Goal: Task Accomplishment & Management: Use online tool/utility

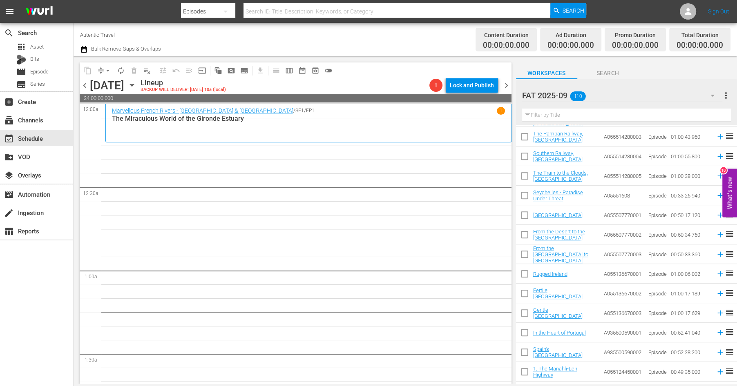
scroll to position [367, 0]
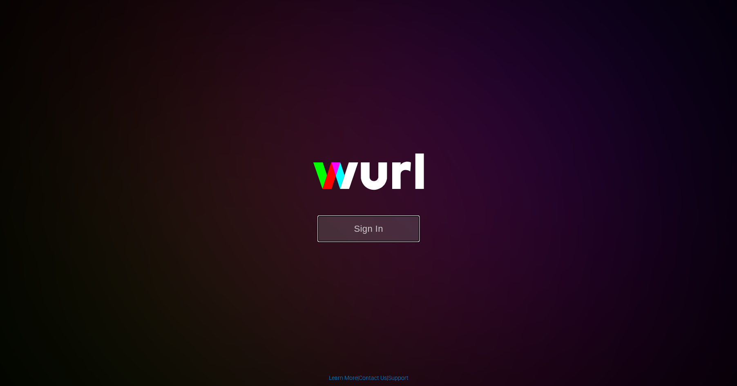
click at [366, 228] on button "Sign In" at bounding box center [368, 229] width 102 height 27
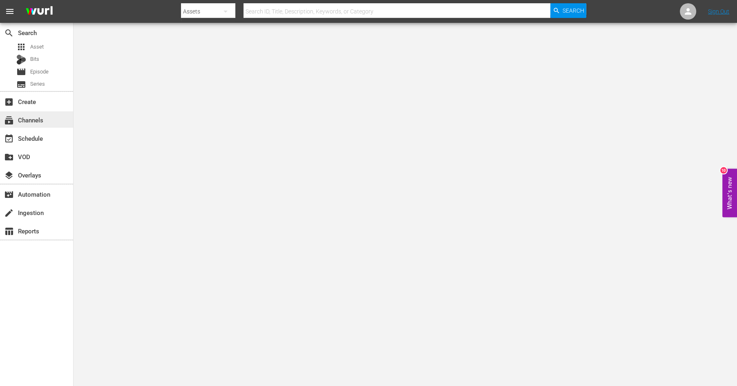
click at [31, 121] on div "subscriptions Channels" at bounding box center [23, 118] width 46 height 7
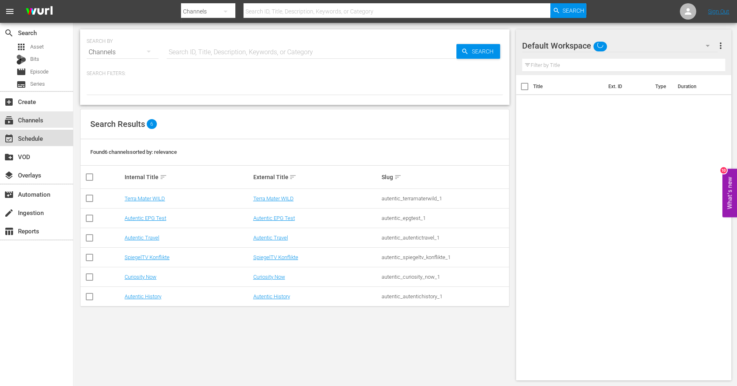
click at [30, 138] on div "event_available Schedule" at bounding box center [23, 137] width 46 height 7
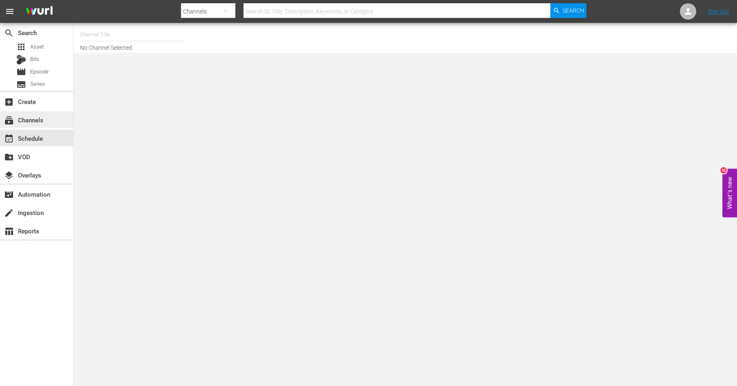
click at [30, 123] on div "subscriptions Channels" at bounding box center [23, 118] width 46 height 7
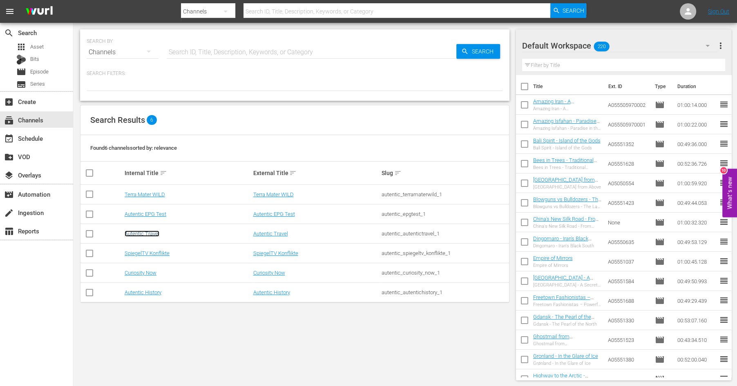
click at [140, 234] on link "Autentic Travel" at bounding box center [142, 234] width 35 height 6
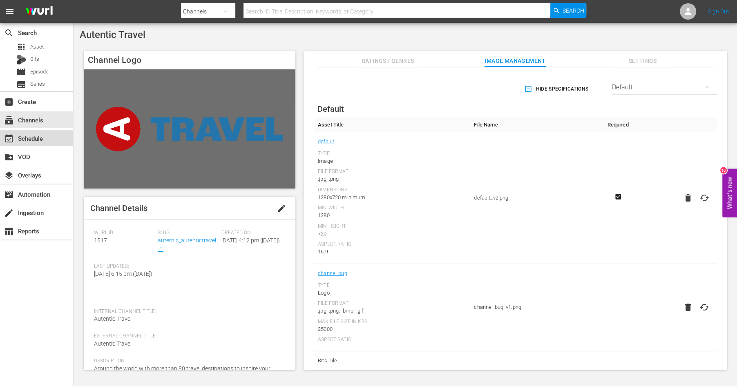
click at [39, 136] on div "event_available Schedule" at bounding box center [23, 137] width 46 height 7
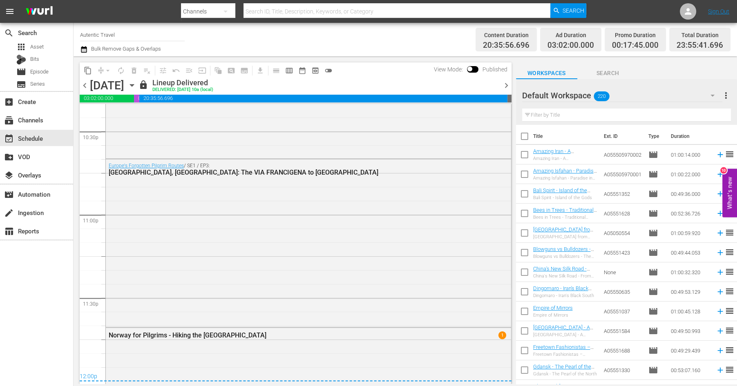
scroll to position [3839, 0]
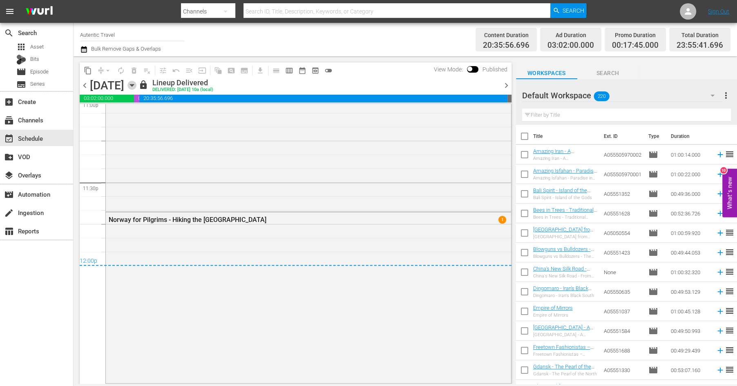
click at [136, 84] on icon "button" at bounding box center [131, 85] width 9 height 9
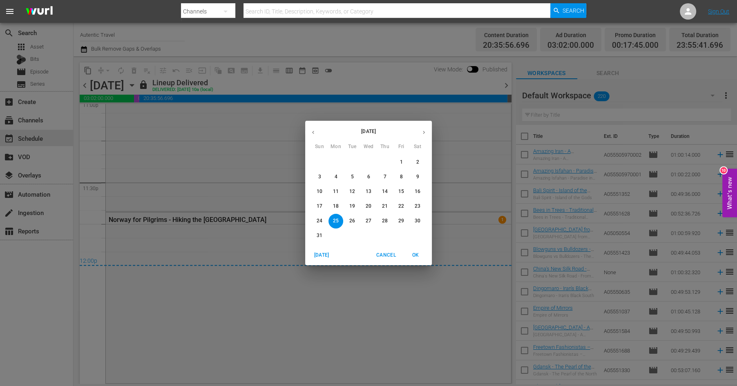
click at [424, 131] on icon "button" at bounding box center [424, 133] width 6 height 6
click at [318, 174] on span "7" at bounding box center [319, 177] width 15 height 7
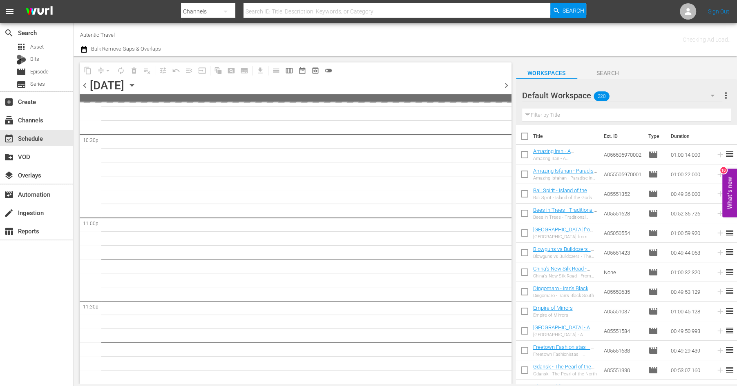
scroll to position [3719, 0]
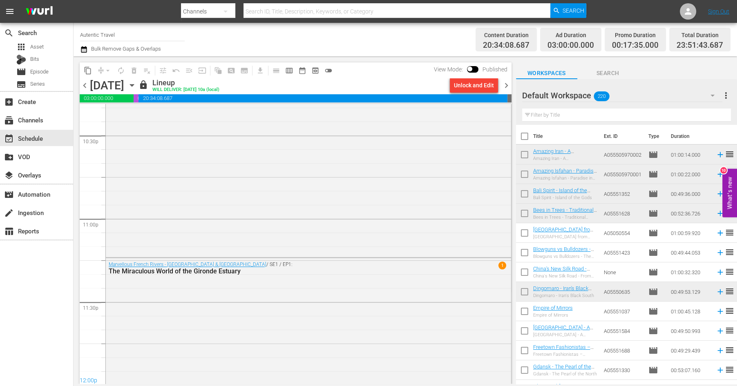
click at [506, 84] on span "chevron_right" at bounding box center [506, 85] width 10 height 10
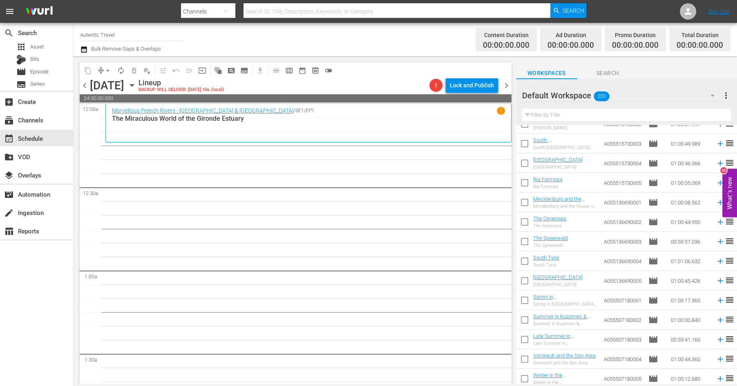
scroll to position [3309, 0]
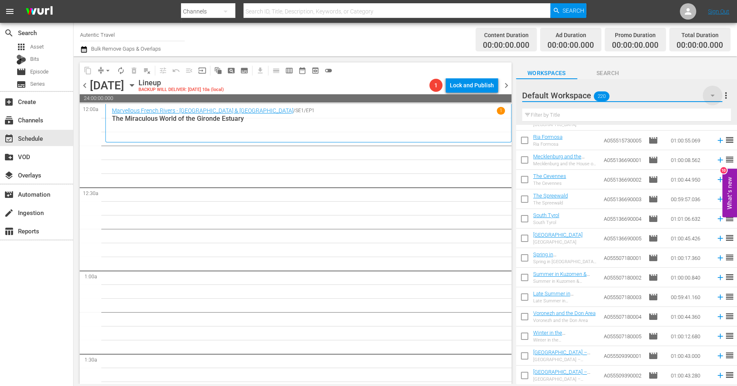
click at [710, 97] on icon "button" at bounding box center [713, 96] width 10 height 10
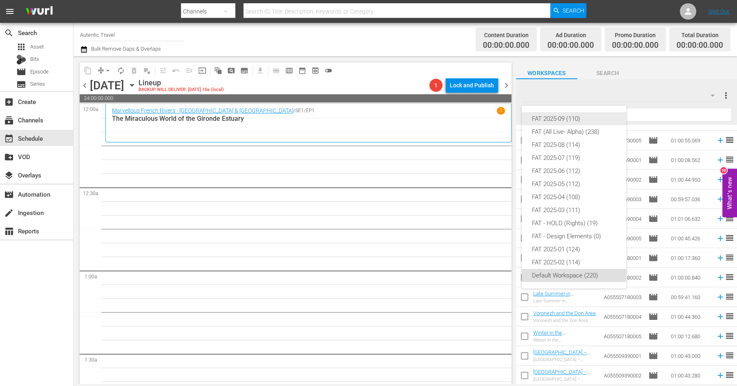
click at [568, 119] on div "FAT 2025-09 (110)" at bounding box center [574, 118] width 85 height 13
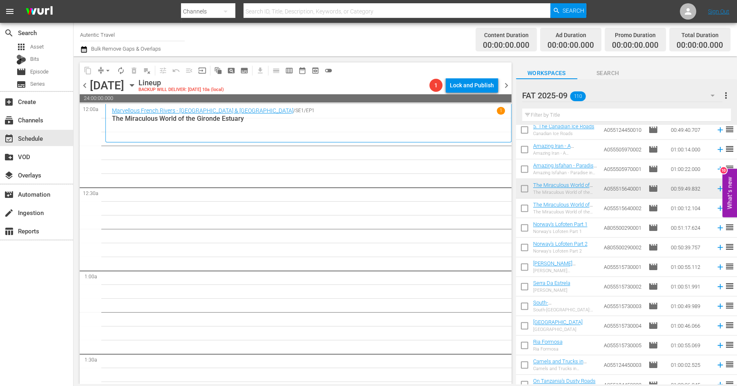
scroll to position [1124, 0]
click at [525, 207] on input "checkbox" at bounding box center [524, 209] width 17 height 17
checkbox input "true"
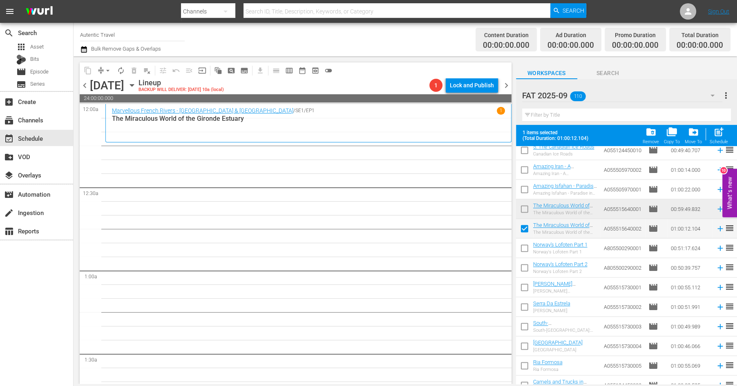
click at [523, 246] on input "checkbox" at bounding box center [524, 249] width 17 height 17
checkbox input "true"
click at [523, 269] on input "checkbox" at bounding box center [524, 269] width 17 height 17
checkbox input "true"
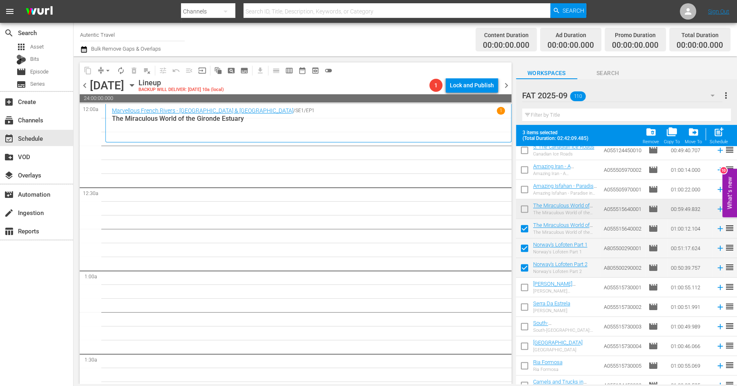
click at [523, 284] on input "checkbox" at bounding box center [524, 289] width 17 height 17
checkbox input "true"
click at [524, 308] on input "checkbox" at bounding box center [524, 308] width 17 height 17
checkbox input "true"
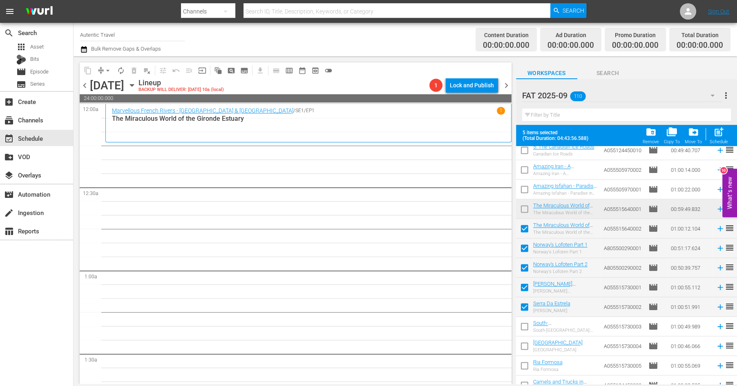
click at [523, 328] on input "checkbox" at bounding box center [524, 328] width 17 height 17
checkbox input "true"
click at [523, 347] on input "checkbox" at bounding box center [524, 348] width 17 height 17
checkbox input "true"
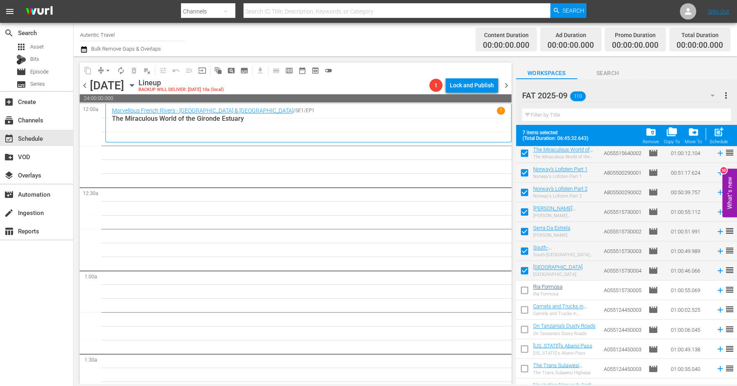
scroll to position [1200, 0]
click at [523, 290] on input "checkbox" at bounding box center [524, 291] width 17 height 17
checkbox input "true"
drag, startPoint x: 522, startPoint y: 304, endPoint x: 522, endPoint y: 315, distance: 10.6
click at [522, 304] on input "checkbox" at bounding box center [524, 310] width 17 height 17
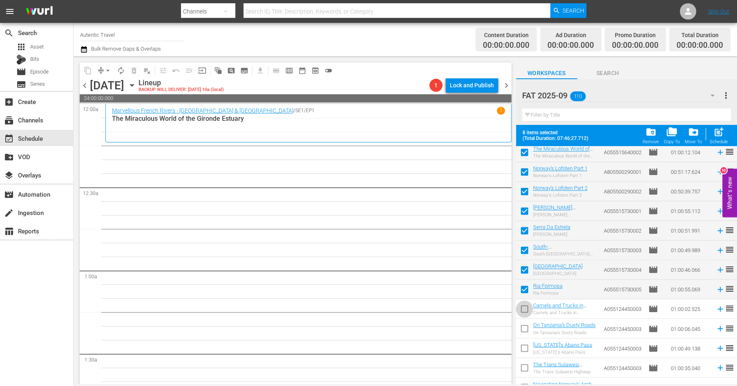
checkbox input "true"
click at [523, 333] on input "checkbox" at bounding box center [524, 330] width 17 height 17
checkbox input "true"
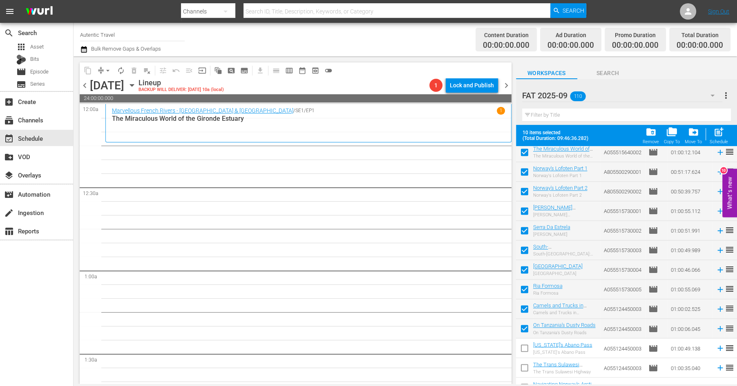
click at [523, 354] on input "checkbox" at bounding box center [524, 350] width 17 height 17
checkbox input "true"
click at [526, 364] on input "checkbox" at bounding box center [524, 369] width 17 height 17
checkbox input "true"
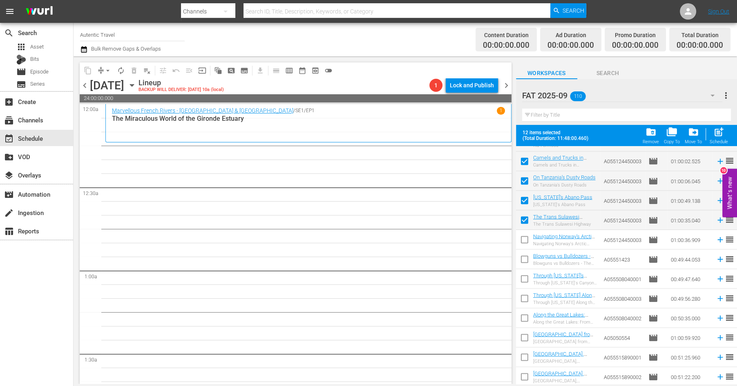
scroll to position [1357, 0]
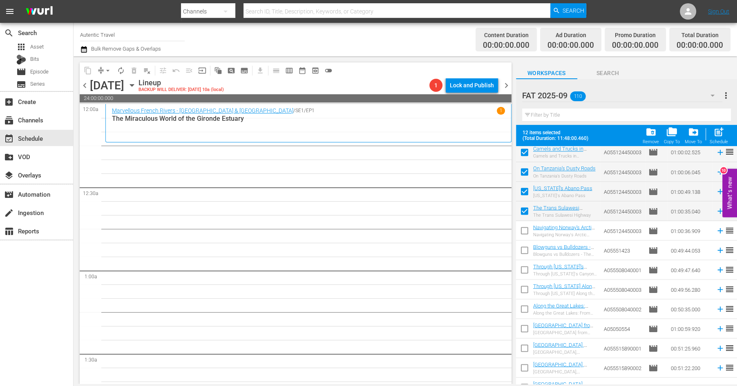
click at [525, 230] on input "checkbox" at bounding box center [524, 232] width 17 height 17
checkbox input "true"
click at [523, 250] on input "checkbox" at bounding box center [524, 251] width 17 height 17
checkbox input "true"
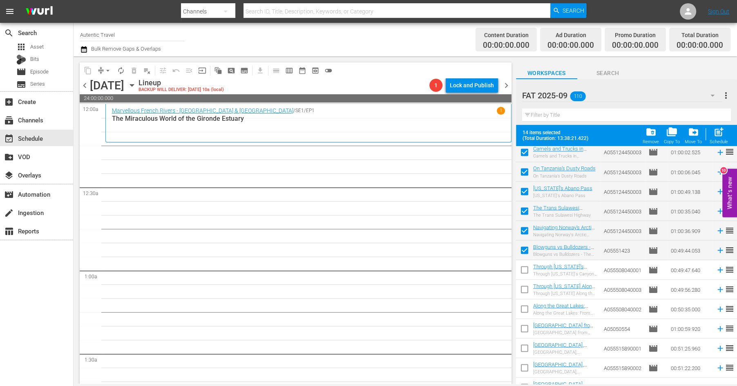
drag, startPoint x: 524, startPoint y: 267, endPoint x: 524, endPoint y: 293, distance: 25.7
click at [524, 268] on input "checkbox" at bounding box center [524, 271] width 17 height 17
checkbox input "true"
click at [524, 293] on input "checkbox" at bounding box center [524, 291] width 17 height 17
checkbox input "true"
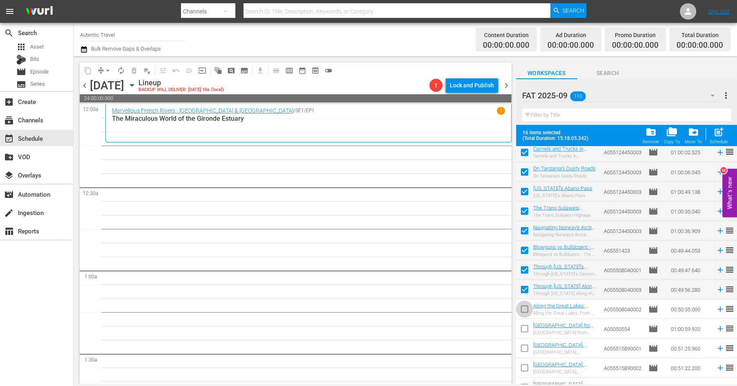
drag, startPoint x: 524, startPoint y: 307, endPoint x: 524, endPoint y: 317, distance: 9.8
click at [524, 307] on input "checkbox" at bounding box center [524, 310] width 17 height 17
checkbox input "true"
click at [525, 324] on input "checkbox" at bounding box center [524, 330] width 17 height 17
checkbox input "true"
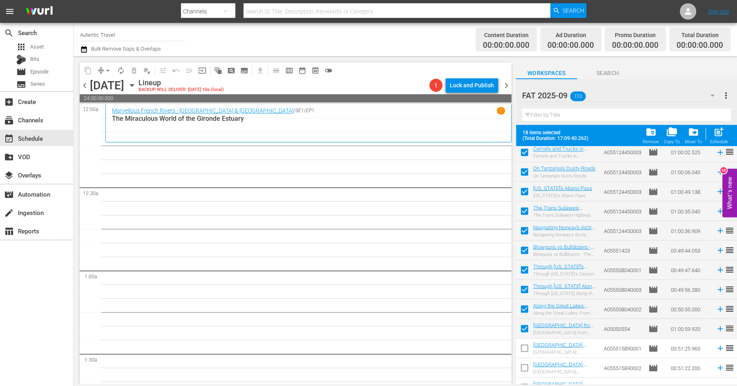
click at [525, 348] on input "checkbox" at bounding box center [524, 350] width 17 height 17
checkbox input "true"
click at [525, 368] on input "checkbox" at bounding box center [524, 369] width 17 height 17
checkbox input "true"
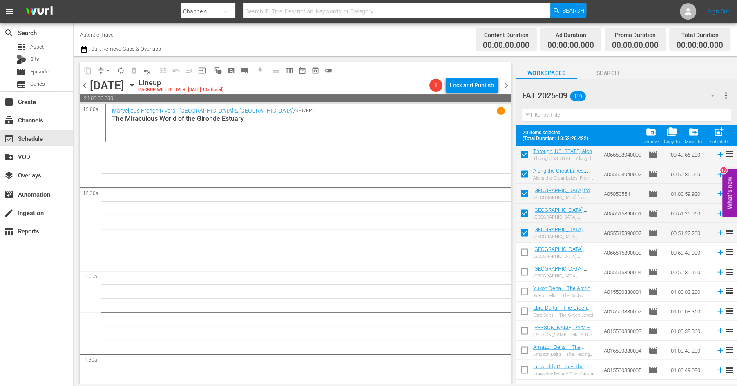
scroll to position [1497, 0]
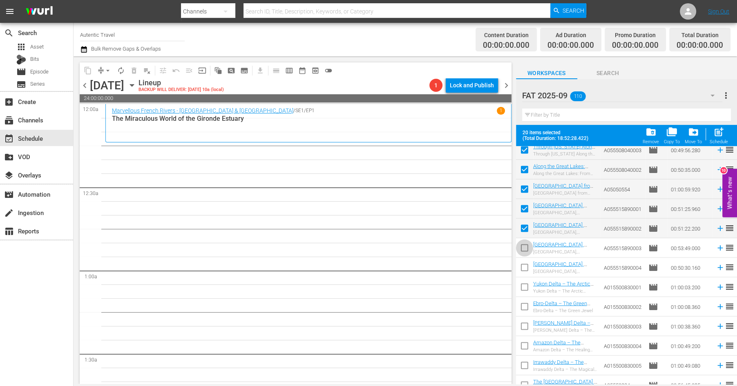
click at [525, 249] on input "checkbox" at bounding box center [524, 249] width 17 height 17
checkbox input "true"
click at [524, 270] on input "checkbox" at bounding box center [524, 269] width 17 height 17
checkbox input "true"
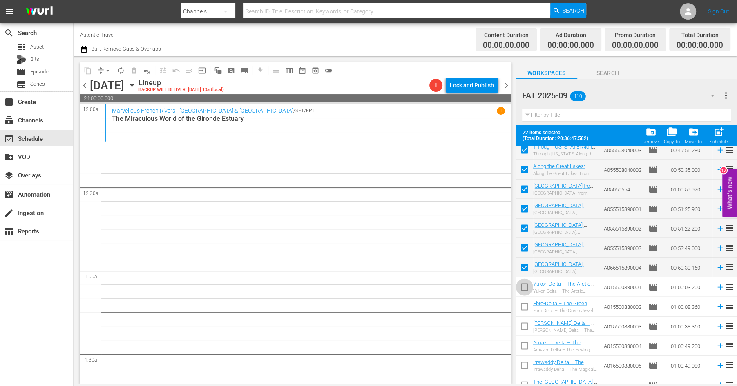
drag, startPoint x: 526, startPoint y: 284, endPoint x: 526, endPoint y: 302, distance: 18.0
click at [526, 284] on input "checkbox" at bounding box center [524, 288] width 17 height 17
checkbox input "true"
click at [526, 306] on input "checkbox" at bounding box center [524, 308] width 17 height 17
checkbox input "true"
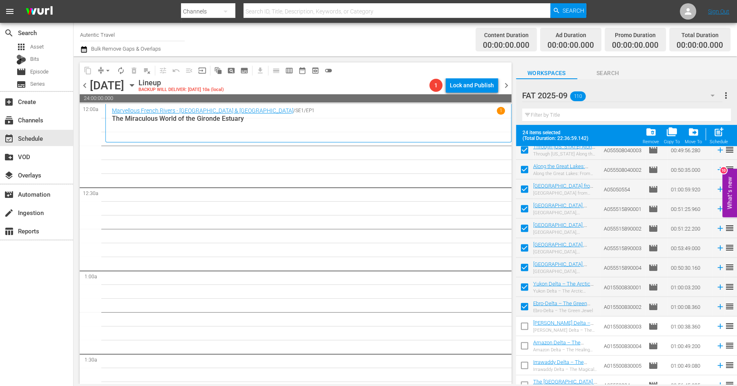
click at [525, 332] on input "checkbox" at bounding box center [524, 327] width 17 height 17
checkbox input "true"
drag, startPoint x: 525, startPoint y: 344, endPoint x: 525, endPoint y: 371, distance: 27.4
click at [525, 344] on input "checkbox" at bounding box center [524, 347] width 17 height 17
checkbox input "true"
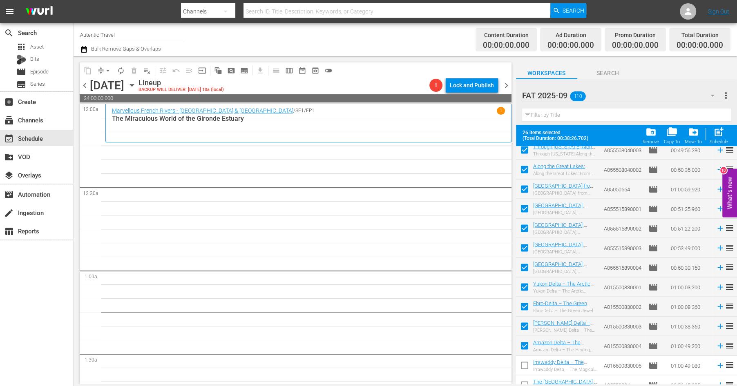
click at [525, 368] on input "checkbox" at bounding box center [524, 367] width 17 height 17
checkbox input "true"
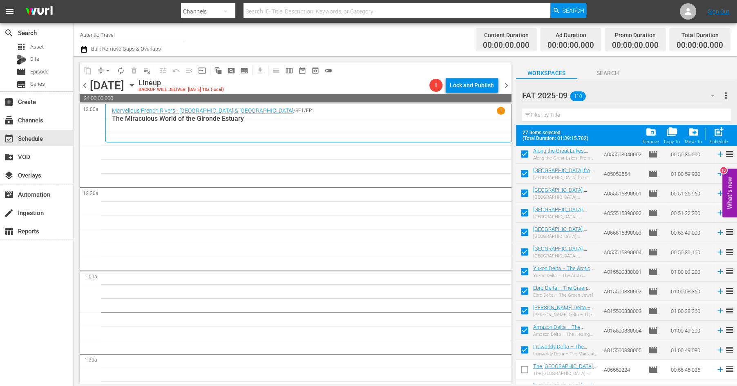
scroll to position [1512, 0]
click at [720, 135] on span "post_add" at bounding box center [718, 132] width 11 height 11
checkbox input "false"
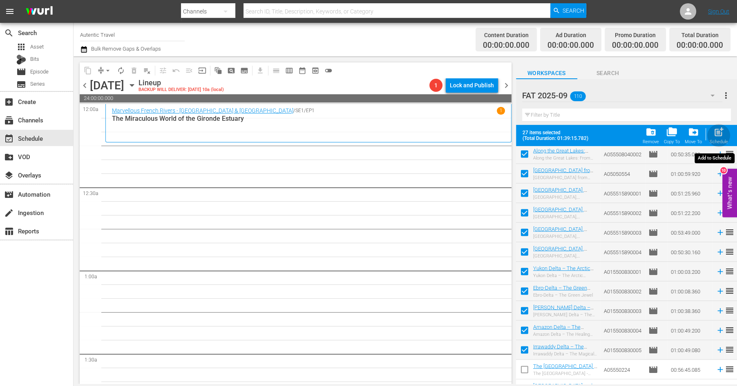
checkbox input "false"
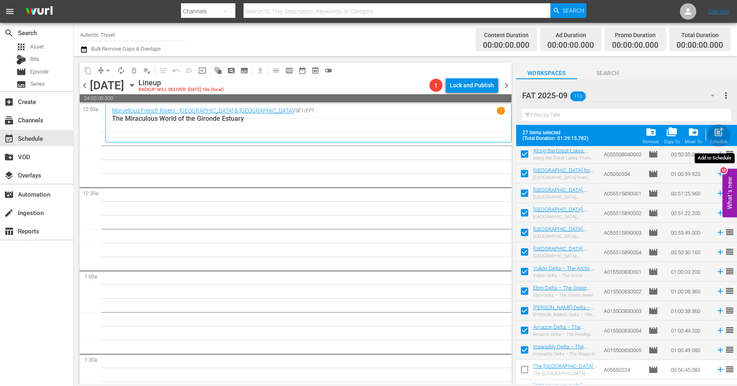
checkbox input "false"
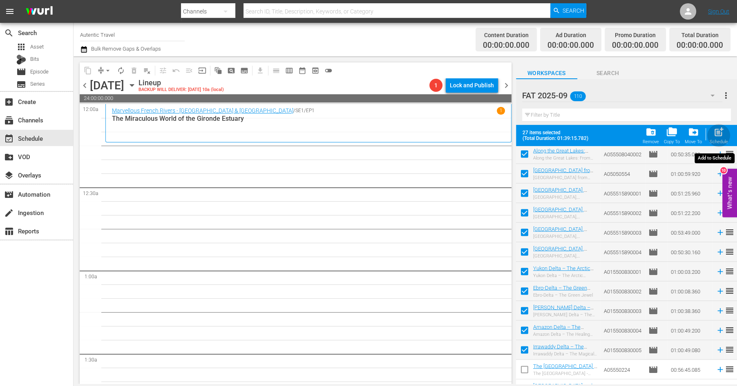
checkbox input "false"
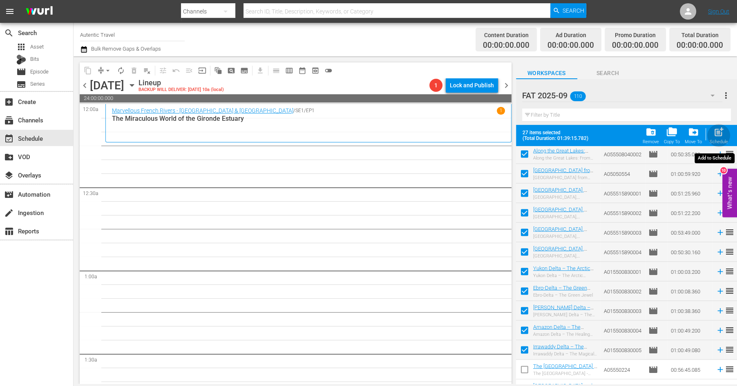
checkbox input "false"
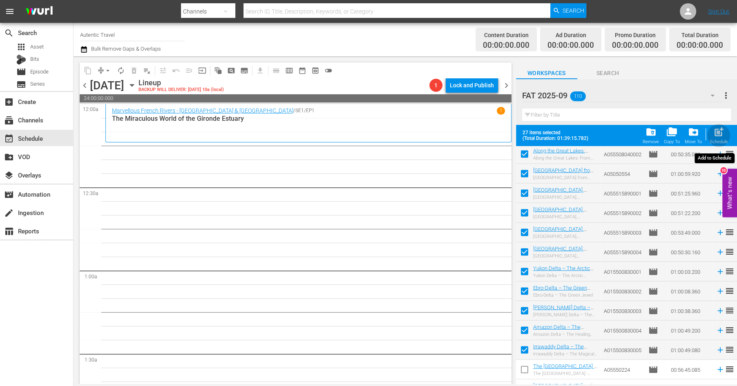
checkbox input "false"
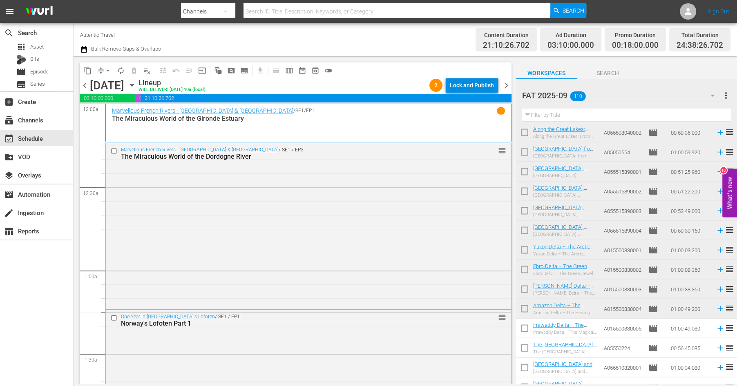
click at [489, 83] on div "Lock and Publish" at bounding box center [472, 85] width 44 height 15
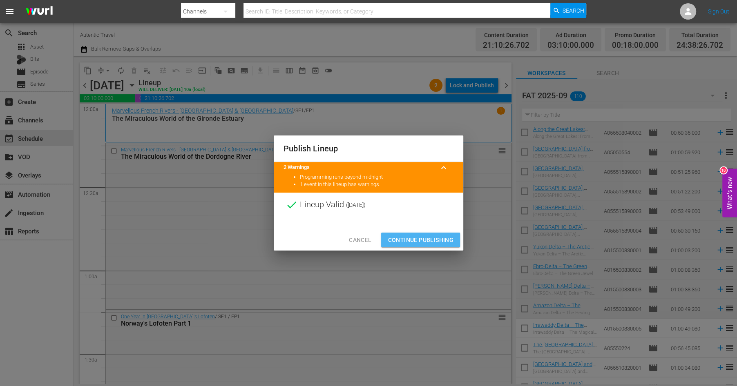
click at [434, 238] on span "Continue Publishing" at bounding box center [421, 240] width 66 height 10
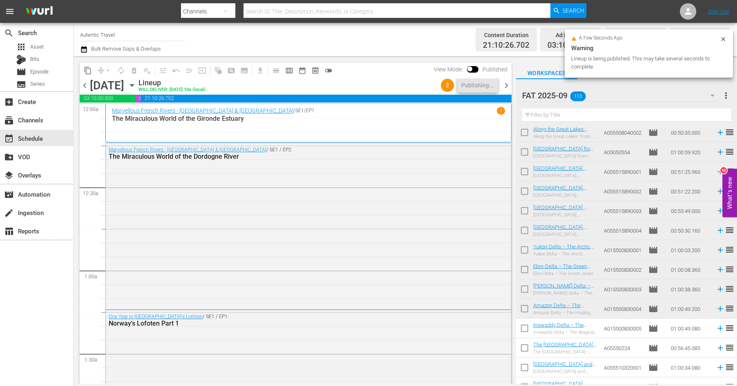
click at [506, 84] on span "chevron_right" at bounding box center [506, 85] width 10 height 10
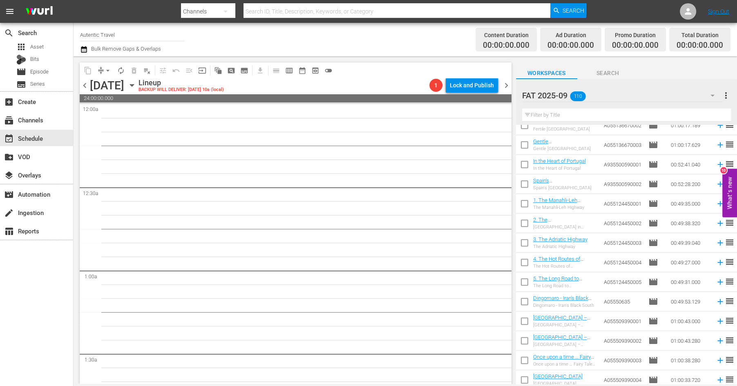
scroll to position [514, 0]
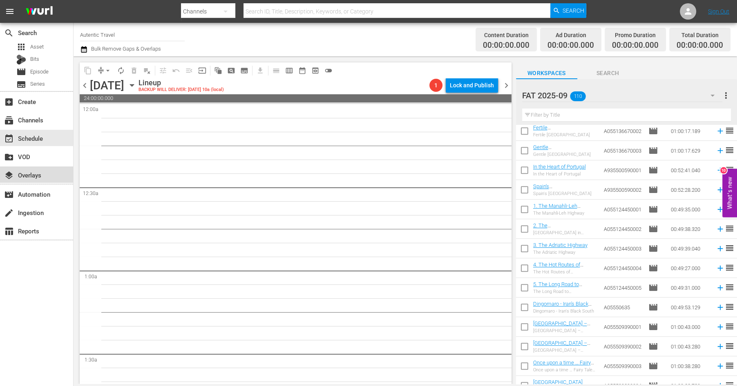
click at [36, 172] on div "layers Overlays" at bounding box center [23, 173] width 46 height 7
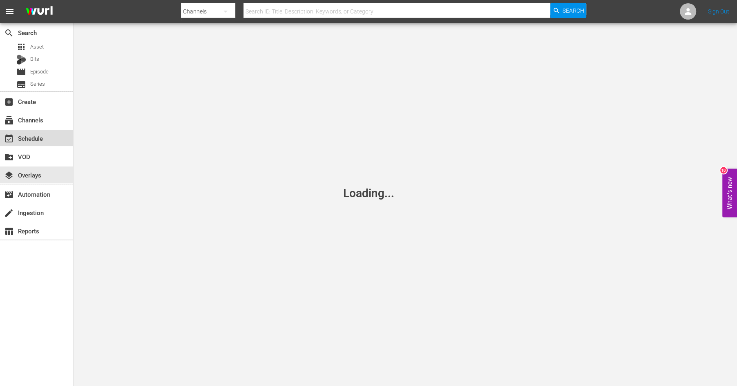
click at [33, 141] on div "event_available Schedule" at bounding box center [23, 137] width 46 height 7
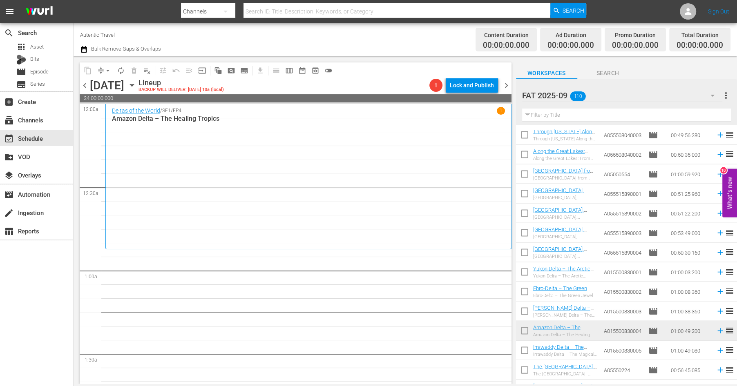
scroll to position [1544, 0]
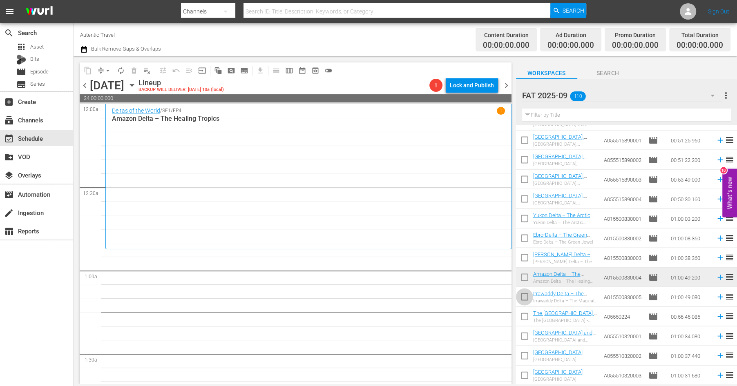
click at [526, 299] on input "checkbox" at bounding box center [524, 298] width 17 height 17
checkbox input "true"
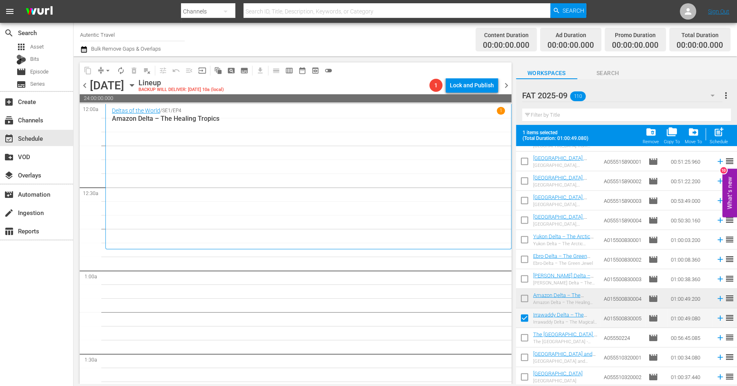
click at [521, 338] on input "checkbox" at bounding box center [524, 339] width 17 height 17
checkbox input "true"
click at [522, 352] on input "checkbox" at bounding box center [524, 359] width 17 height 17
checkbox input "true"
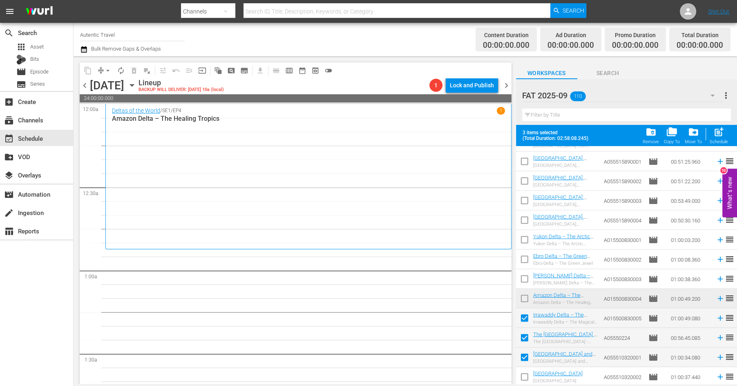
click at [525, 375] on input "checkbox" at bounding box center [524, 379] width 17 height 17
checkbox input "true"
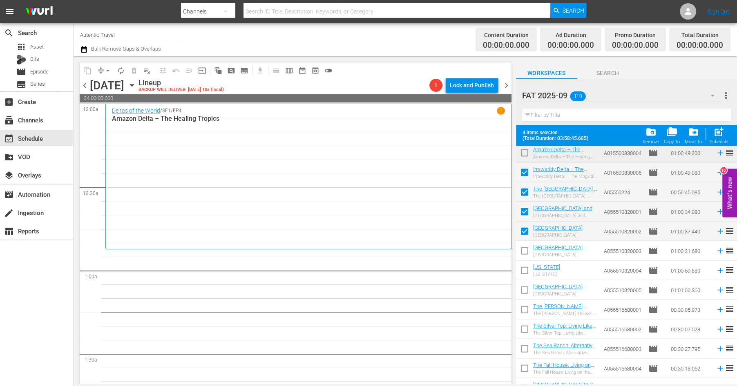
scroll to position [1690, 0]
click at [523, 252] on input "checkbox" at bounding box center [524, 252] width 17 height 17
checkbox input "true"
click at [523, 273] on input "checkbox" at bounding box center [524, 272] width 17 height 17
checkbox input "true"
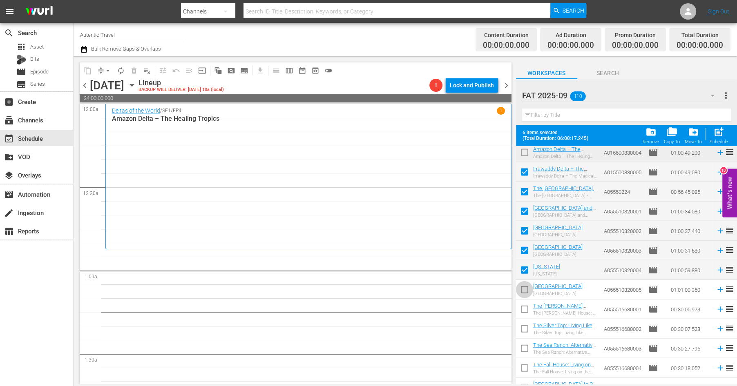
click at [523, 290] on input "checkbox" at bounding box center [524, 291] width 17 height 17
checkbox input "true"
click at [523, 309] on input "checkbox" at bounding box center [524, 311] width 17 height 17
checkbox input "true"
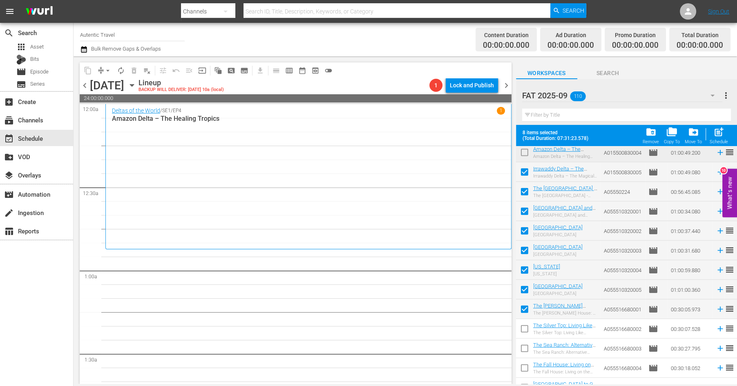
click at [524, 330] on input "checkbox" at bounding box center [524, 330] width 17 height 17
checkbox input "true"
click at [524, 354] on input "checkbox" at bounding box center [524, 350] width 17 height 17
checkbox input "true"
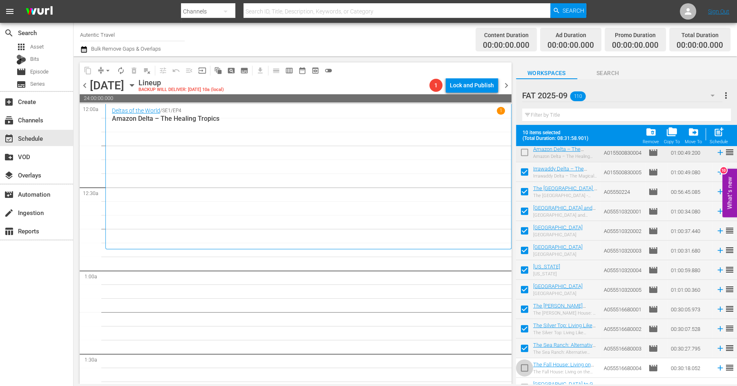
click at [524, 369] on input "checkbox" at bounding box center [524, 370] width 17 height 17
checkbox input "true"
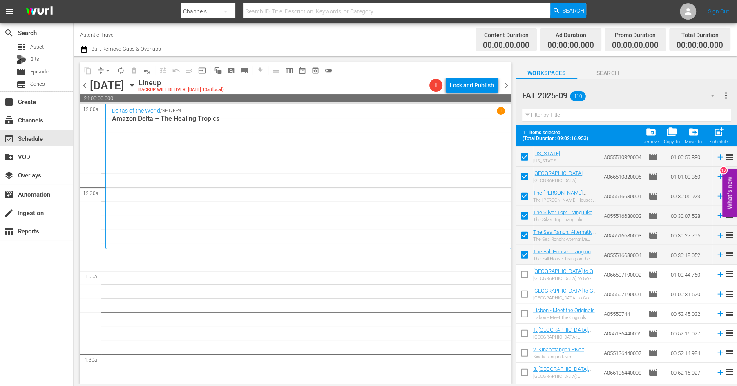
scroll to position [1812, 0]
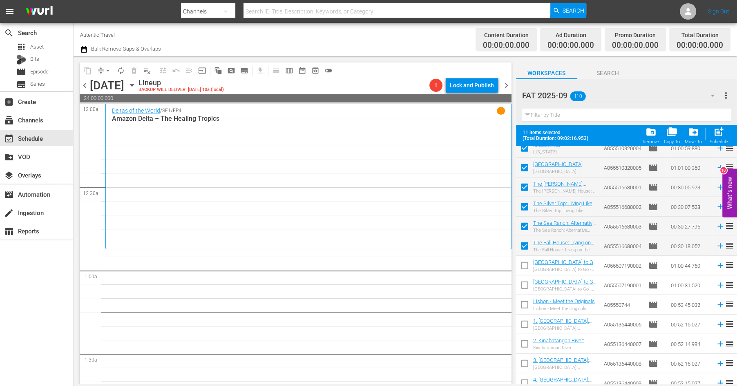
click at [521, 262] on input "checkbox" at bounding box center [524, 267] width 17 height 17
checkbox input "true"
click at [523, 286] on input "checkbox" at bounding box center [524, 287] width 17 height 17
checkbox input "true"
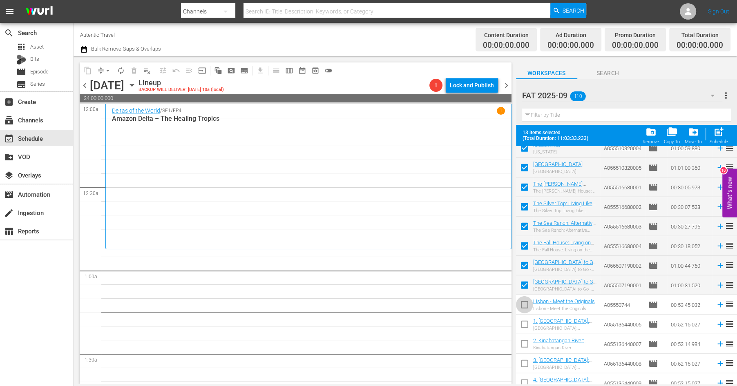
click at [523, 306] on input "checkbox" at bounding box center [524, 306] width 17 height 17
checkbox input "true"
click at [523, 326] on input "checkbox" at bounding box center [524, 326] width 17 height 17
checkbox input "true"
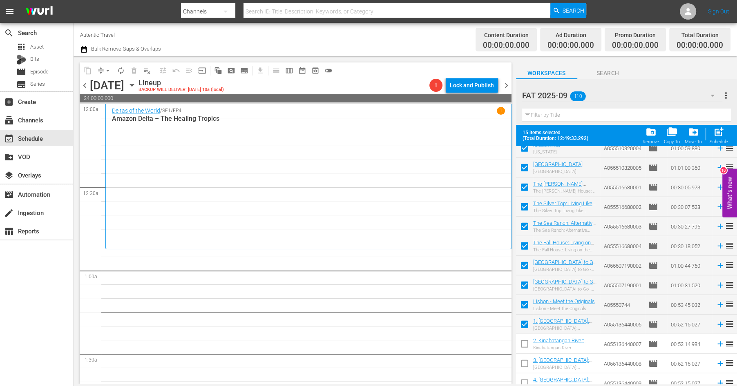
click at [523, 344] on input "checkbox" at bounding box center [524, 345] width 17 height 17
checkbox input "true"
drag, startPoint x: 523, startPoint y: 359, endPoint x: 523, endPoint y: 381, distance: 22.1
click at [523, 359] on input "checkbox" at bounding box center [524, 365] width 17 height 17
checkbox input "true"
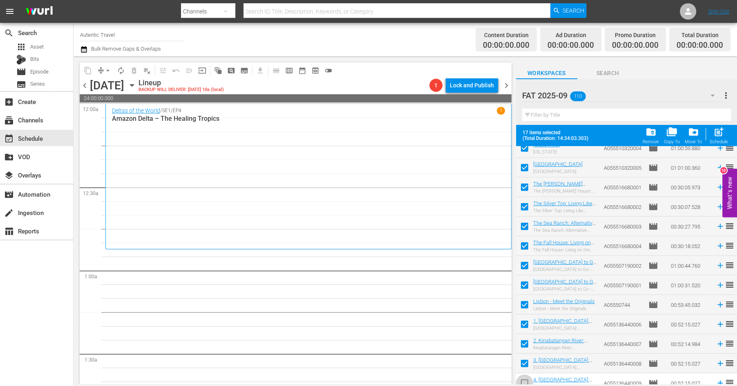
click at [523, 381] on input "checkbox" at bounding box center [524, 385] width 17 height 17
checkbox input "true"
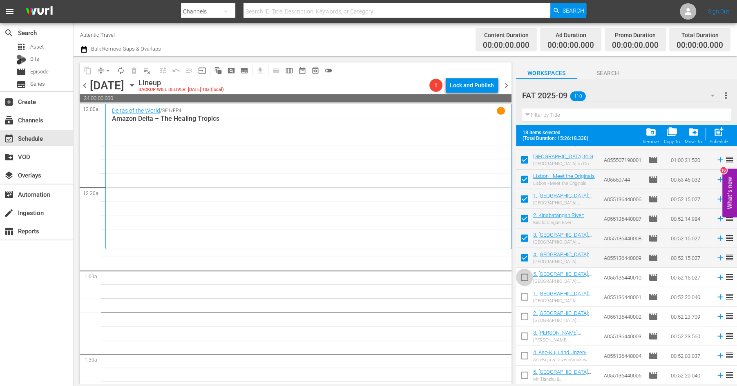
click at [525, 279] on input "checkbox" at bounding box center [524, 279] width 17 height 17
checkbox input "true"
click at [525, 298] on input "checkbox" at bounding box center [524, 298] width 17 height 17
checkbox input "true"
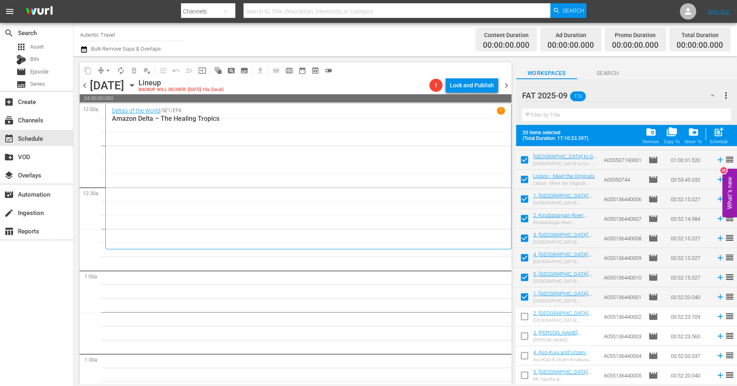
click at [526, 314] on input "checkbox" at bounding box center [524, 318] width 17 height 17
checkbox input "true"
click at [522, 338] on input "checkbox" at bounding box center [524, 338] width 17 height 17
checkbox input "true"
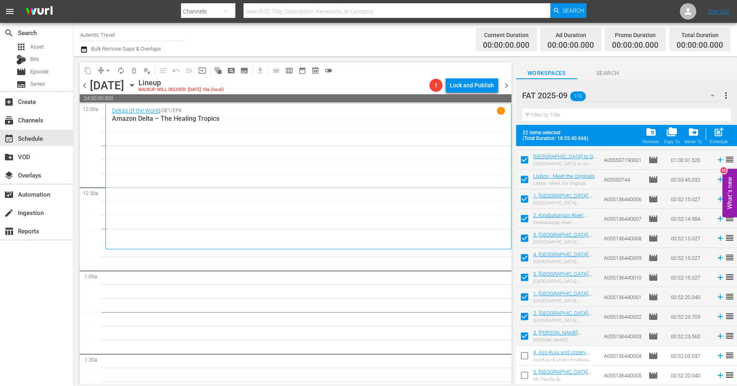
click at [523, 354] on input "checkbox" at bounding box center [524, 357] width 17 height 17
checkbox input "true"
click at [523, 375] on input "checkbox" at bounding box center [524, 377] width 17 height 17
checkbox input "true"
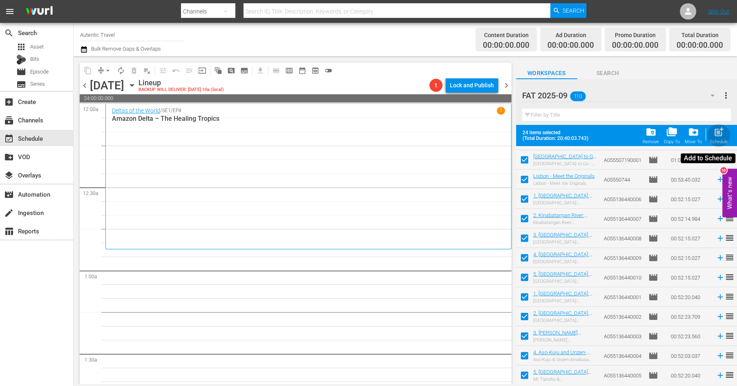
click at [717, 134] on span "post_add" at bounding box center [718, 132] width 11 height 11
checkbox input "false"
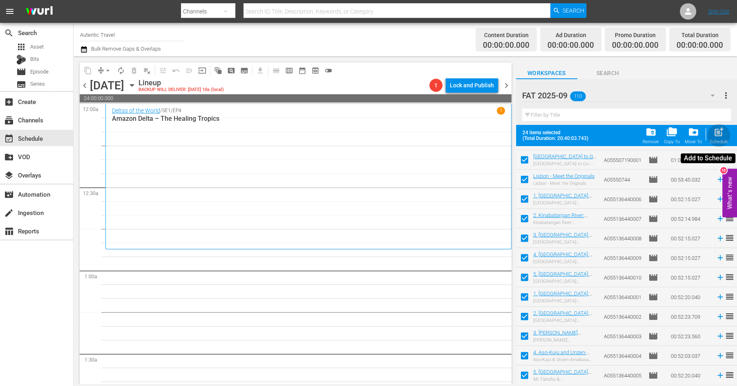
checkbox input "false"
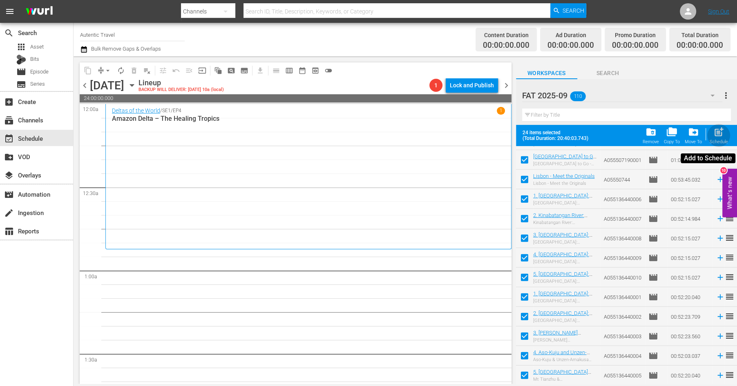
checkbox input "false"
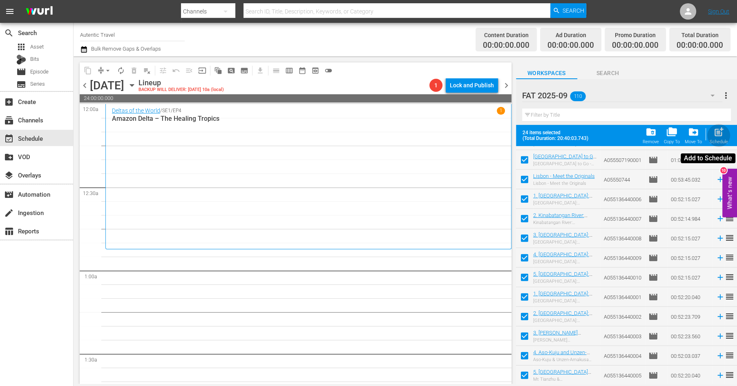
checkbox input "false"
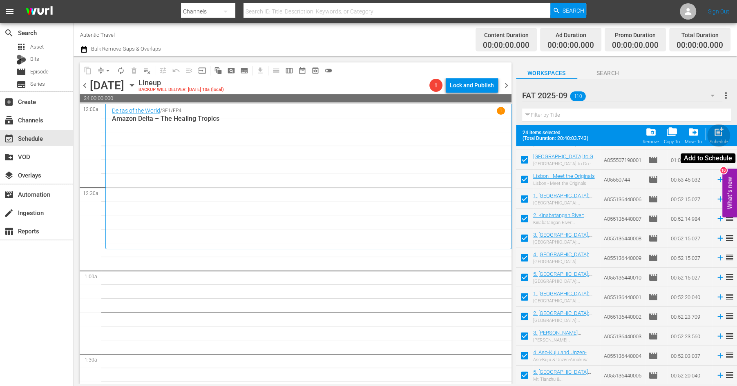
checkbox input "false"
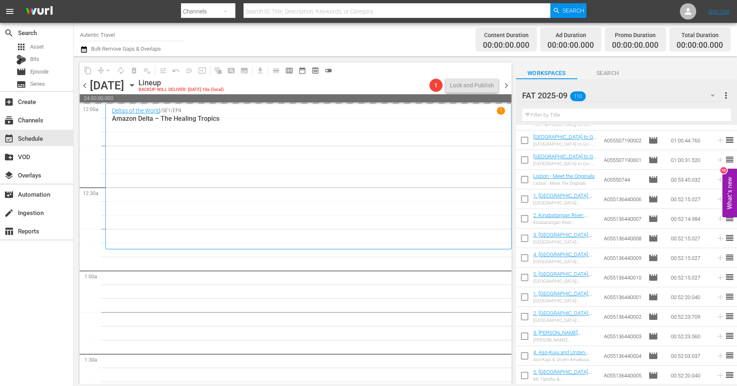
scroll to position [1917, 0]
click at [32, 170] on div "layers Overlays" at bounding box center [23, 173] width 46 height 7
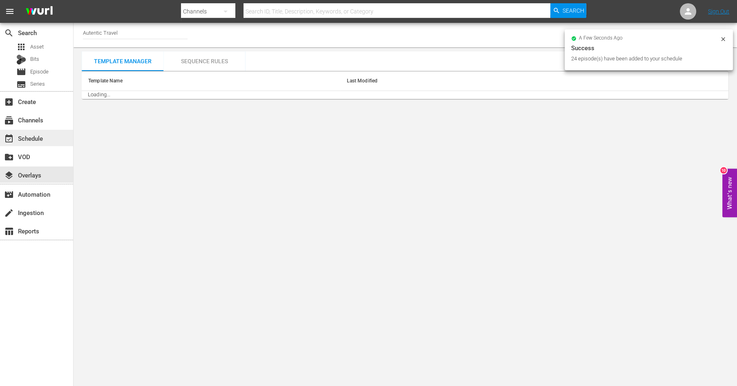
click at [31, 136] on div "event_available Schedule" at bounding box center [23, 137] width 46 height 7
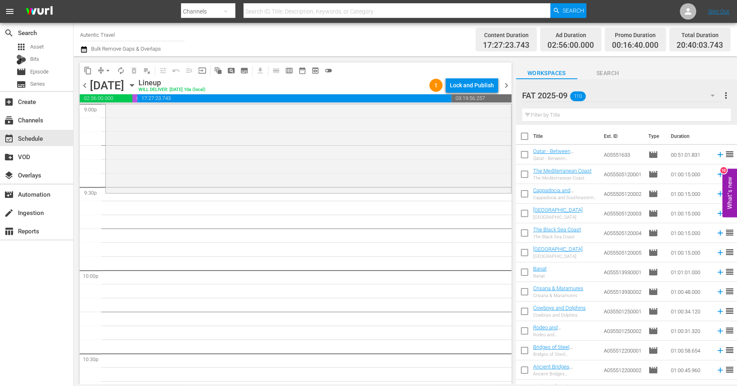
scroll to position [3480, 0]
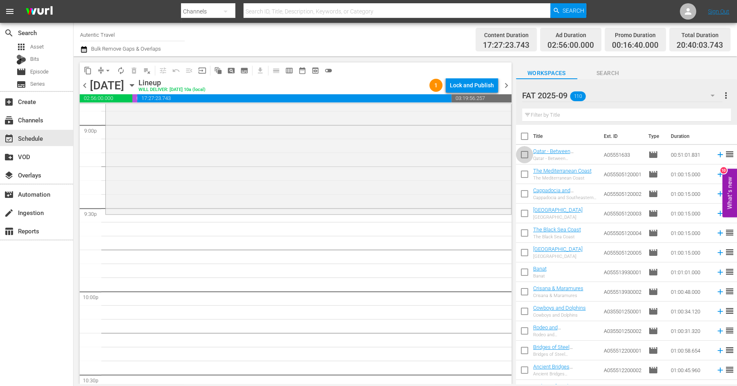
click at [520, 154] on input "checkbox" at bounding box center [524, 156] width 17 height 17
checkbox input "true"
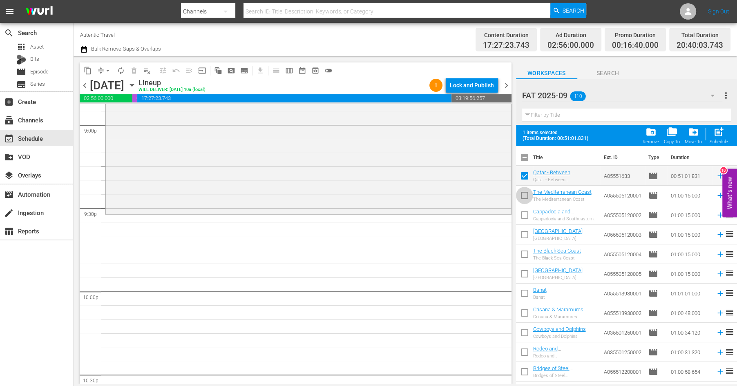
click at [522, 196] on input "checkbox" at bounding box center [524, 197] width 17 height 17
checkbox input "true"
click at [524, 222] on input "checkbox" at bounding box center [524, 216] width 17 height 17
checkbox input "true"
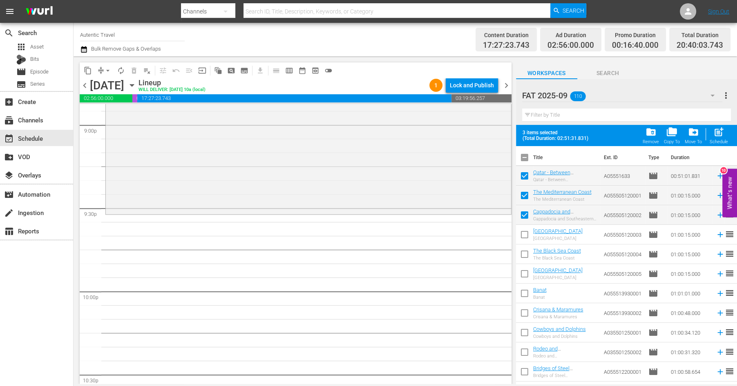
click at [525, 236] on input "checkbox" at bounding box center [524, 236] width 17 height 17
checkbox input "true"
click at [720, 130] on span "post_add" at bounding box center [718, 132] width 11 height 11
checkbox input "false"
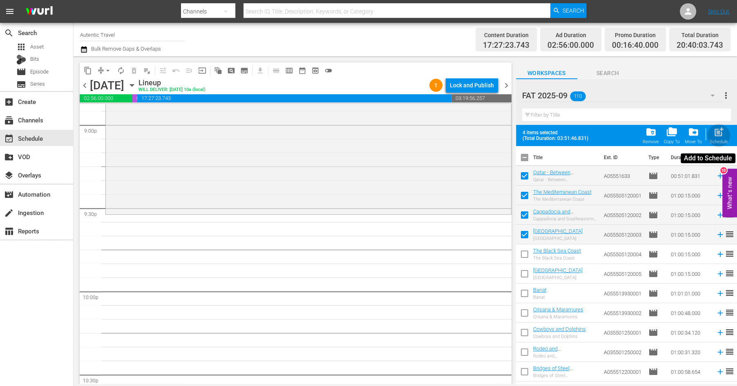
checkbox input "false"
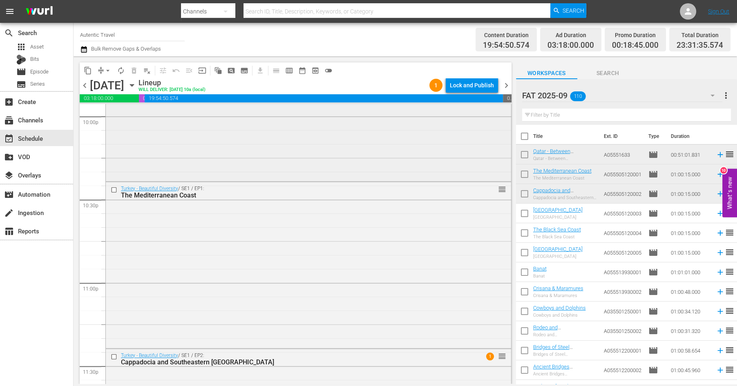
scroll to position [3786, 0]
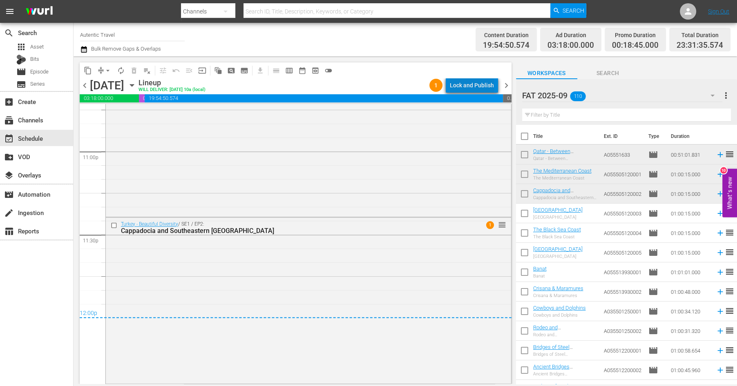
click at [478, 87] on div "Lock and Publish" at bounding box center [472, 85] width 44 height 15
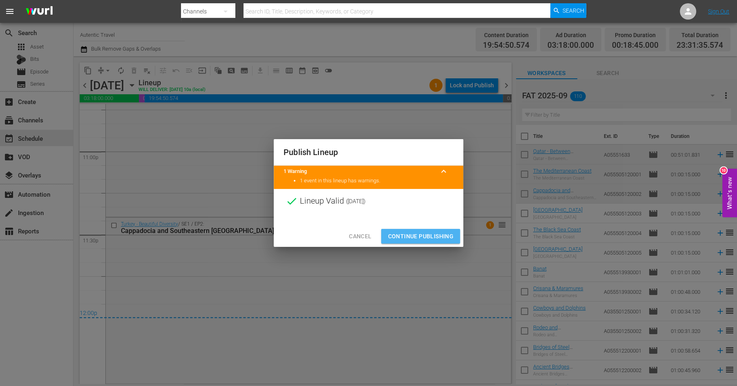
click at [432, 233] on span "Continue Publishing" at bounding box center [421, 237] width 66 height 10
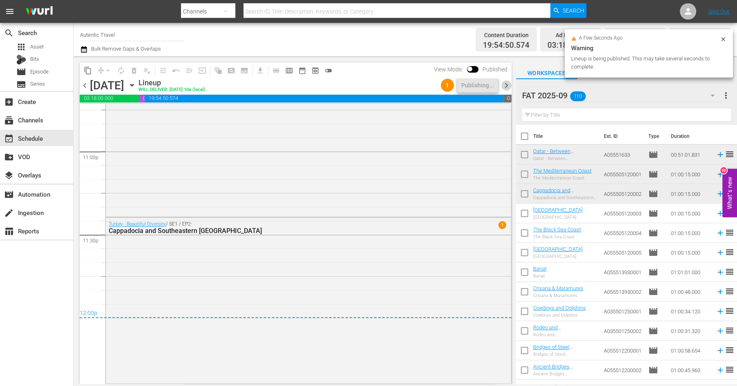
click at [505, 87] on span "chevron_right" at bounding box center [506, 85] width 10 height 10
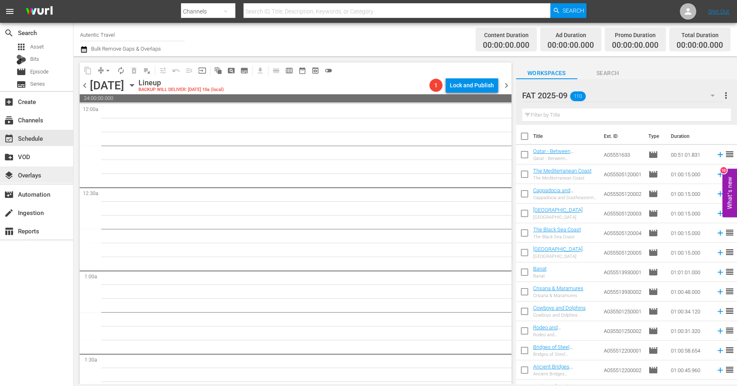
click at [42, 174] on div "layers Overlays" at bounding box center [23, 173] width 46 height 7
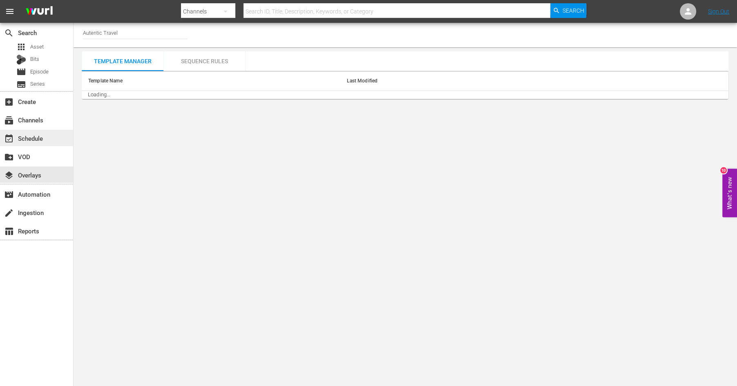
click at [35, 136] on div "event_available Schedule" at bounding box center [23, 137] width 46 height 7
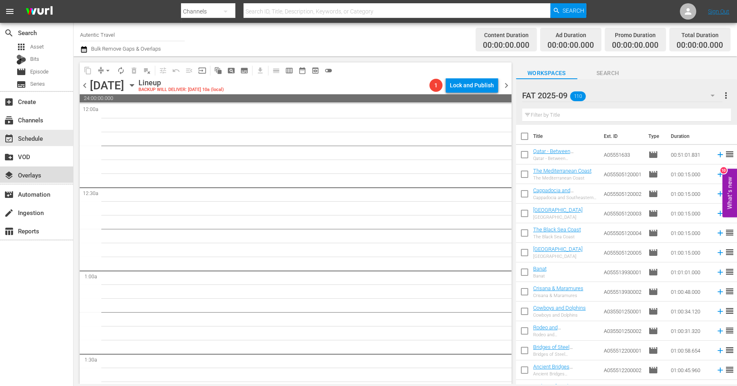
click at [28, 172] on div "layers Overlays" at bounding box center [23, 173] width 46 height 7
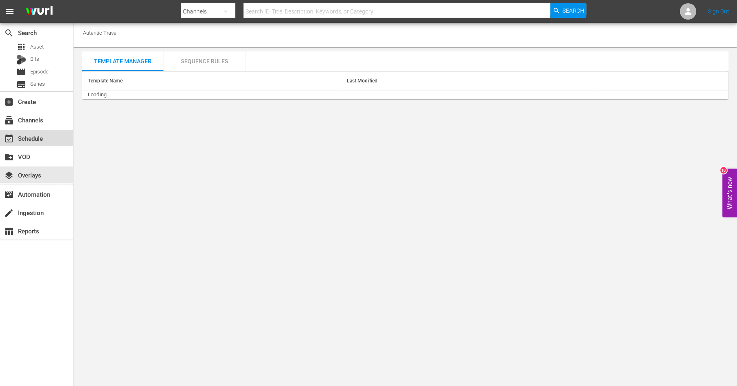
click at [29, 137] on div "event_available Schedule" at bounding box center [23, 137] width 46 height 7
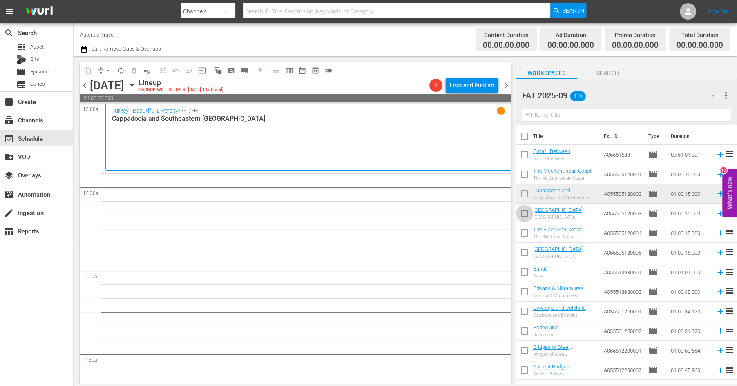
click at [523, 213] on input "checkbox" at bounding box center [524, 215] width 17 height 17
checkbox input "true"
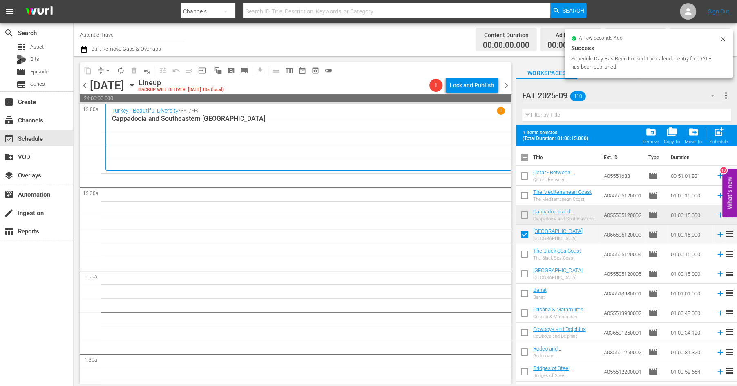
click at [520, 255] on input "checkbox" at bounding box center [524, 256] width 17 height 17
checkbox input "true"
drag, startPoint x: 523, startPoint y: 269, endPoint x: 523, endPoint y: 288, distance: 19.2
click at [523, 270] on input "checkbox" at bounding box center [524, 275] width 17 height 17
checkbox input "true"
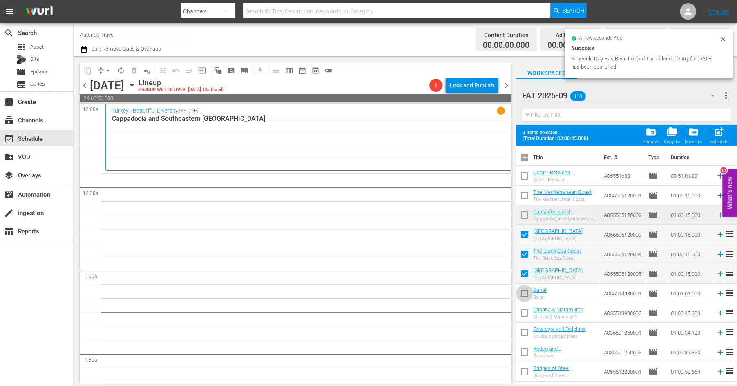
click at [524, 294] on input "checkbox" at bounding box center [524, 295] width 17 height 17
checkbox input "true"
click at [524, 312] on input "checkbox" at bounding box center [524, 314] width 17 height 17
checkbox input "true"
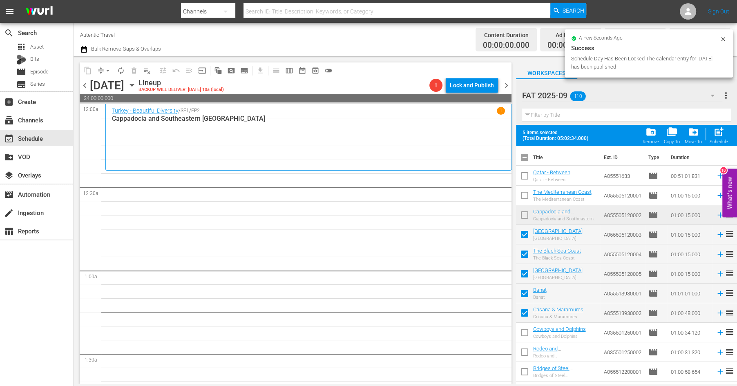
click at [524, 335] on input "checkbox" at bounding box center [524, 334] width 17 height 17
checkbox input "true"
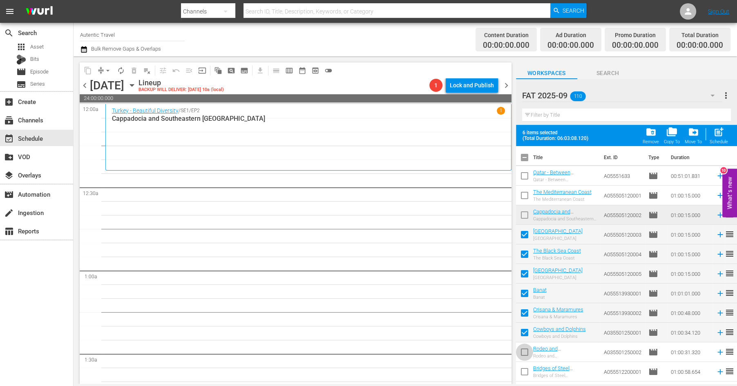
drag, startPoint x: 524, startPoint y: 350, endPoint x: 524, endPoint y: 367, distance: 17.6
click at [524, 351] on input "checkbox" at bounding box center [524, 354] width 17 height 17
checkbox input "true"
click at [524, 373] on input "checkbox" at bounding box center [524, 373] width 17 height 17
checkbox input "true"
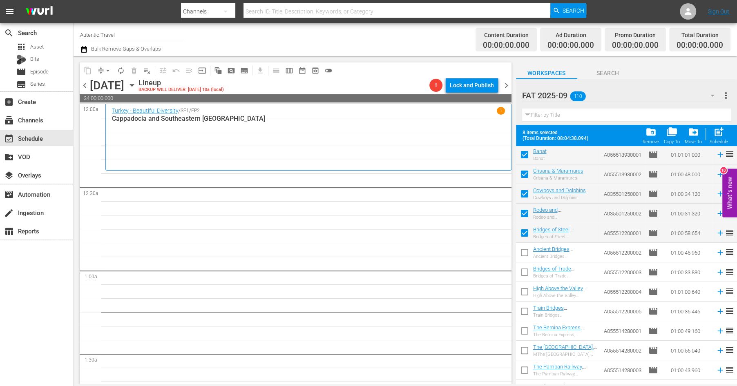
scroll to position [150, 0]
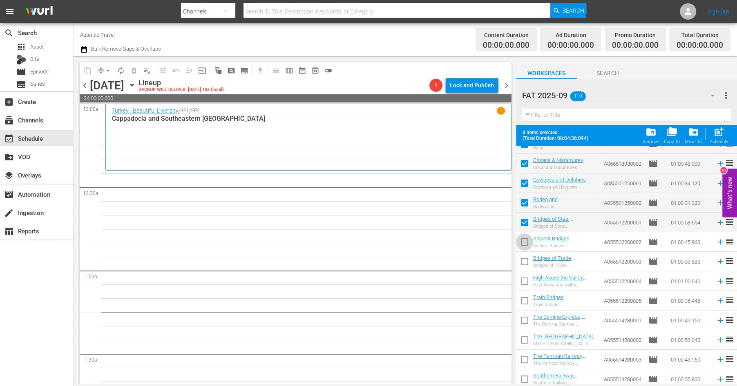
click at [525, 243] on input "checkbox" at bounding box center [524, 243] width 17 height 17
checkbox input "true"
drag, startPoint x: 525, startPoint y: 262, endPoint x: 524, endPoint y: 291, distance: 29.4
click at [525, 262] on input "checkbox" at bounding box center [524, 263] width 17 height 17
checkbox input "true"
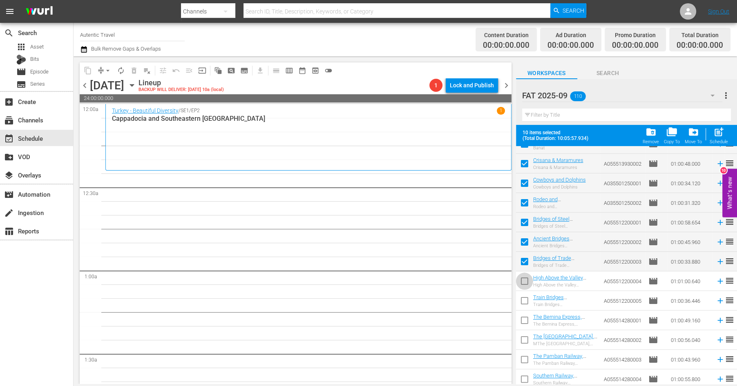
click at [524, 279] on input "checkbox" at bounding box center [524, 283] width 17 height 17
checkbox input "true"
click at [526, 299] on input "checkbox" at bounding box center [524, 302] width 17 height 17
checkbox input "true"
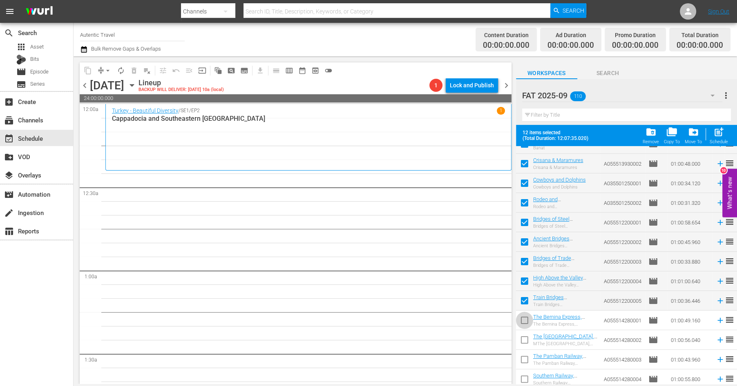
click at [525, 318] on input "checkbox" at bounding box center [524, 322] width 17 height 17
checkbox input "true"
click at [525, 340] on input "checkbox" at bounding box center [524, 341] width 17 height 17
checkbox input "true"
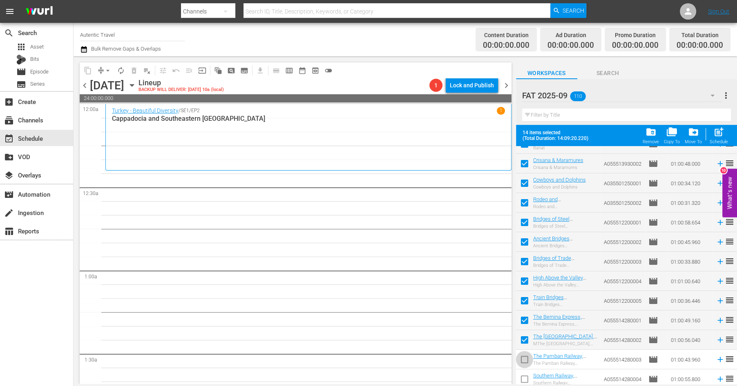
click at [526, 359] on input "checkbox" at bounding box center [524, 361] width 17 height 17
checkbox input "true"
click at [527, 377] on input "checkbox" at bounding box center [524, 381] width 17 height 17
checkbox input "true"
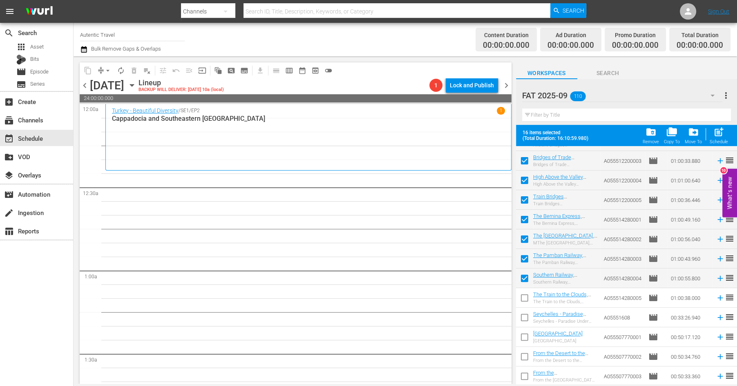
scroll to position [251, 0]
click at [522, 299] on input "checkbox" at bounding box center [524, 299] width 17 height 17
checkbox input "true"
click at [523, 315] on input "checkbox" at bounding box center [524, 318] width 17 height 17
checkbox input "true"
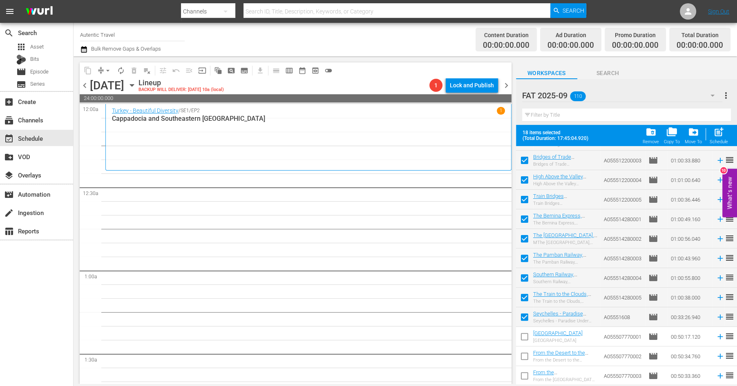
drag, startPoint x: 525, startPoint y: 333, endPoint x: 525, endPoint y: 348, distance: 15.1
click at [525, 333] on input "checkbox" at bounding box center [524, 338] width 17 height 17
checkbox input "true"
click at [525, 353] on input "checkbox" at bounding box center [524, 358] width 17 height 17
checkbox input "true"
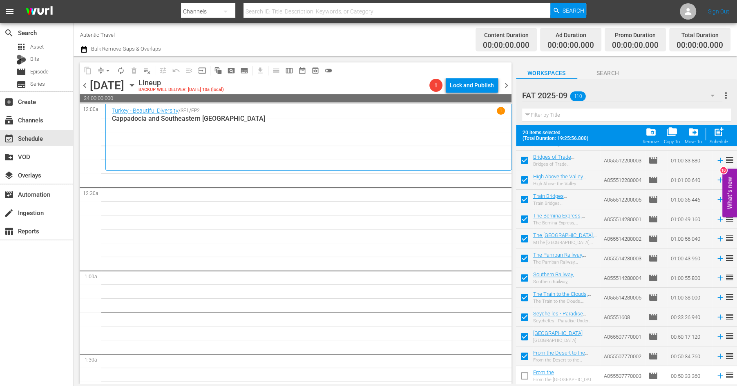
click at [525, 374] on input "checkbox" at bounding box center [524, 377] width 17 height 17
checkbox input "true"
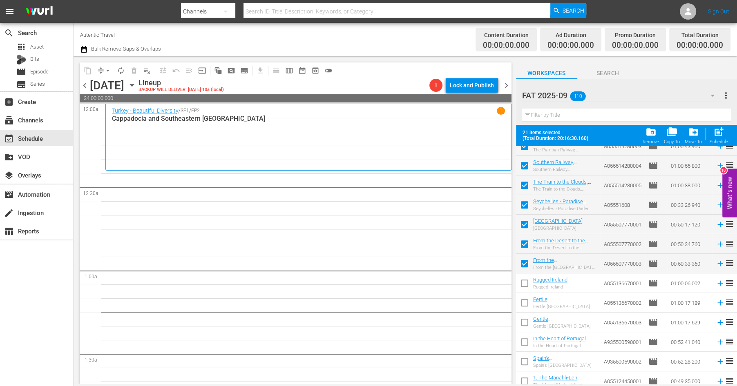
scroll to position [366, 0]
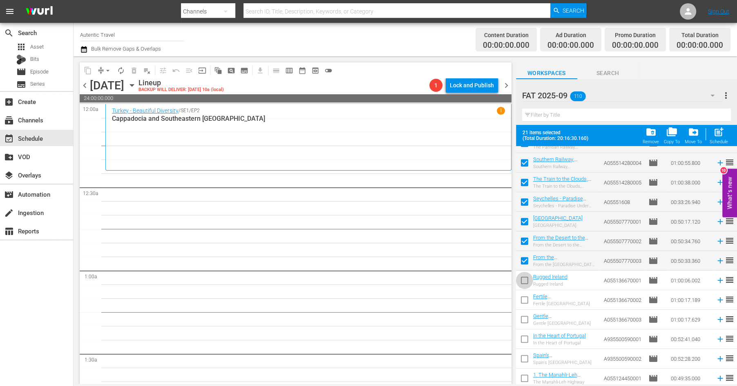
click at [526, 277] on input "checkbox" at bounding box center [524, 282] width 17 height 17
checkbox input "true"
click at [526, 299] on input "checkbox" at bounding box center [524, 301] width 17 height 17
checkbox input "true"
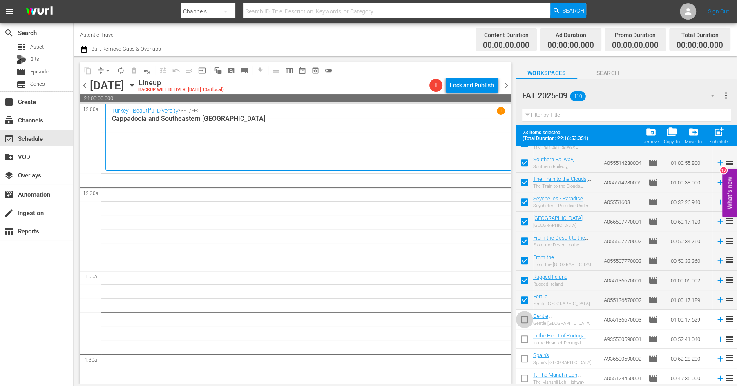
click at [522, 325] on input "checkbox" at bounding box center [524, 321] width 17 height 17
checkbox input "true"
click at [522, 343] on input "checkbox" at bounding box center [524, 341] width 17 height 17
checkbox input "true"
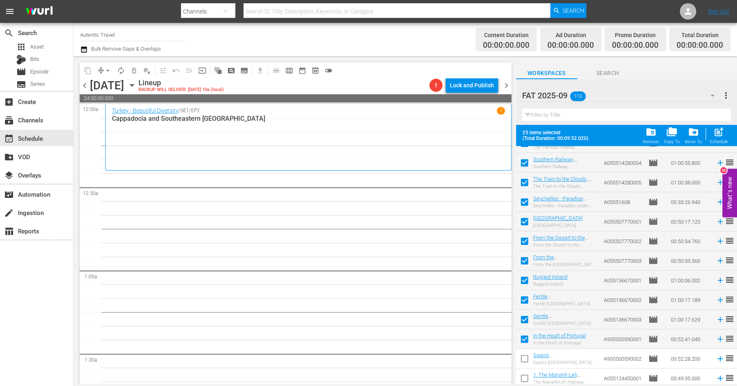
click at [525, 357] on input "checkbox" at bounding box center [524, 360] width 17 height 17
checkbox input "true"
click at [716, 142] on div "Schedule" at bounding box center [719, 141] width 18 height 5
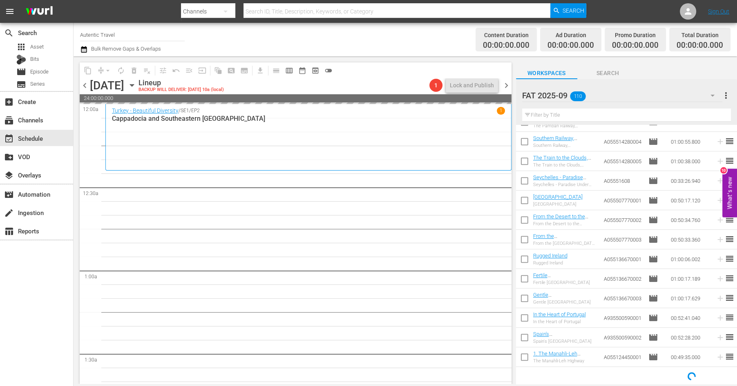
checkbox input "false"
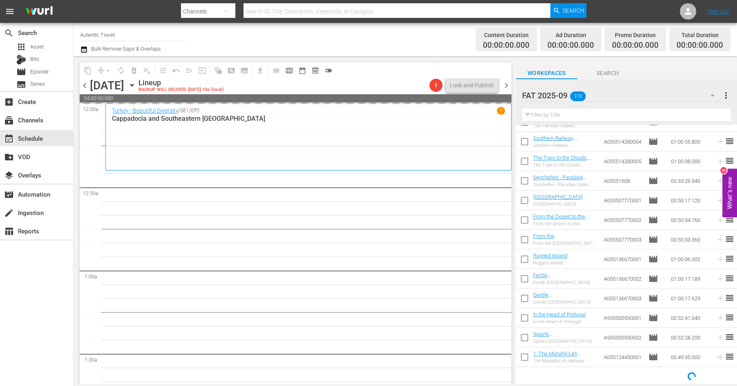
checkbox input "false"
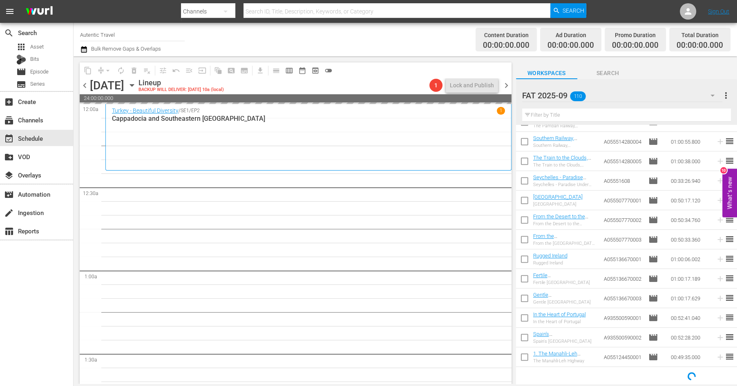
checkbox input "false"
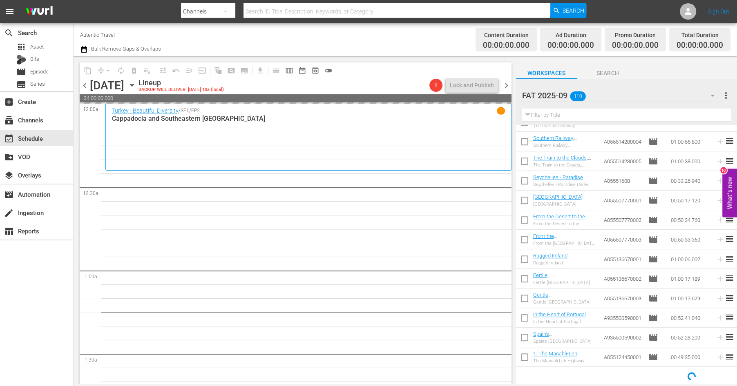
checkbox input "false"
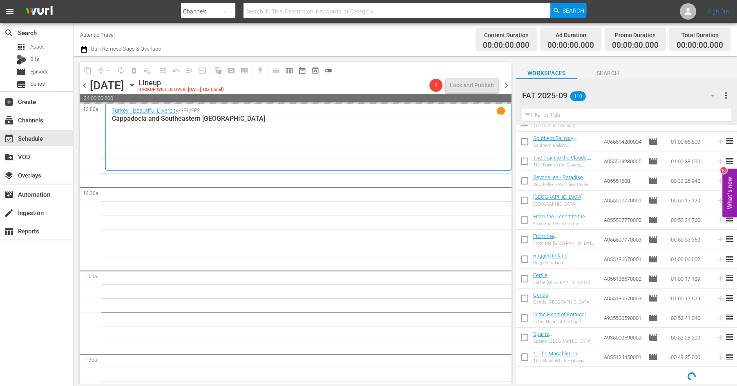
checkbox input "false"
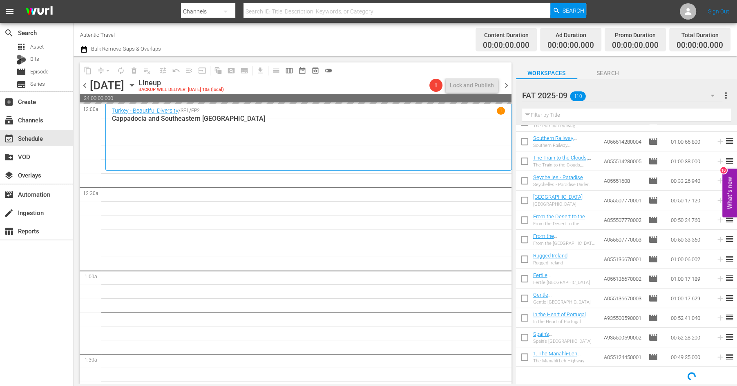
checkbox input "false"
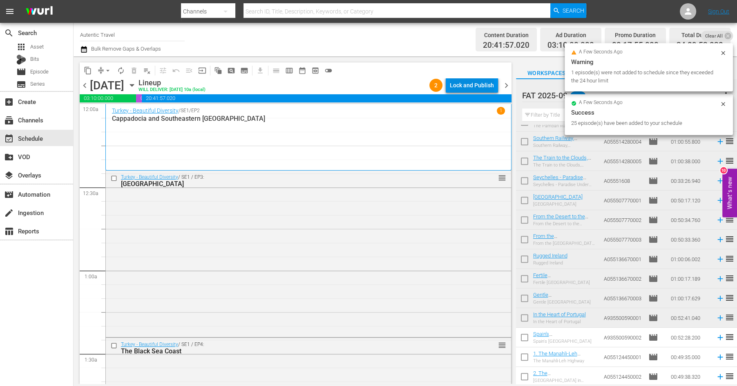
click at [486, 88] on div "Lock and Publish" at bounding box center [472, 85] width 44 height 15
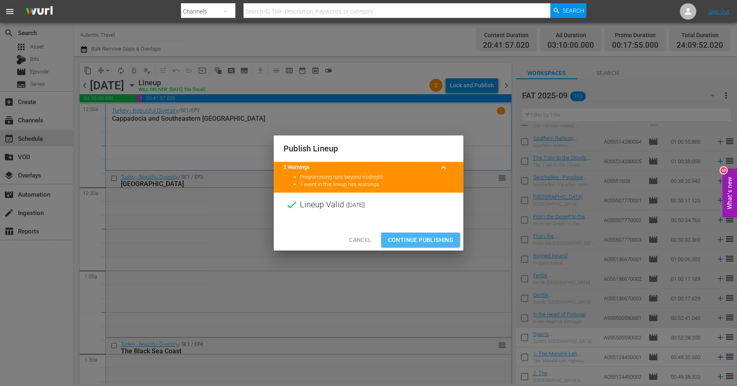
click at [433, 241] on span "Continue Publishing" at bounding box center [421, 240] width 66 height 10
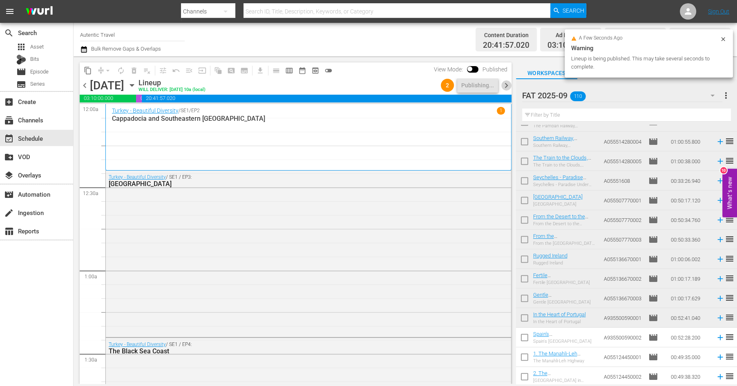
click at [506, 83] on span "chevron_right" at bounding box center [506, 85] width 10 height 10
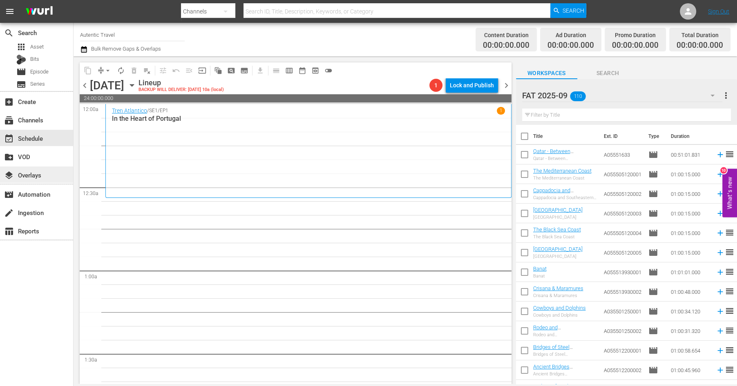
click at [37, 172] on div "layers Overlays" at bounding box center [23, 173] width 46 height 7
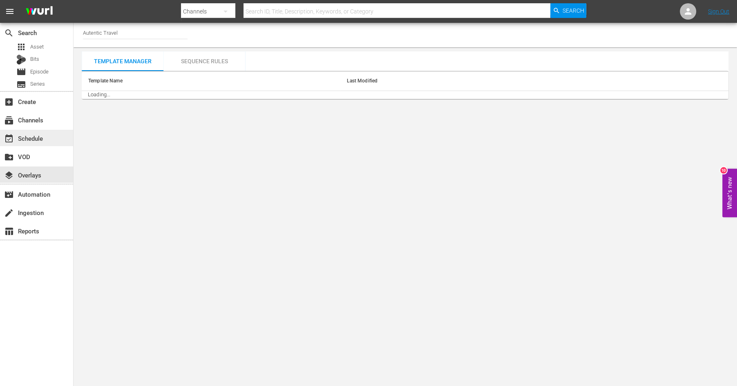
click at [31, 140] on div "event_available Schedule" at bounding box center [23, 137] width 46 height 7
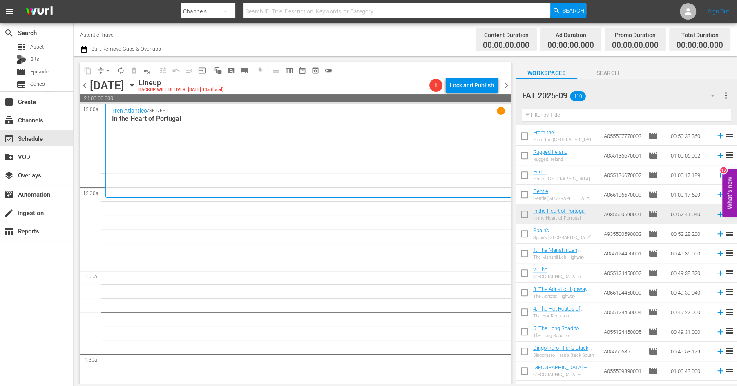
scroll to position [474, 0]
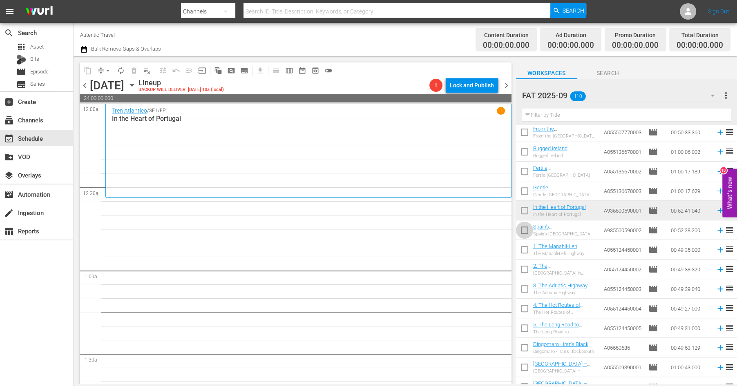
click at [523, 232] on input "checkbox" at bounding box center [524, 231] width 17 height 17
checkbox input "true"
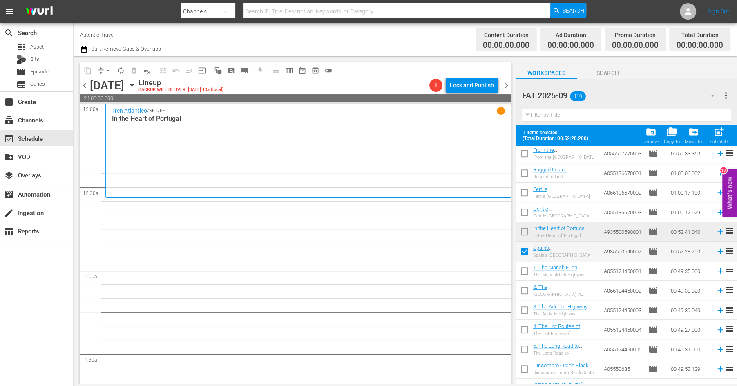
click at [523, 269] on input "checkbox" at bounding box center [524, 272] width 17 height 17
checkbox input "true"
click at [523, 290] on input "checkbox" at bounding box center [524, 292] width 17 height 17
checkbox input "true"
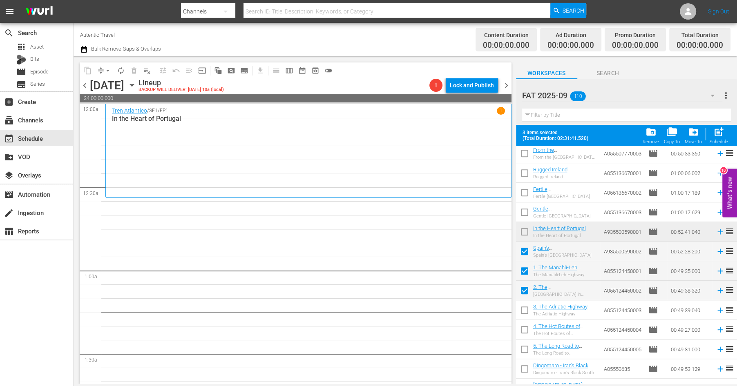
click at [522, 310] on input "checkbox" at bounding box center [524, 312] width 17 height 17
checkbox input "true"
drag, startPoint x: 523, startPoint y: 331, endPoint x: 523, endPoint y: 351, distance: 20.4
click at [523, 331] on input "checkbox" at bounding box center [524, 331] width 17 height 17
checkbox input "true"
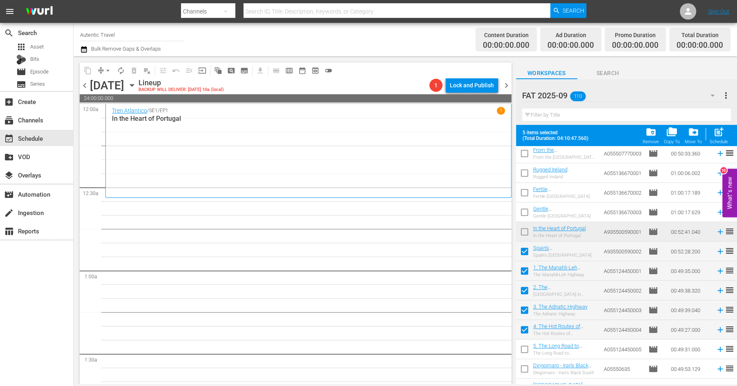
drag, startPoint x: 523, startPoint y: 350, endPoint x: 523, endPoint y: 364, distance: 13.5
click at [523, 351] on input "checkbox" at bounding box center [524, 351] width 17 height 17
checkbox input "true"
click at [523, 366] on input "checkbox" at bounding box center [524, 370] width 17 height 17
checkbox input "true"
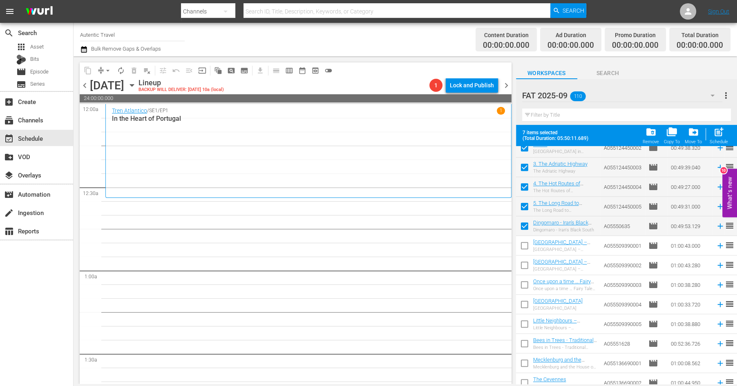
scroll to position [617, 0]
click at [523, 246] on input "checkbox" at bounding box center [524, 246] width 17 height 17
checkbox input "true"
click at [523, 264] on input "checkbox" at bounding box center [524, 266] width 17 height 17
checkbox input "true"
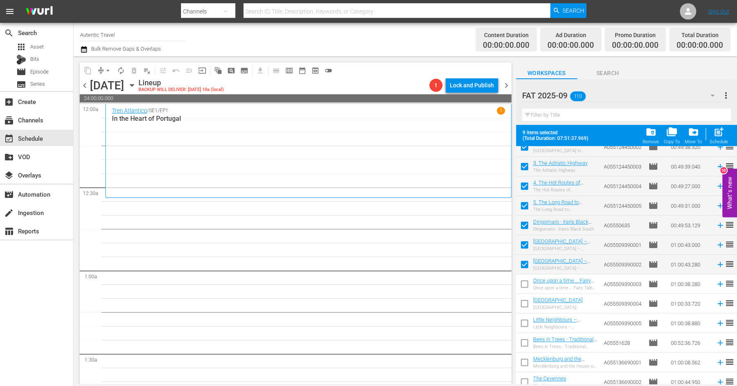
click at [524, 283] on input "checkbox" at bounding box center [524, 285] width 17 height 17
checkbox input "true"
click at [524, 302] on input "checkbox" at bounding box center [524, 305] width 17 height 17
checkbox input "true"
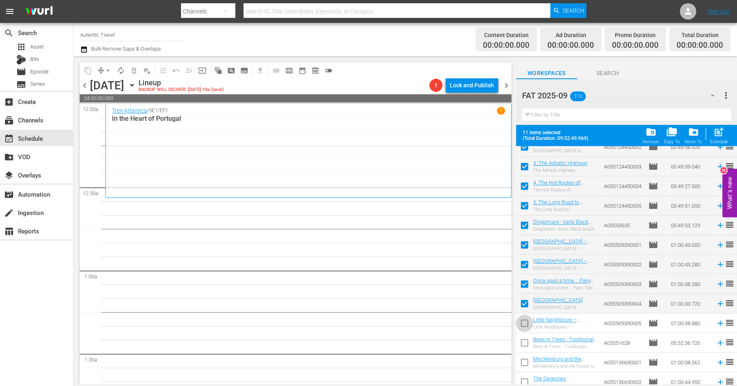
click at [524, 324] on input "checkbox" at bounding box center [524, 325] width 17 height 17
checkbox input "true"
click at [524, 346] on input "checkbox" at bounding box center [524, 344] width 17 height 17
checkbox input "true"
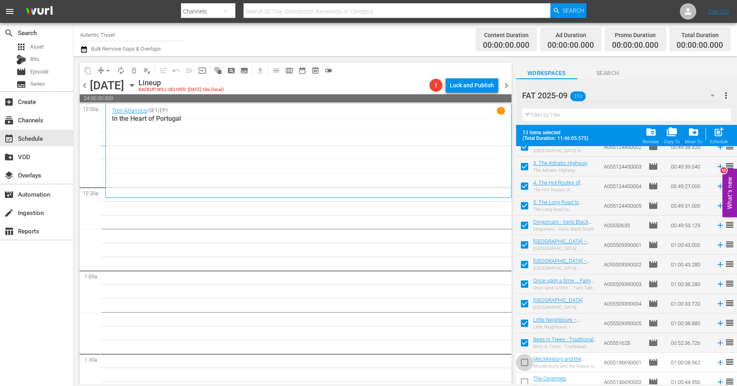
click at [524, 365] on input "checkbox" at bounding box center [524, 364] width 17 height 17
checkbox input "true"
click at [524, 382] on input "checkbox" at bounding box center [524, 383] width 17 height 17
checkbox input "true"
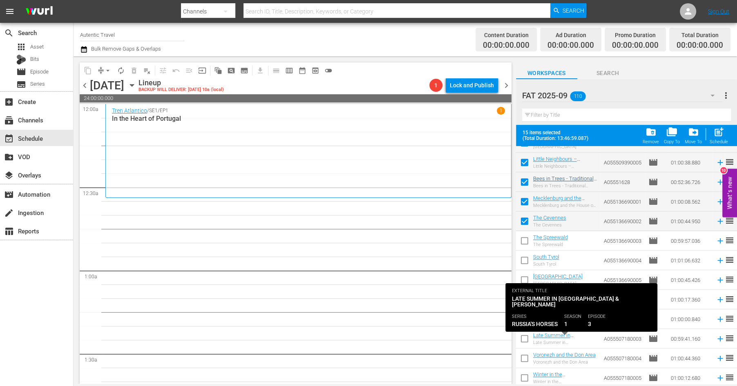
scroll to position [779, 0]
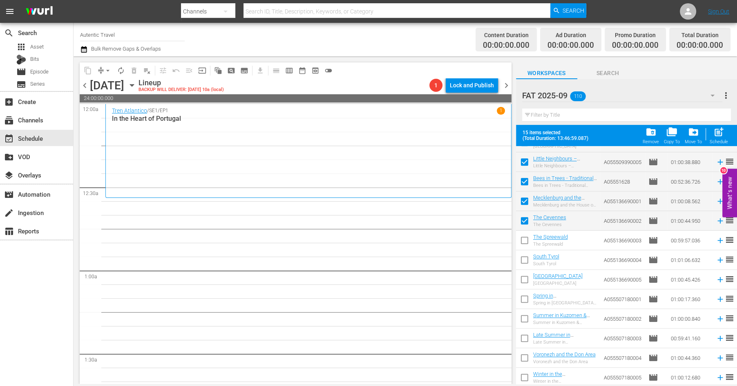
click at [522, 240] on input "checkbox" at bounding box center [524, 242] width 17 height 17
checkbox input "true"
click at [523, 259] on input "checkbox" at bounding box center [524, 261] width 17 height 17
checkbox input "true"
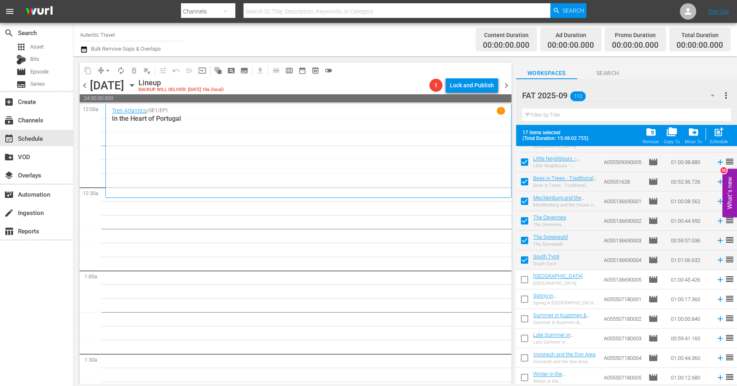
click at [522, 279] on input "checkbox" at bounding box center [524, 281] width 17 height 17
checkbox input "true"
drag, startPoint x: 523, startPoint y: 293, endPoint x: 523, endPoint y: 306, distance: 13.1
click at [523, 293] on input "checkbox" at bounding box center [524, 301] width 17 height 17
checkbox input "true"
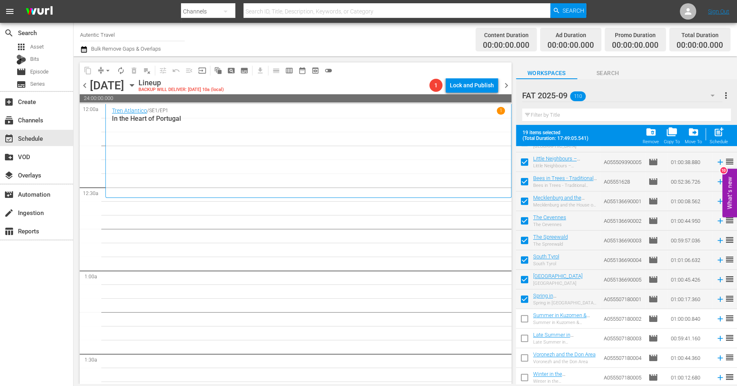
click at [525, 318] on input "checkbox" at bounding box center [524, 320] width 17 height 17
checkbox input "true"
click at [524, 338] on input "checkbox" at bounding box center [524, 340] width 17 height 17
checkbox input "true"
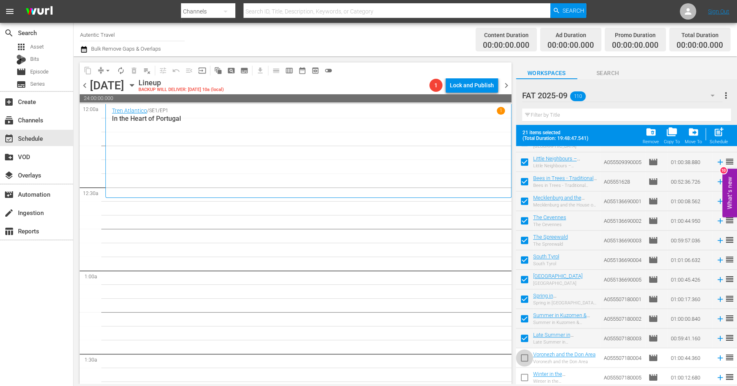
click at [524, 356] on input "checkbox" at bounding box center [524, 359] width 17 height 17
checkbox input "true"
click at [524, 374] on input "checkbox" at bounding box center [524, 379] width 17 height 17
checkbox input "true"
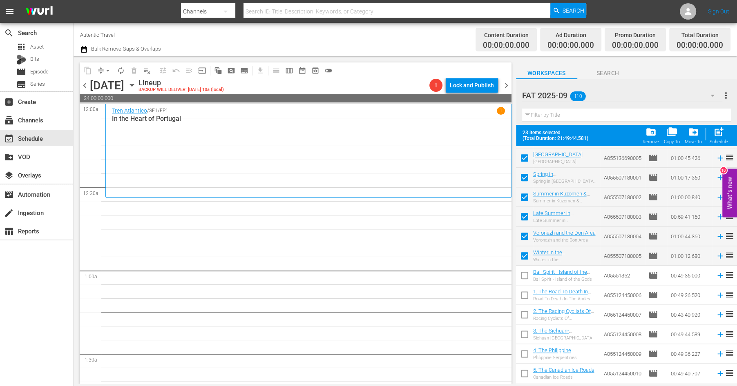
scroll to position [905, 0]
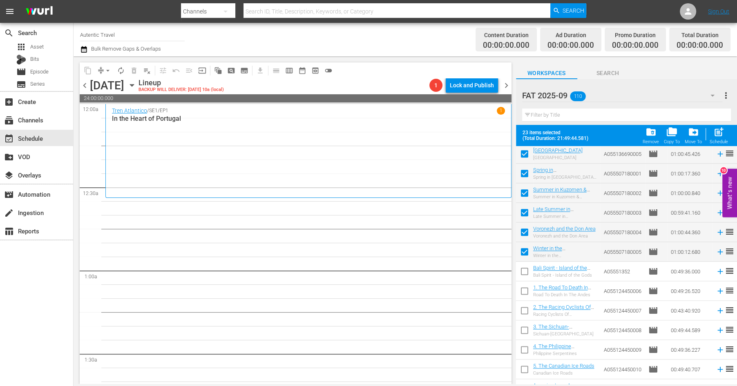
drag, startPoint x: 527, startPoint y: 273, endPoint x: 527, endPoint y: 280, distance: 7.0
click at [527, 274] on input "checkbox" at bounding box center [524, 273] width 17 height 17
checkbox input "true"
click at [529, 307] on input "checkbox" at bounding box center [524, 312] width 17 height 17
checkbox input "true"
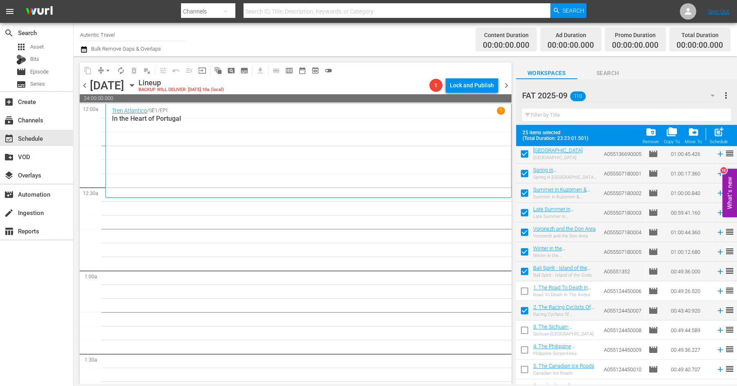
click at [525, 329] on input "checkbox" at bounding box center [524, 332] width 17 height 17
checkbox input "true"
click at [525, 292] on input "checkbox" at bounding box center [524, 292] width 17 height 17
checkbox input "true"
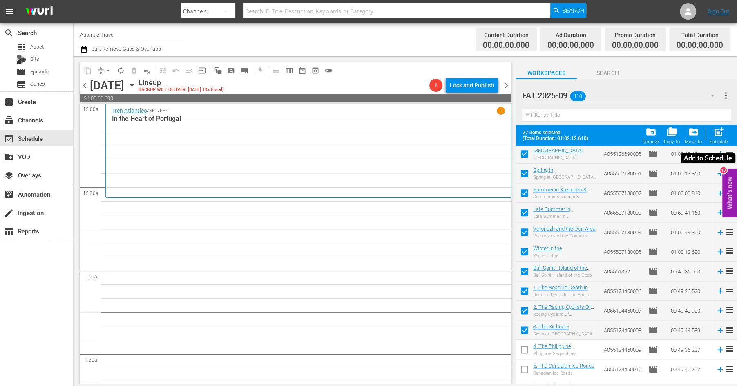
click at [724, 135] on span "post_add" at bounding box center [718, 132] width 11 height 11
checkbox input "false"
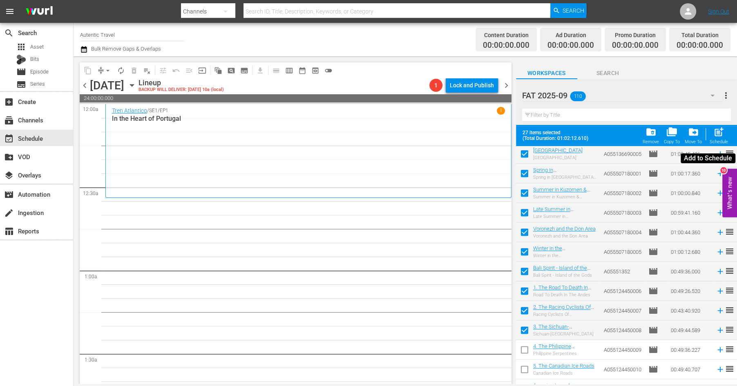
checkbox input "false"
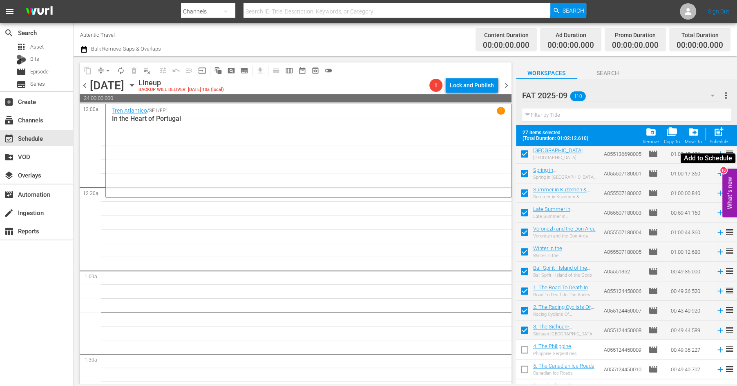
checkbox input "false"
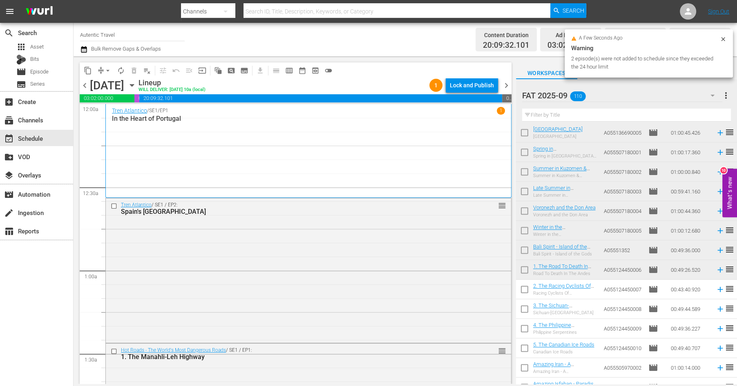
click at [485, 88] on div "Lock and Publish" at bounding box center [472, 85] width 44 height 15
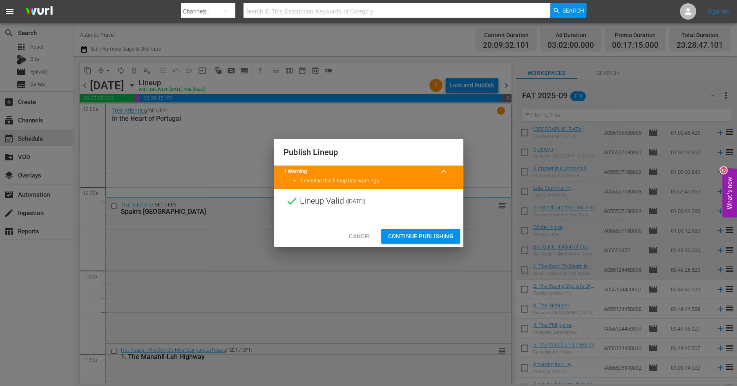
click at [443, 236] on span "Continue Publishing" at bounding box center [421, 237] width 66 height 10
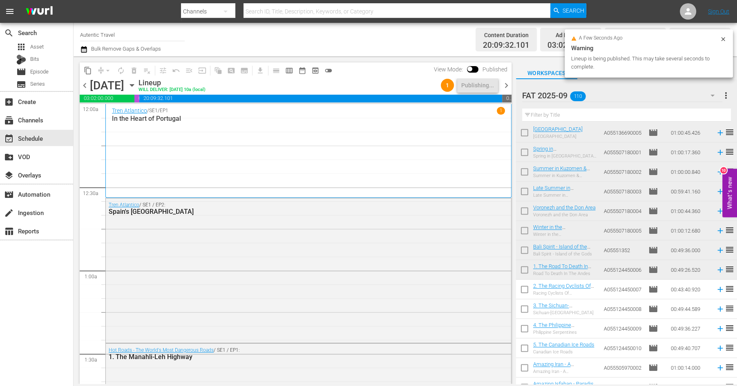
click at [508, 87] on span "chevron_right" at bounding box center [506, 85] width 10 height 10
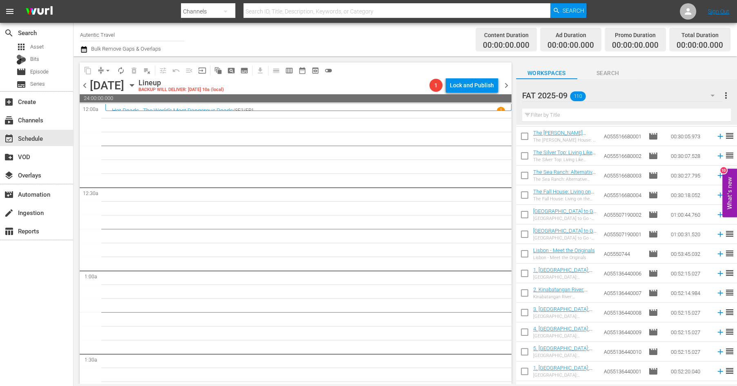
scroll to position [1917, 0]
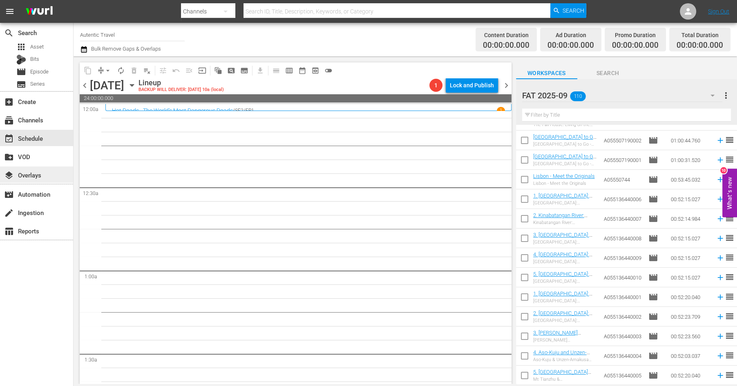
click at [46, 178] on div "layers Overlays" at bounding box center [36, 175] width 73 height 16
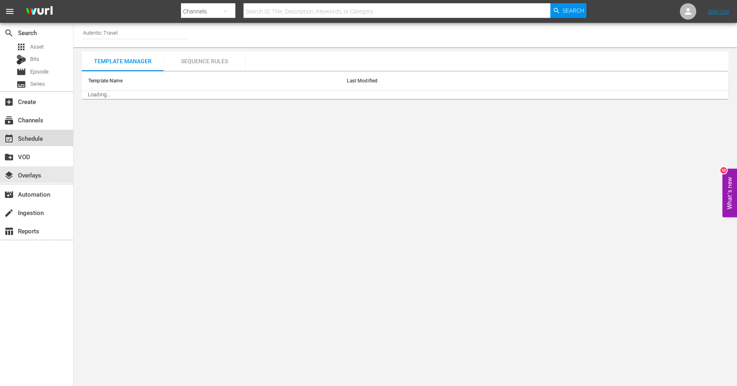
click at [34, 139] on div "event_available Schedule" at bounding box center [23, 137] width 46 height 7
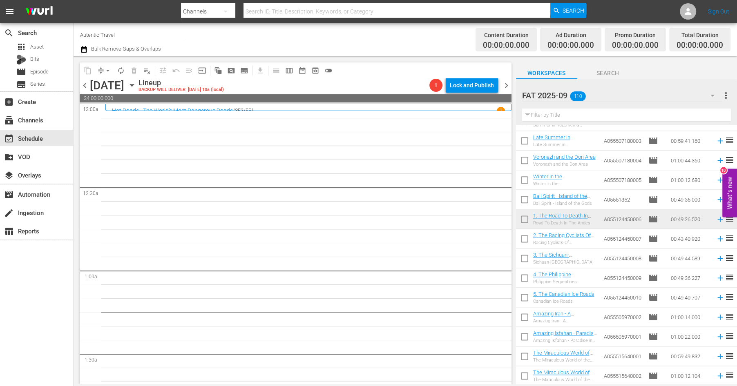
scroll to position [959, 0]
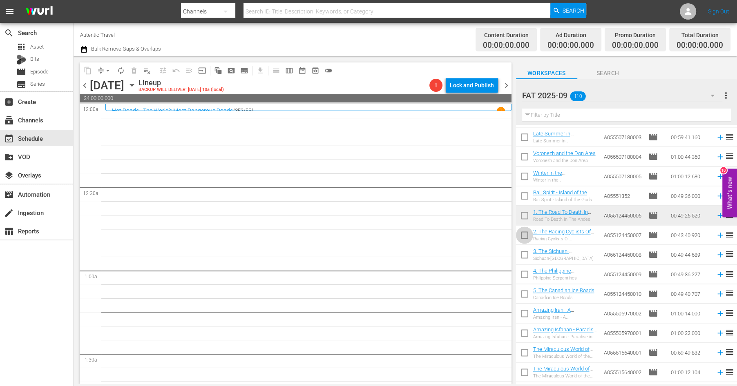
click at [522, 235] on input "checkbox" at bounding box center [524, 236] width 17 height 17
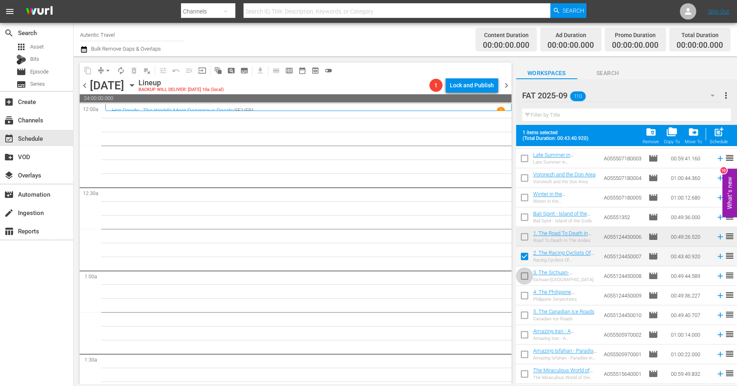
click at [521, 279] on input "checkbox" at bounding box center [524, 277] width 17 height 17
click at [523, 296] on input "checkbox" at bounding box center [524, 297] width 17 height 17
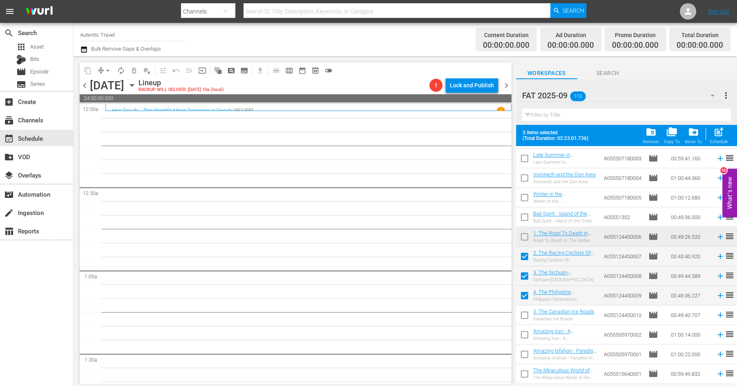
click at [523, 313] on input "checkbox" at bounding box center [524, 316] width 17 height 17
drag, startPoint x: 523, startPoint y: 333, endPoint x: 523, endPoint y: 340, distance: 7.4
click at [523, 335] on input "checkbox" at bounding box center [524, 336] width 17 height 17
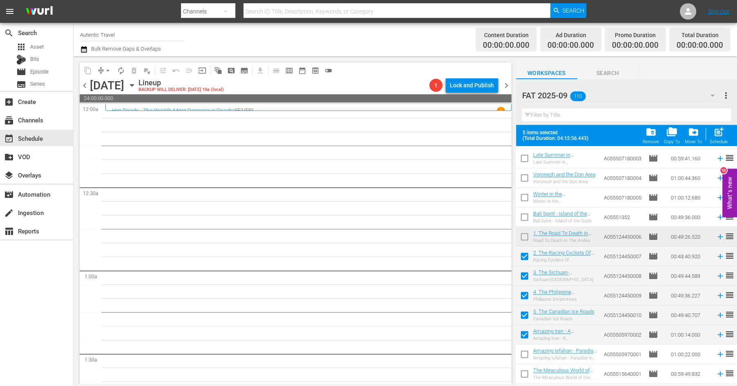
click at [523, 357] on input "checkbox" at bounding box center [524, 356] width 17 height 17
click at [523, 369] on input "checkbox" at bounding box center [524, 375] width 17 height 17
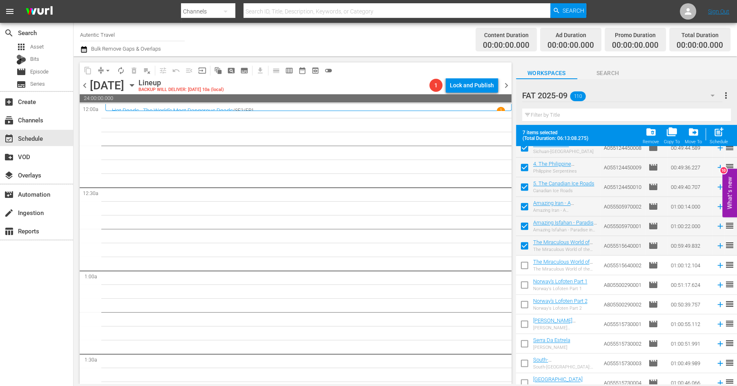
scroll to position [1092, 0]
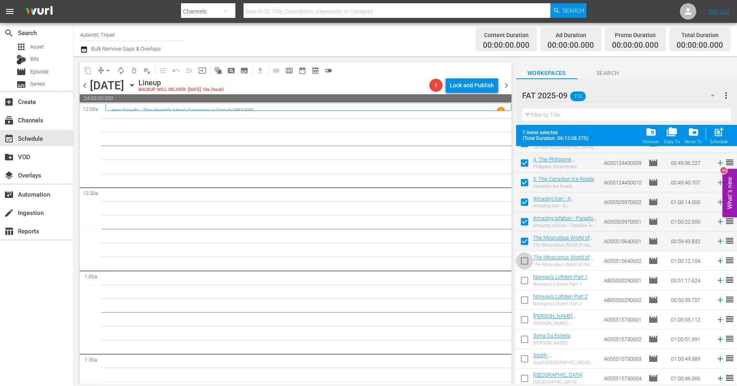
drag, startPoint x: 523, startPoint y: 258, endPoint x: 523, endPoint y: 276, distance: 18.0
click at [523, 258] on input "checkbox" at bounding box center [524, 262] width 17 height 17
drag, startPoint x: 522, startPoint y: 278, endPoint x: 522, endPoint y: 292, distance: 13.9
click at [522, 281] on input "checkbox" at bounding box center [524, 282] width 17 height 17
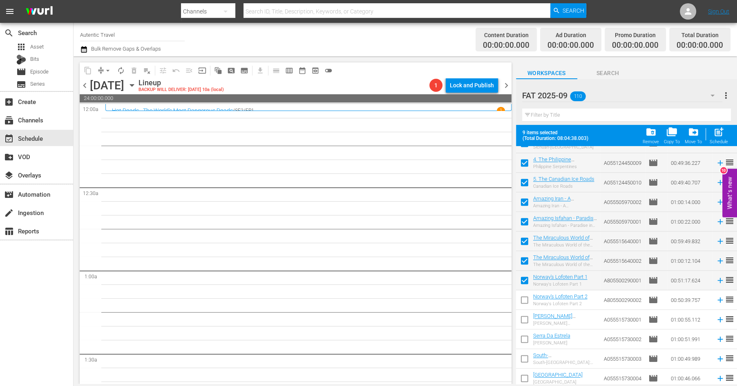
drag, startPoint x: 524, startPoint y: 303, endPoint x: 524, endPoint y: 322, distance: 18.8
click at [524, 303] on input "checkbox" at bounding box center [524, 301] width 17 height 17
click at [524, 318] on input "checkbox" at bounding box center [524, 321] width 17 height 17
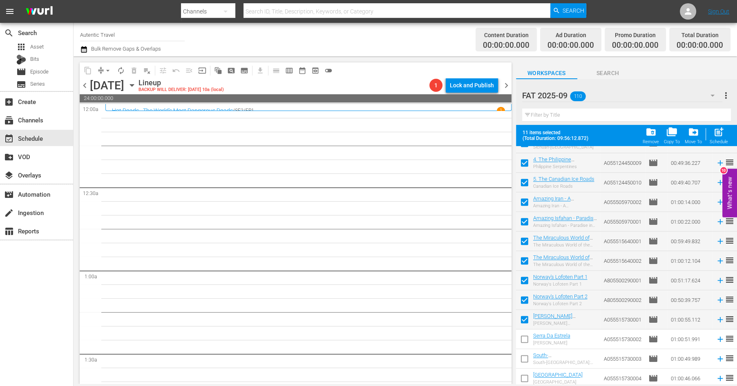
drag, startPoint x: 524, startPoint y: 339, endPoint x: 523, endPoint y: 344, distance: 4.9
click at [524, 340] on input "checkbox" at bounding box center [524, 341] width 17 height 17
click at [524, 362] on input "checkbox" at bounding box center [524, 360] width 17 height 17
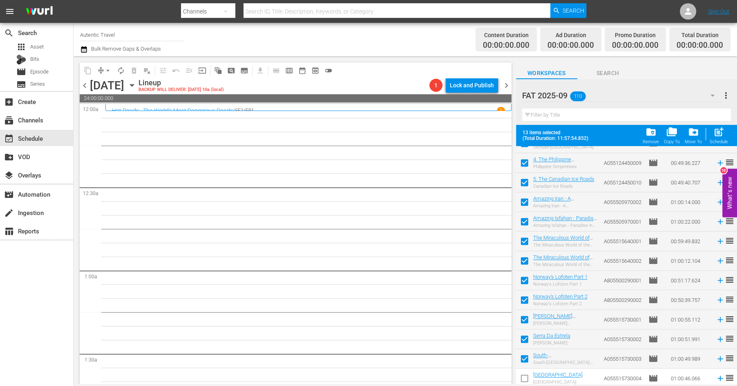
click at [525, 378] on input "checkbox" at bounding box center [524, 380] width 17 height 17
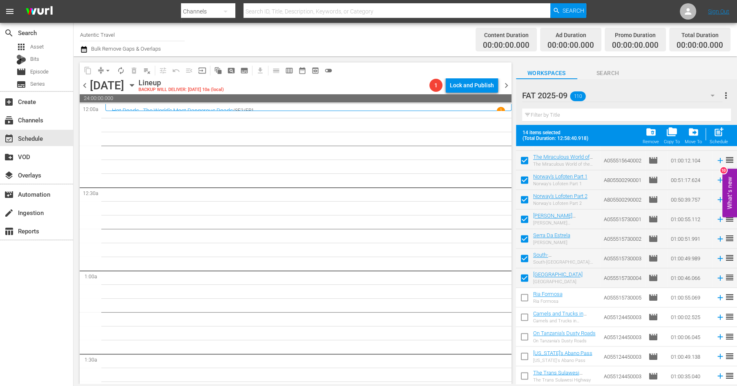
scroll to position [1208, 0]
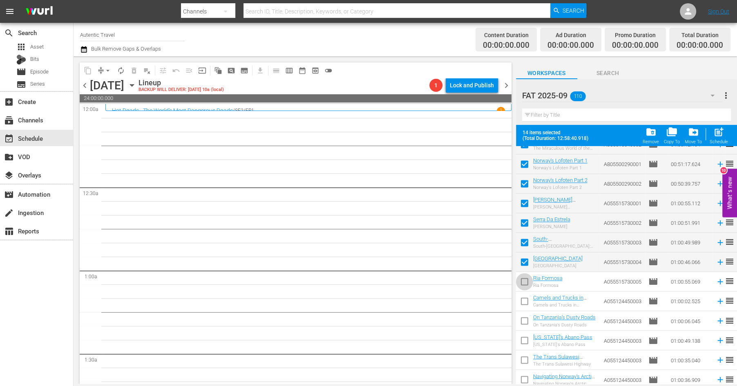
click at [525, 284] on input "checkbox" at bounding box center [524, 283] width 17 height 17
click at [523, 300] on input "checkbox" at bounding box center [524, 303] width 17 height 17
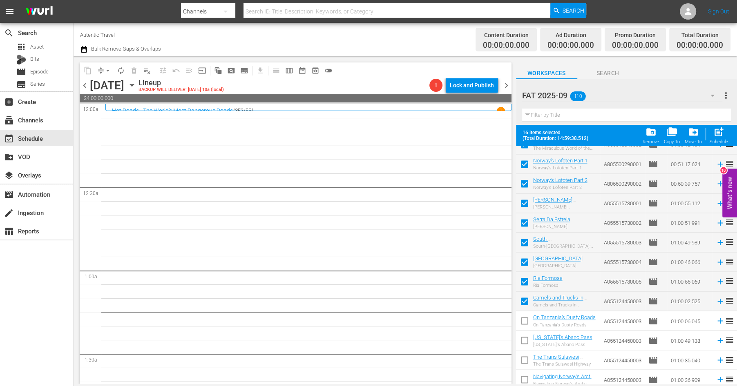
click at [523, 324] on input "checkbox" at bounding box center [524, 322] width 17 height 17
click at [523, 344] on input "checkbox" at bounding box center [524, 342] width 17 height 17
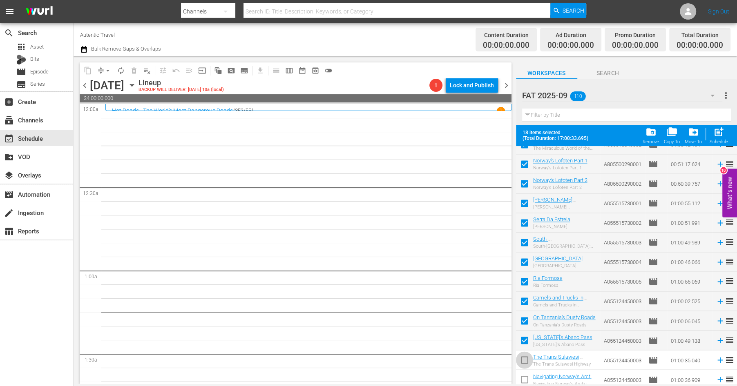
click at [523, 362] on input "checkbox" at bounding box center [524, 361] width 17 height 17
click at [524, 381] on input "checkbox" at bounding box center [524, 381] width 17 height 17
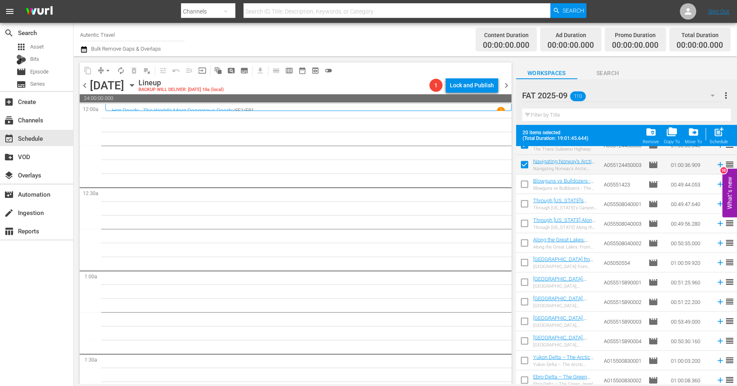
scroll to position [1426, 0]
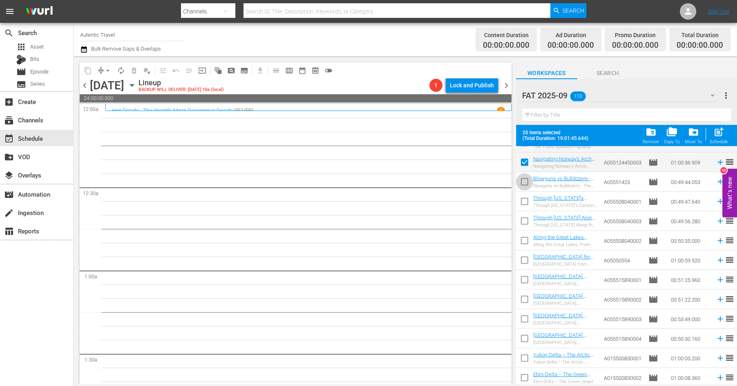
click at [523, 182] on input "checkbox" at bounding box center [524, 183] width 17 height 17
click at [523, 199] on input "checkbox" at bounding box center [524, 202] width 17 height 17
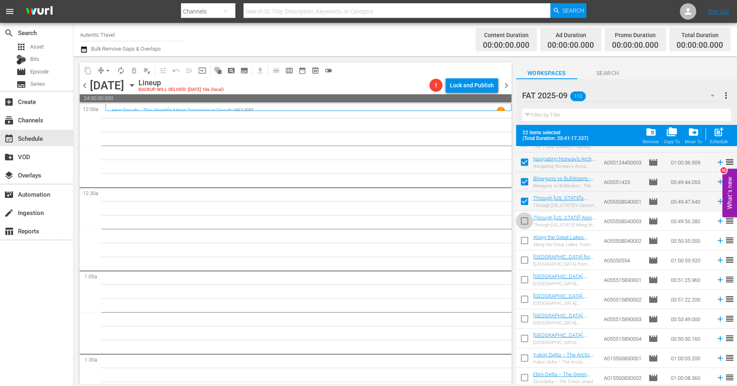
click at [523, 223] on input "checkbox" at bounding box center [524, 222] width 17 height 17
drag, startPoint x: 523, startPoint y: 236, endPoint x: 523, endPoint y: 243, distance: 6.5
click at [523, 239] on input "checkbox" at bounding box center [524, 242] width 17 height 17
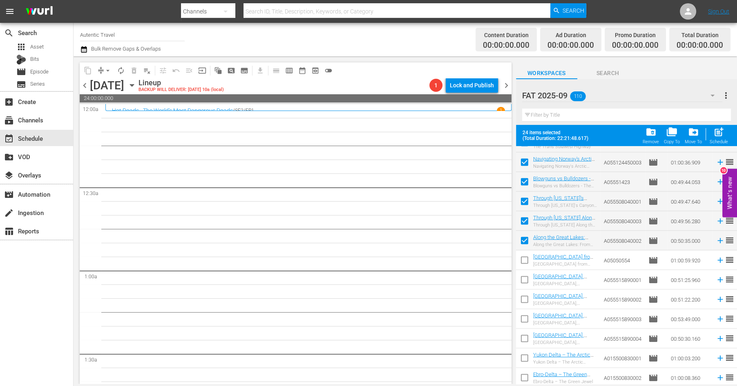
drag, startPoint x: 523, startPoint y: 265, endPoint x: 523, endPoint y: 280, distance: 15.1
click at [523, 265] on input "checkbox" at bounding box center [524, 261] width 17 height 17
drag, startPoint x: 523, startPoint y: 283, endPoint x: 523, endPoint y: 301, distance: 18.4
click at [523, 283] on input "checkbox" at bounding box center [524, 281] width 17 height 17
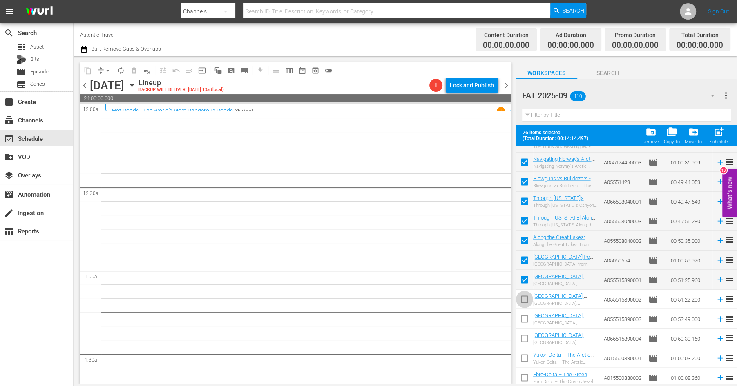
drag, startPoint x: 523, startPoint y: 301, endPoint x: 523, endPoint y: 322, distance: 21.2
click at [523, 301] on input "checkbox" at bounding box center [524, 301] width 17 height 17
click at [523, 322] on input "checkbox" at bounding box center [524, 320] width 17 height 17
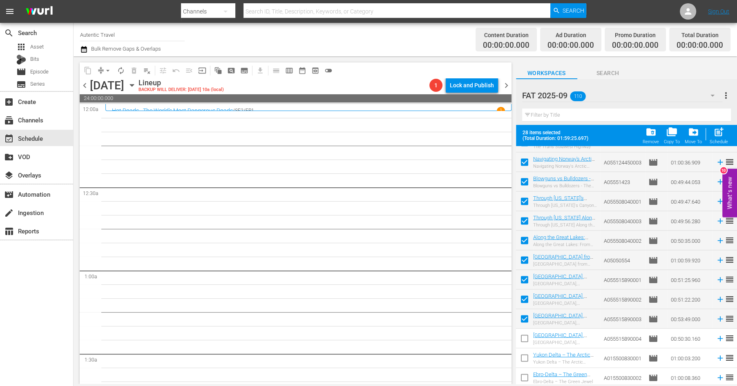
drag, startPoint x: 523, startPoint y: 339, endPoint x: 523, endPoint y: 355, distance: 15.5
click at [523, 339] on input "checkbox" at bounding box center [524, 340] width 17 height 17
click at [523, 356] on input "checkbox" at bounding box center [524, 359] width 17 height 17
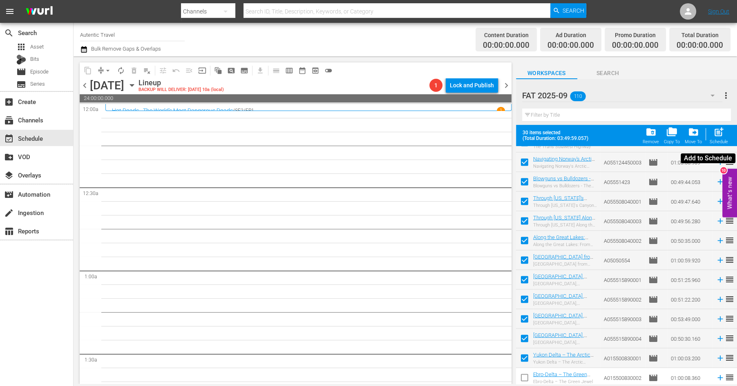
click at [718, 138] on div "post_add Schedule" at bounding box center [719, 136] width 18 height 18
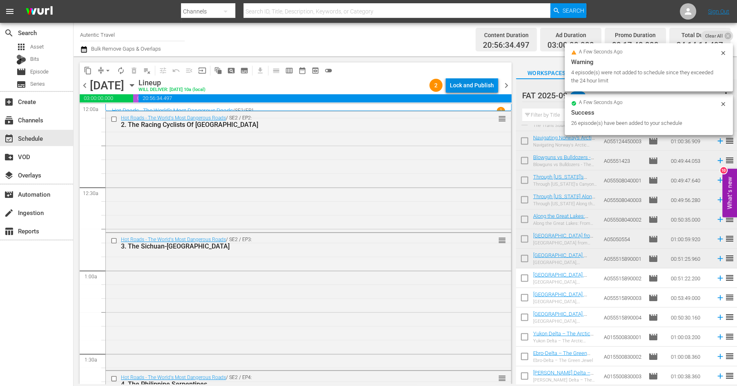
click at [478, 87] on div "Lock and Publish" at bounding box center [472, 85] width 44 height 15
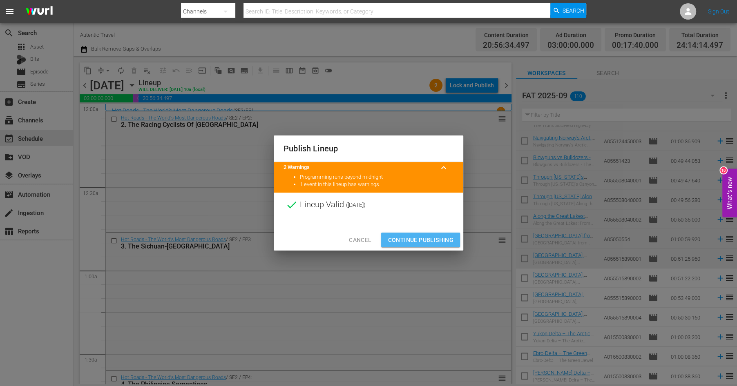
click at [419, 239] on span "Continue Publishing" at bounding box center [421, 240] width 66 height 10
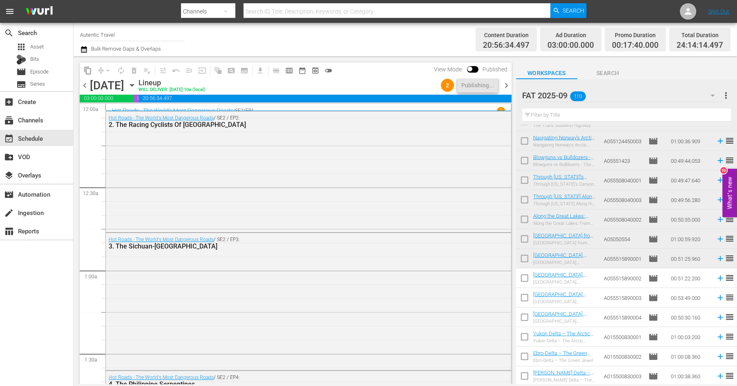
click at [505, 84] on span "chevron_right" at bounding box center [506, 85] width 10 height 10
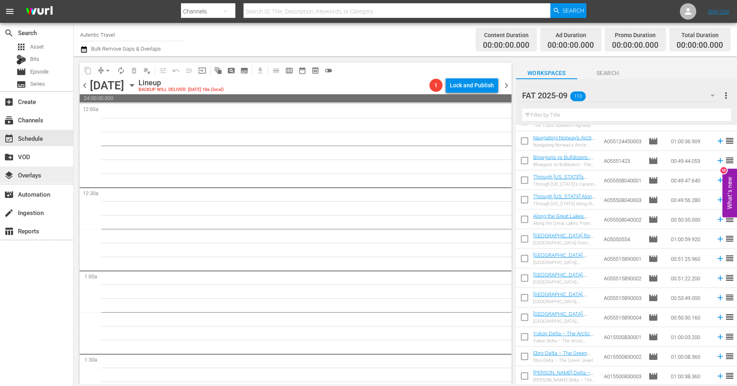
click at [42, 172] on div "layers Overlays" at bounding box center [23, 173] width 46 height 7
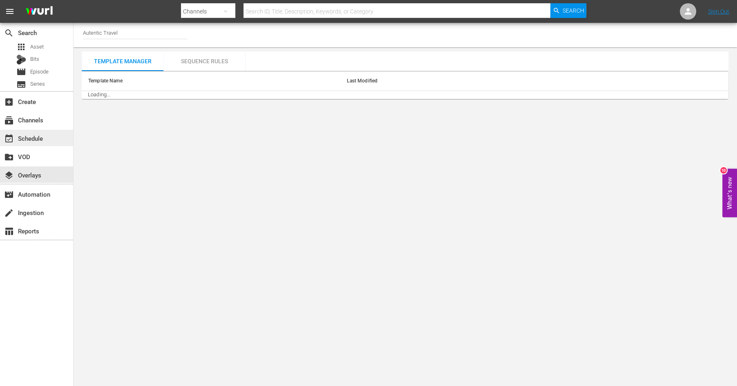
click at [37, 141] on div "event_available Schedule" at bounding box center [23, 137] width 46 height 7
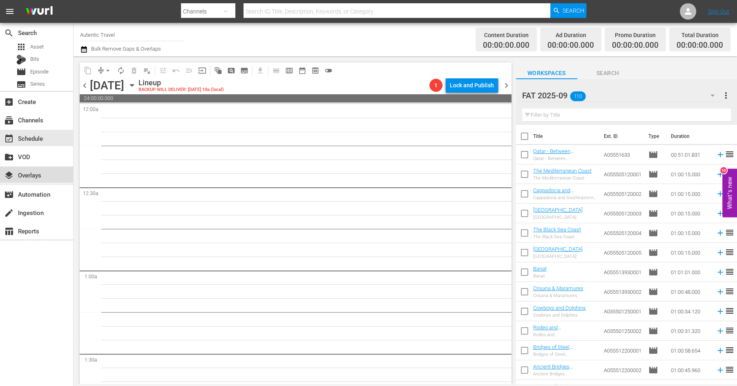
click at [29, 172] on div "layers Overlays" at bounding box center [23, 173] width 46 height 7
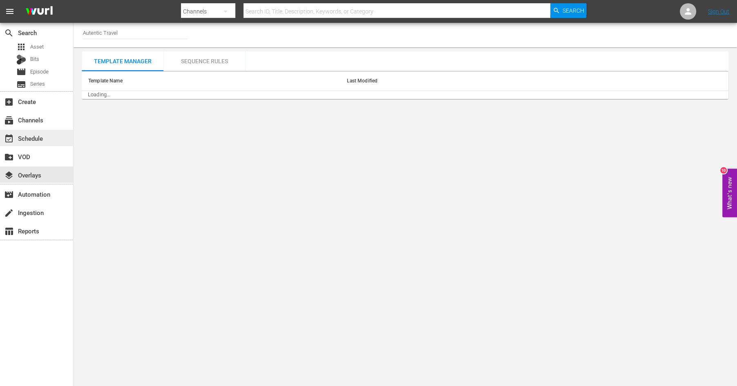
click at [27, 134] on div "event_available Schedule" at bounding box center [23, 137] width 46 height 7
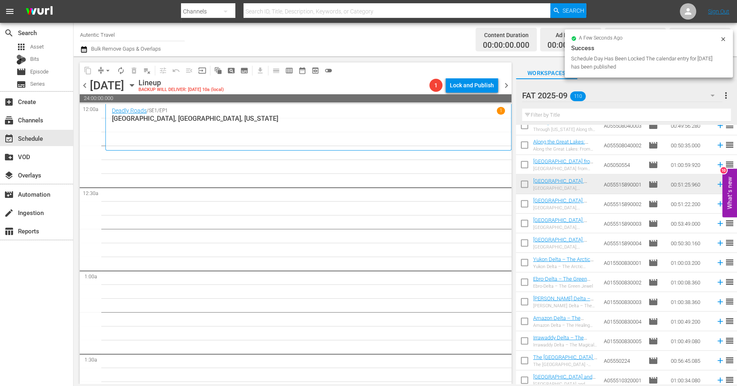
scroll to position [1531, 0]
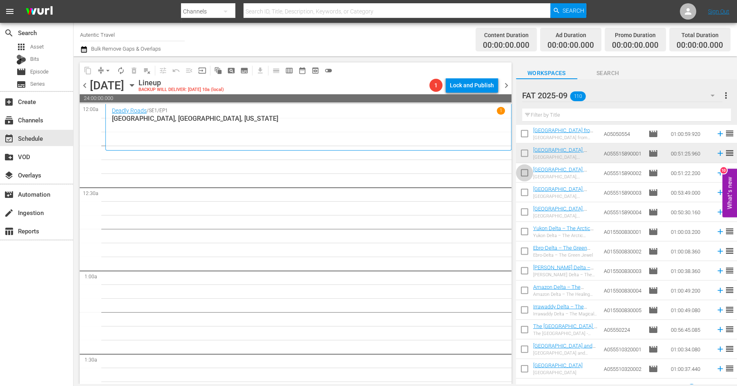
click at [524, 175] on input "checkbox" at bounding box center [524, 174] width 17 height 17
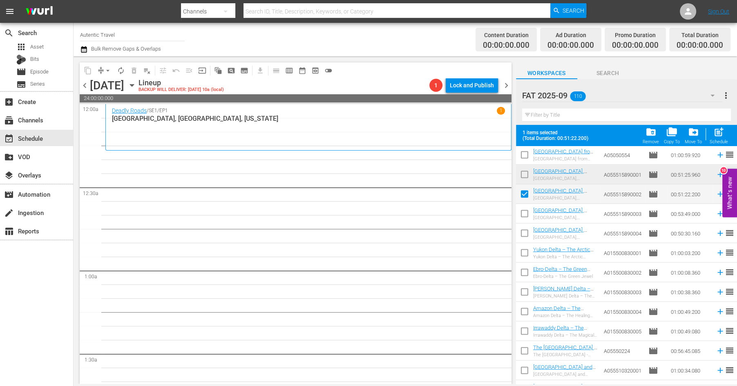
drag, startPoint x: 521, startPoint y: 211, endPoint x: 523, endPoint y: 237, distance: 25.8
click at [521, 212] on input "checkbox" at bounding box center [524, 215] width 17 height 17
click at [523, 236] on input "checkbox" at bounding box center [524, 235] width 17 height 17
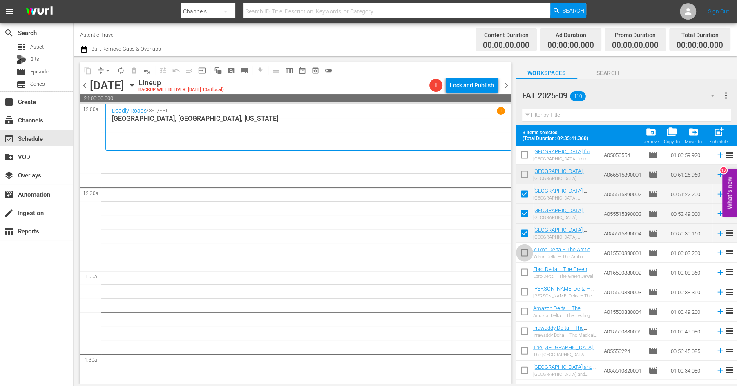
drag, startPoint x: 524, startPoint y: 252, endPoint x: 524, endPoint y: 277, distance: 25.3
click at [524, 252] on input "checkbox" at bounding box center [524, 254] width 17 height 17
click at [523, 275] on input "checkbox" at bounding box center [524, 274] width 17 height 17
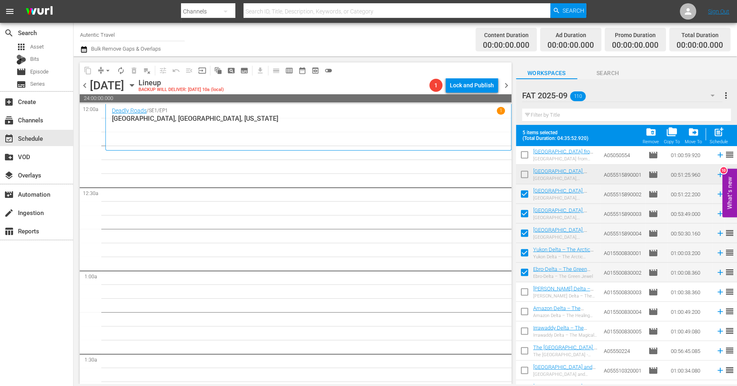
drag, startPoint x: 524, startPoint y: 287, endPoint x: 524, endPoint y: 321, distance: 34.3
click at [524, 288] on input "checkbox" at bounding box center [524, 294] width 17 height 17
click at [525, 312] on input "checkbox" at bounding box center [524, 313] width 17 height 17
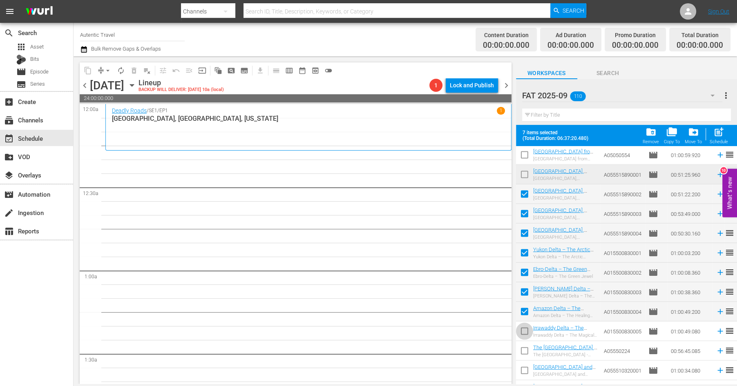
drag, startPoint x: 525, startPoint y: 335, endPoint x: 524, endPoint y: 363, distance: 28.6
click at [525, 335] on input "checkbox" at bounding box center [524, 333] width 17 height 17
click at [523, 352] on input "checkbox" at bounding box center [524, 352] width 17 height 17
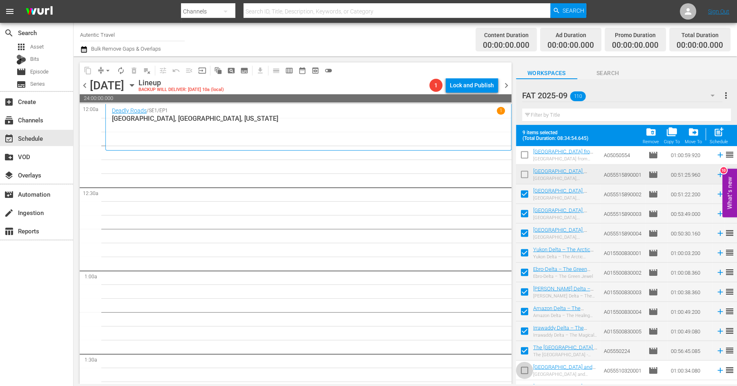
click at [523, 371] on input "checkbox" at bounding box center [524, 372] width 17 height 17
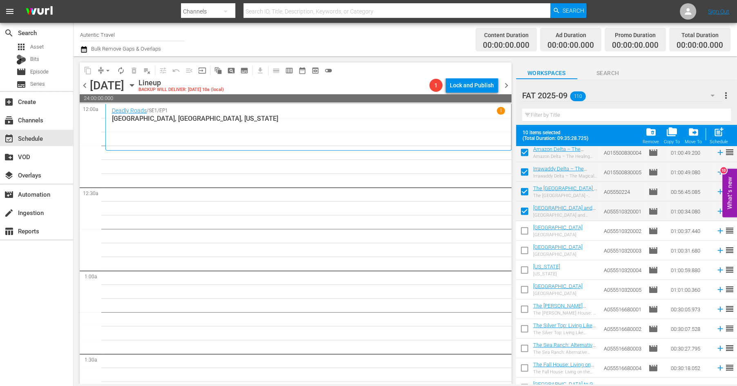
scroll to position [1692, 0]
click at [525, 230] on input "checkbox" at bounding box center [524, 231] width 17 height 17
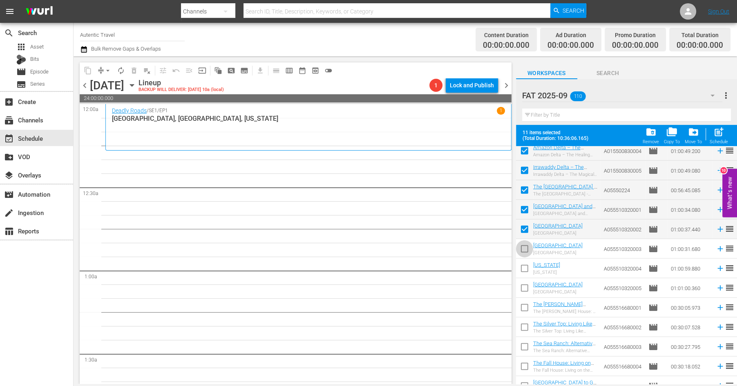
click at [523, 246] on input "checkbox" at bounding box center [524, 250] width 17 height 17
click at [523, 271] on input "checkbox" at bounding box center [524, 270] width 17 height 17
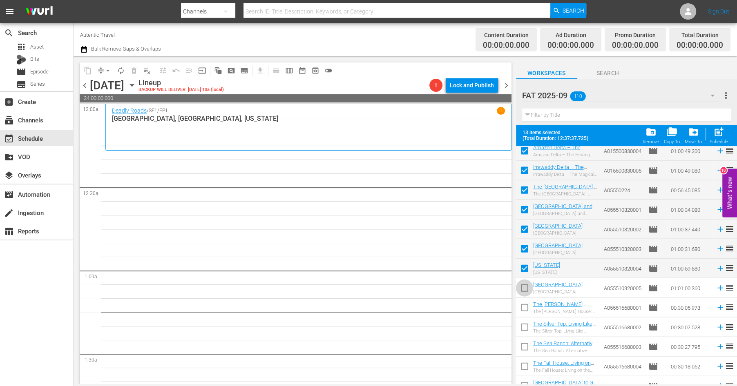
click at [524, 291] on input "checkbox" at bounding box center [524, 289] width 17 height 17
drag, startPoint x: 525, startPoint y: 307, endPoint x: 525, endPoint y: 313, distance: 5.7
click at [525, 309] on input "checkbox" at bounding box center [524, 309] width 17 height 17
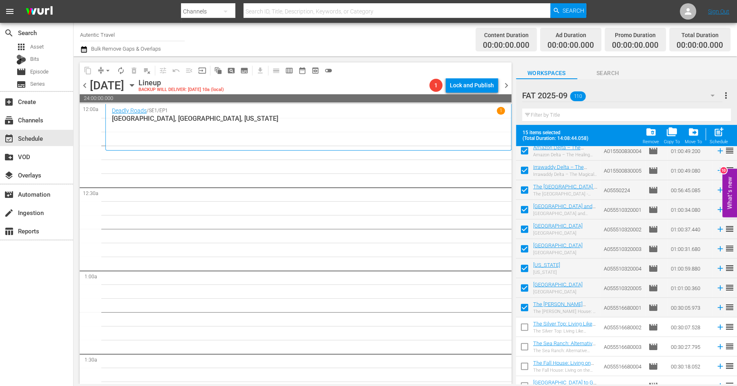
click at [523, 331] on input "checkbox" at bounding box center [524, 329] width 17 height 17
drag, startPoint x: 523, startPoint y: 344, endPoint x: 523, endPoint y: 355, distance: 11.8
click at [523, 344] on input "checkbox" at bounding box center [524, 348] width 17 height 17
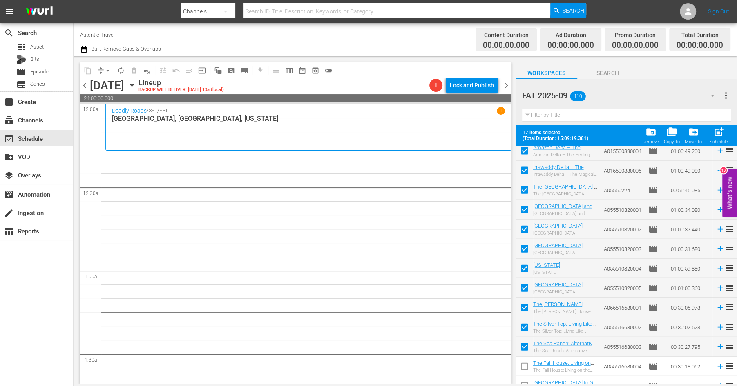
click at [525, 369] on input "checkbox" at bounding box center [524, 368] width 17 height 17
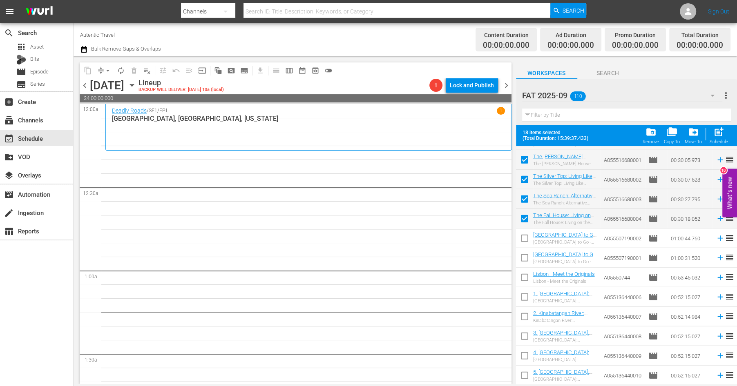
scroll to position [1845, 0]
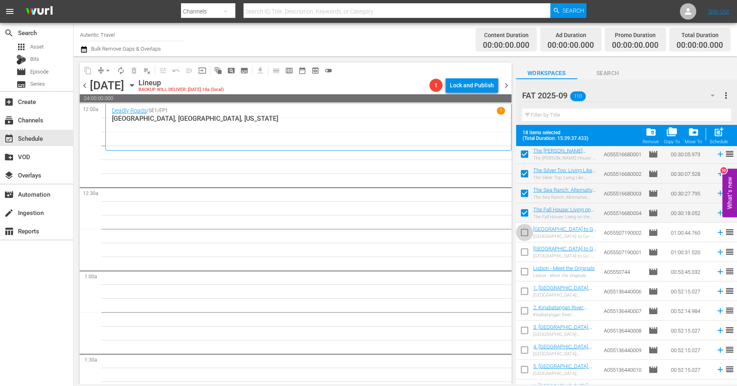
click at [524, 237] on input "checkbox" at bounding box center [524, 234] width 17 height 17
click at [524, 257] on input "checkbox" at bounding box center [524, 254] width 17 height 17
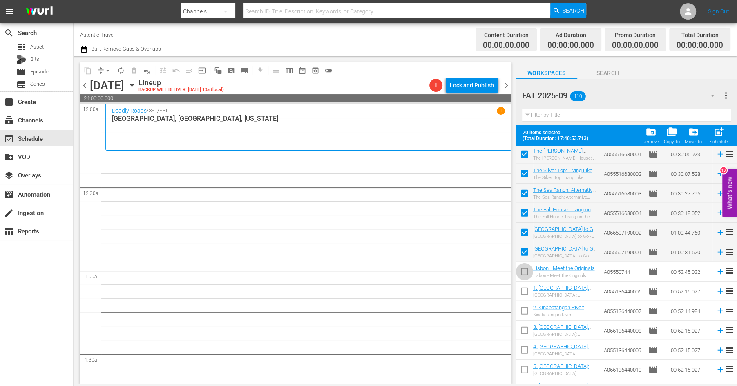
click at [523, 270] on input "checkbox" at bounding box center [524, 273] width 17 height 17
drag, startPoint x: 525, startPoint y: 293, endPoint x: 525, endPoint y: 315, distance: 22.1
click at [525, 293] on input "checkbox" at bounding box center [524, 293] width 17 height 17
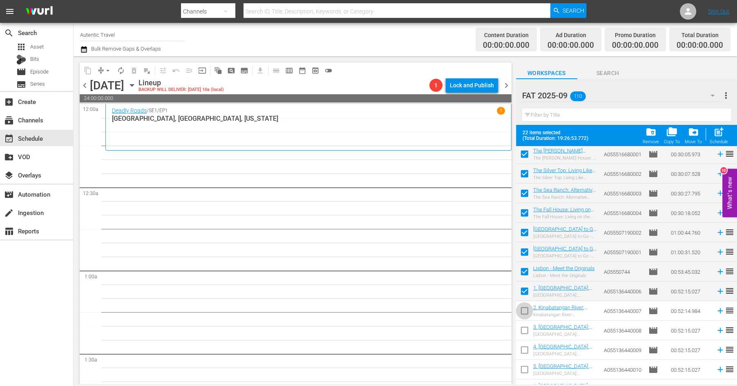
click at [525, 312] on input "checkbox" at bounding box center [524, 312] width 17 height 17
click at [525, 332] on input "checkbox" at bounding box center [524, 332] width 17 height 17
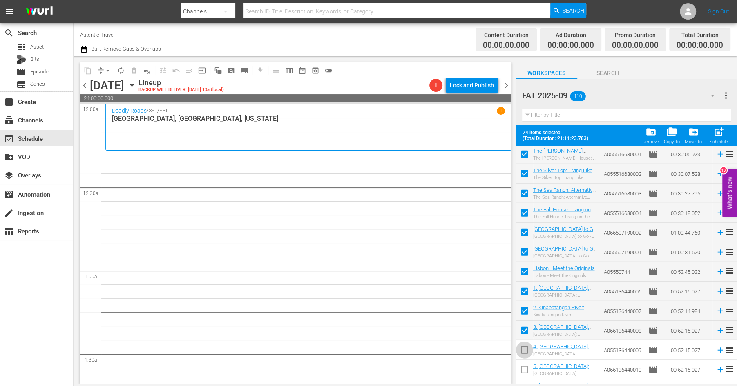
click at [525, 352] on input "checkbox" at bounding box center [524, 352] width 17 height 17
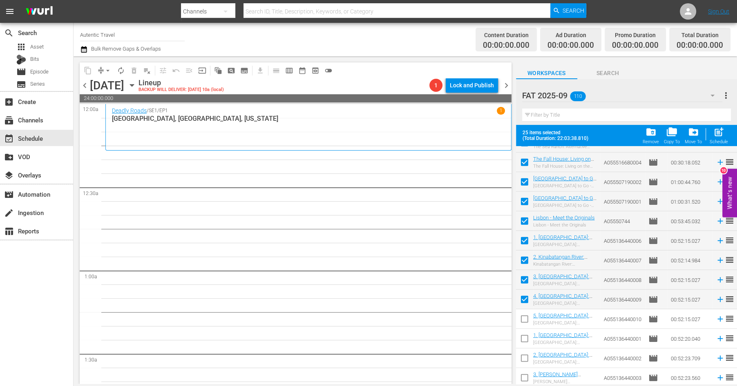
scroll to position [1905, 0]
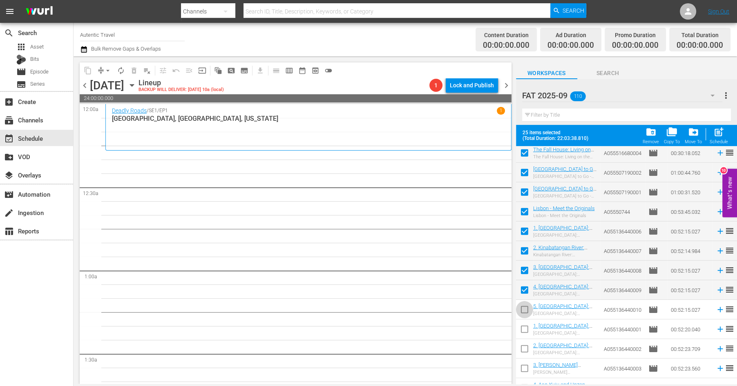
click at [523, 310] on input "checkbox" at bounding box center [524, 311] width 17 height 17
click at [525, 330] on input "checkbox" at bounding box center [524, 331] width 17 height 17
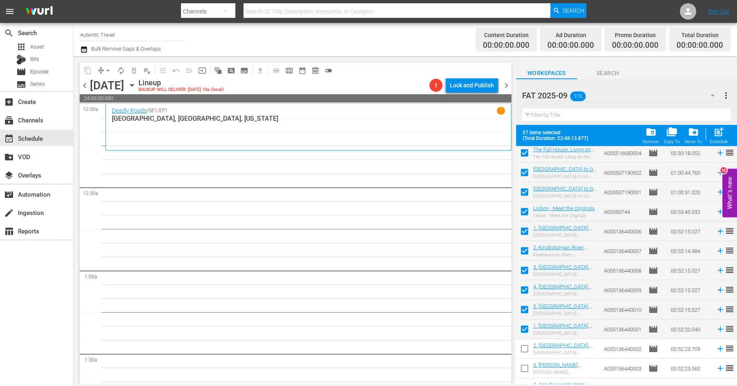
click at [525, 348] on input "checkbox" at bounding box center [524, 350] width 17 height 17
click at [524, 370] on input "checkbox" at bounding box center [524, 370] width 17 height 17
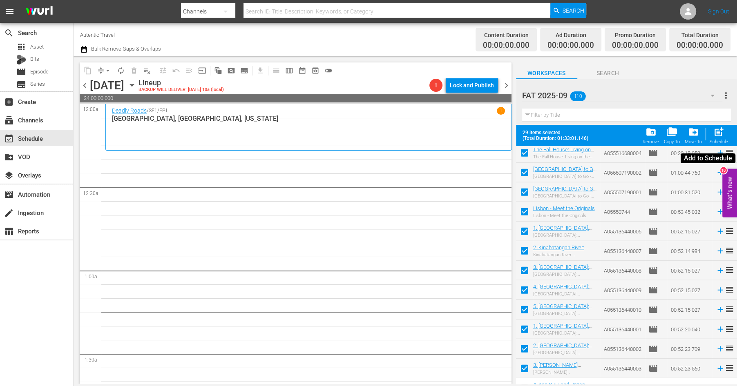
click at [718, 139] on div "post_add Schedule" at bounding box center [719, 136] width 18 height 18
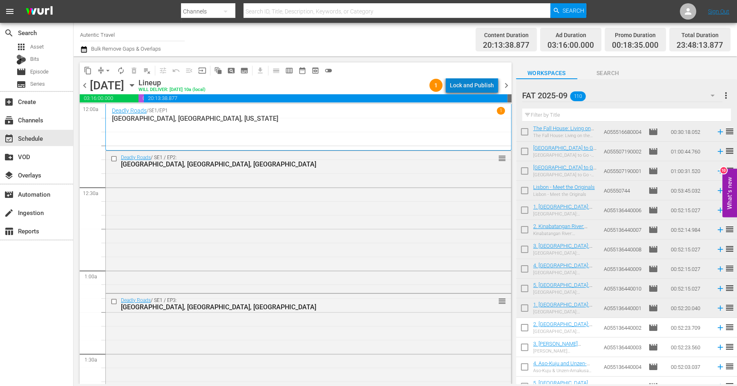
click at [481, 82] on div "Lock and Publish" at bounding box center [472, 85] width 44 height 15
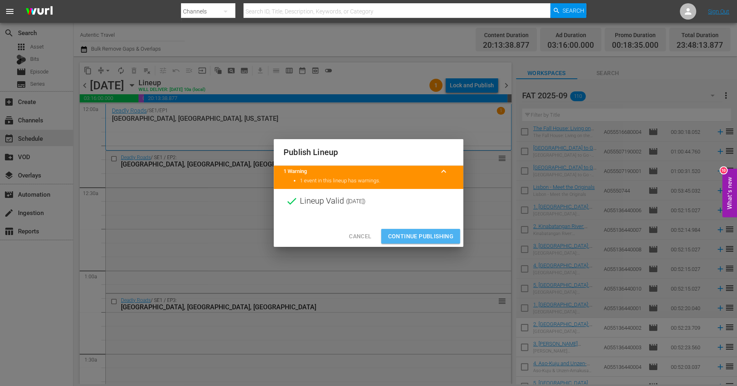
click at [425, 235] on span "Continue Publishing" at bounding box center [421, 237] width 66 height 10
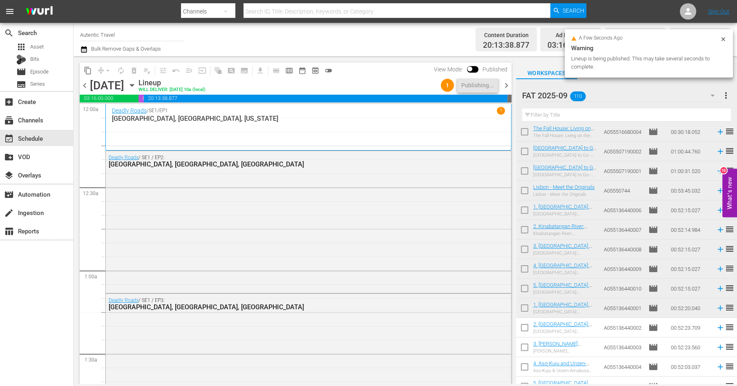
click at [503, 86] on span "chevron_right" at bounding box center [506, 85] width 10 height 10
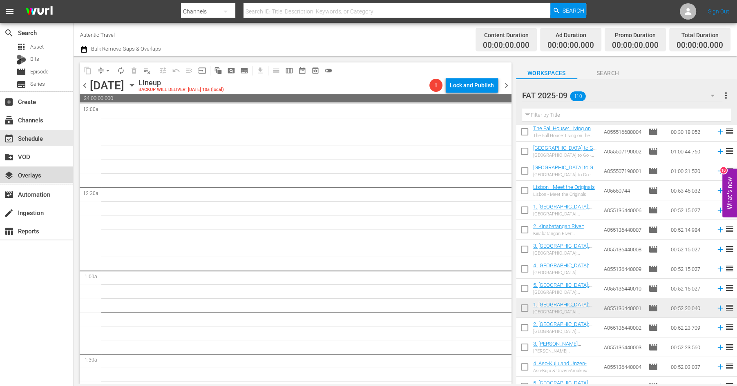
click at [36, 177] on div "layers Overlays" at bounding box center [23, 173] width 46 height 7
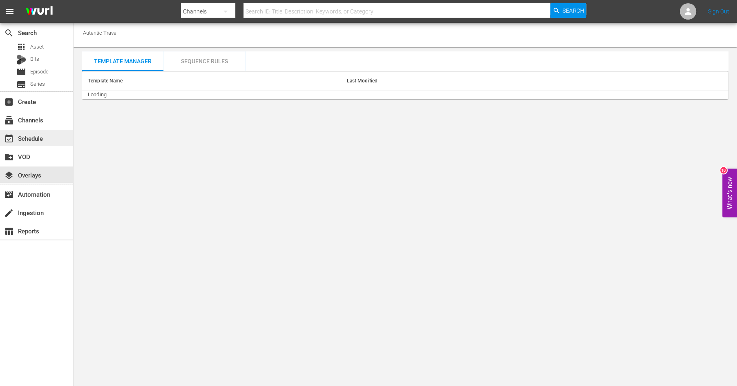
click at [31, 138] on div "event_available Schedule" at bounding box center [23, 137] width 46 height 7
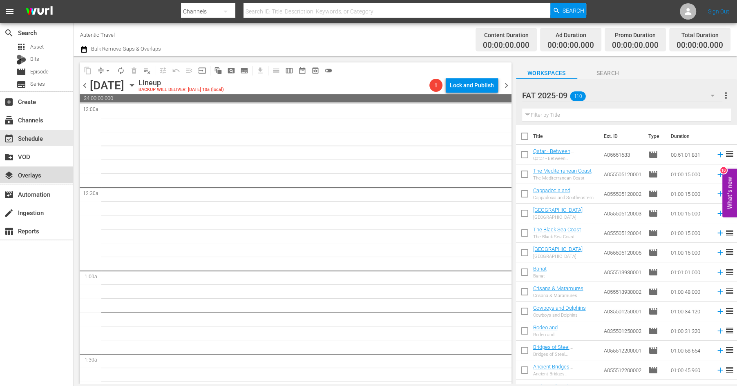
click at [40, 175] on div "layers Overlays" at bounding box center [23, 173] width 46 height 7
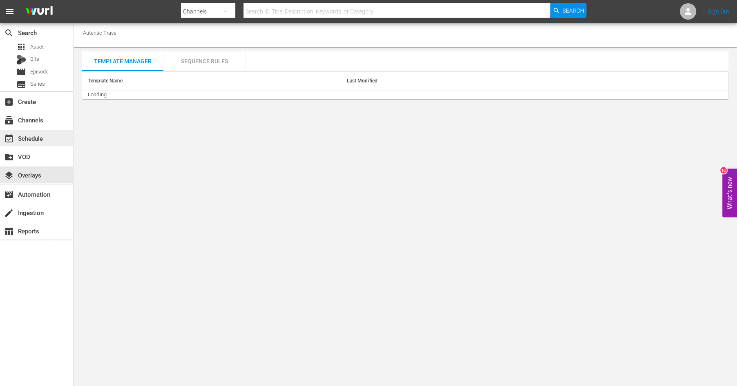
click at [36, 139] on div "event_available Schedule" at bounding box center [23, 137] width 46 height 7
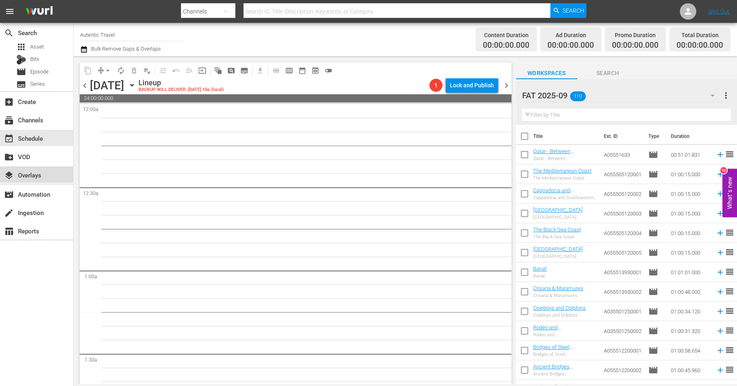
click at [28, 174] on div "layers Overlays" at bounding box center [23, 173] width 46 height 7
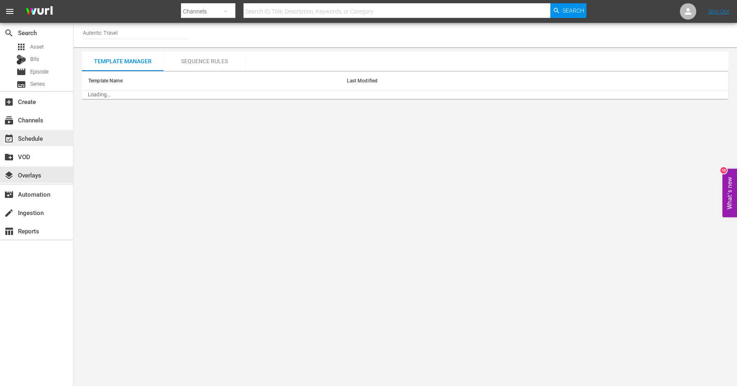
click at [28, 139] on div "event_available Schedule" at bounding box center [23, 137] width 46 height 7
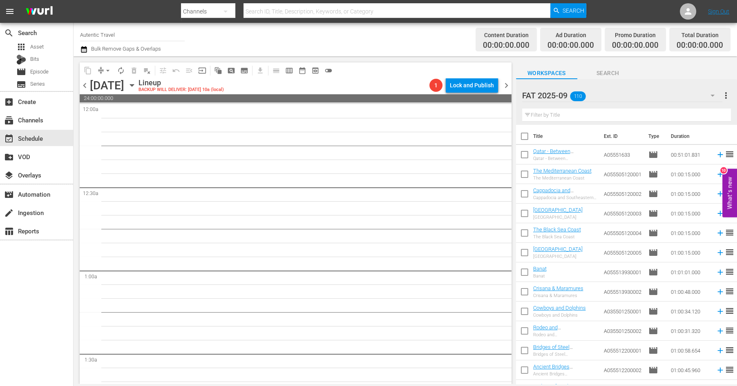
click at [84, 85] on span "chevron_left" at bounding box center [85, 85] width 10 height 10
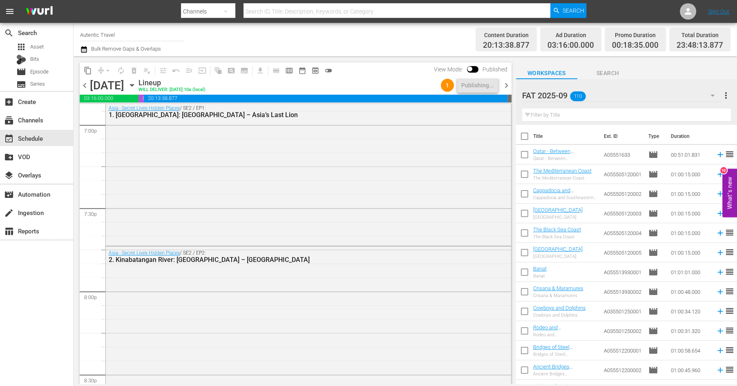
scroll to position [3734, 0]
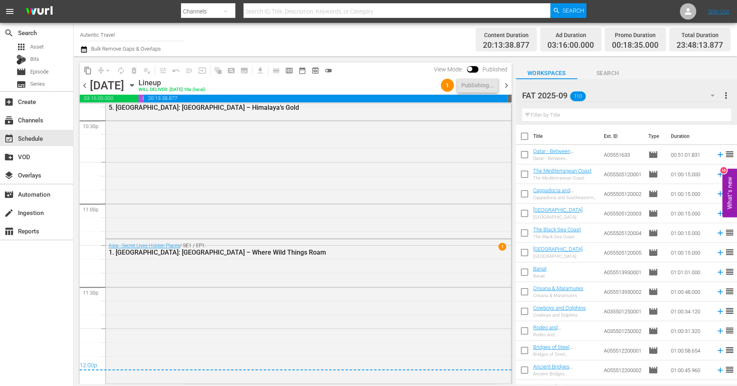
click at [504, 85] on span "chevron_right" at bounding box center [506, 85] width 10 height 10
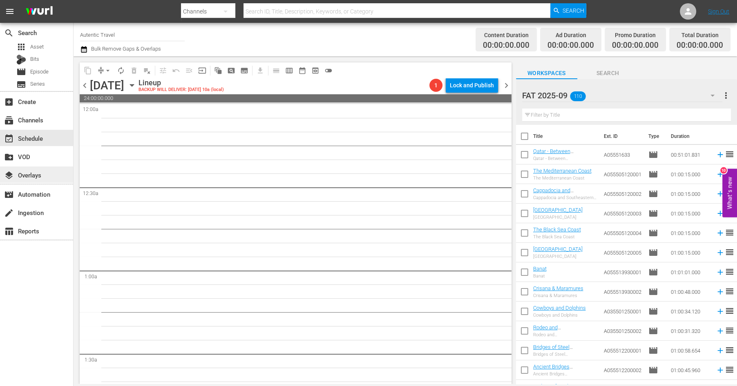
click at [31, 173] on div "layers Overlays" at bounding box center [23, 173] width 46 height 7
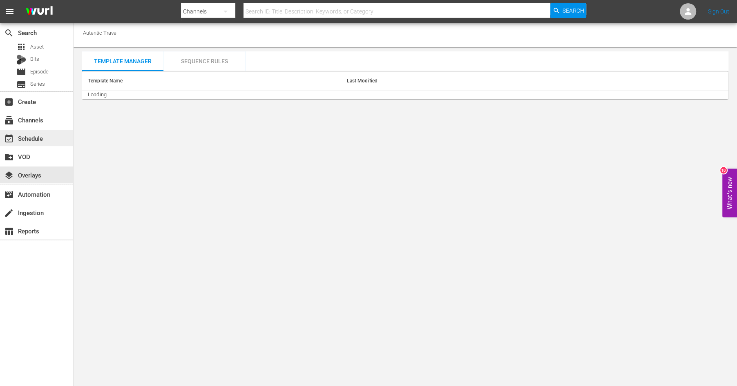
click at [25, 134] on div "event_available Schedule" at bounding box center [23, 137] width 46 height 7
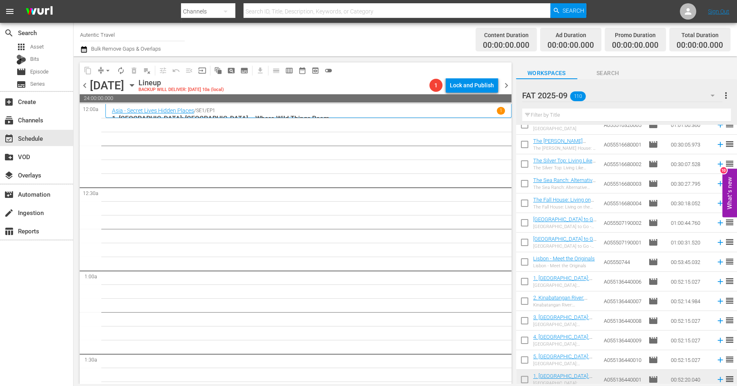
scroll to position [1917, 0]
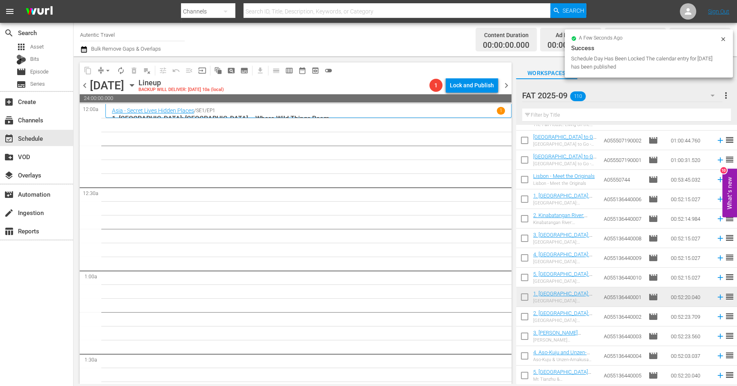
click at [522, 317] on input "checkbox" at bounding box center [524, 318] width 17 height 17
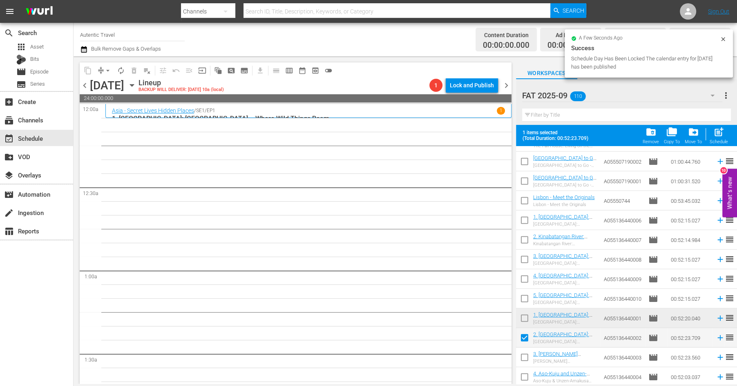
click at [523, 355] on input "checkbox" at bounding box center [524, 359] width 17 height 17
click at [524, 375] on input "checkbox" at bounding box center [524, 379] width 17 height 17
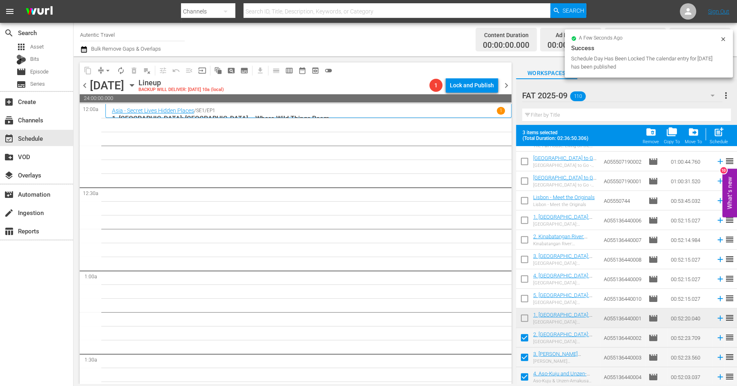
scroll to position [1938, 0]
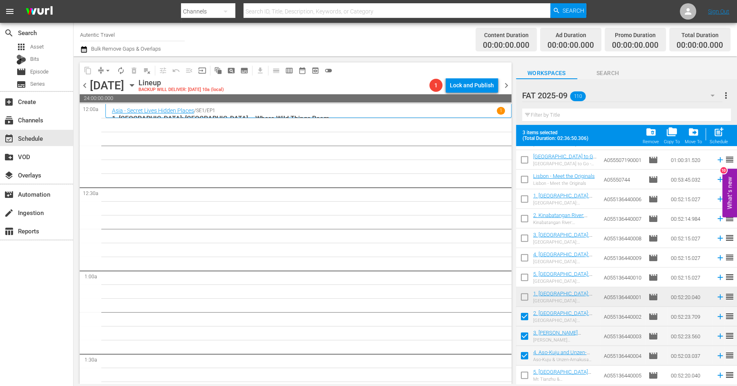
click at [524, 376] on input "checkbox" at bounding box center [524, 377] width 17 height 17
click at [717, 135] on span "post_add" at bounding box center [718, 132] width 11 height 11
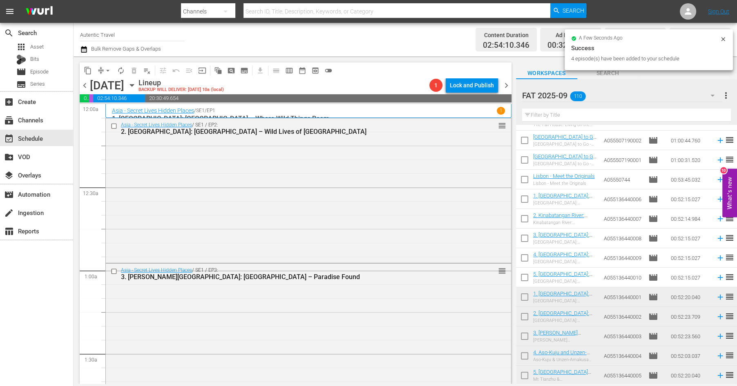
scroll to position [0, 0]
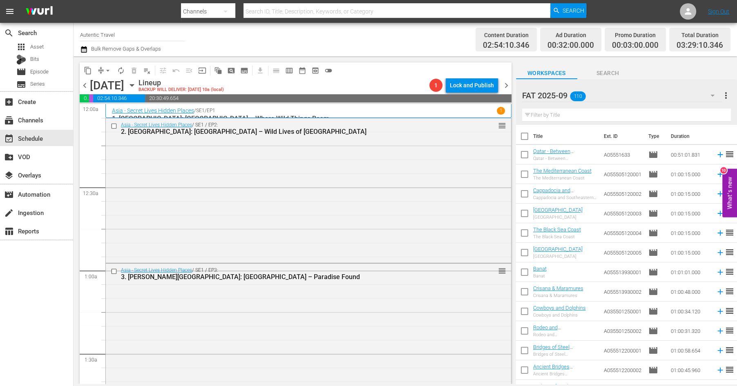
click at [524, 153] on input "checkbox" at bounding box center [524, 156] width 17 height 17
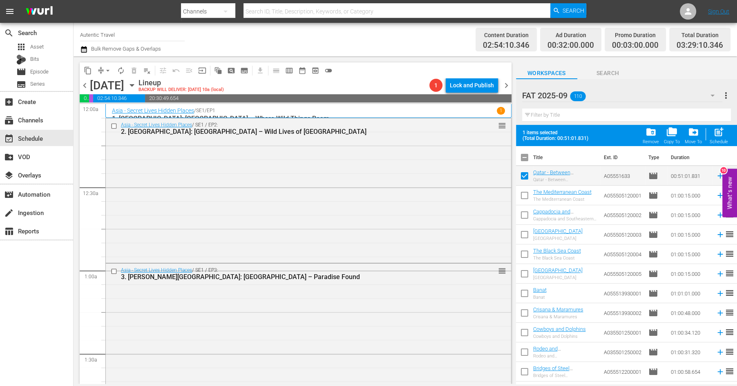
click at [524, 193] on input "checkbox" at bounding box center [524, 197] width 17 height 17
click at [522, 214] on input "checkbox" at bounding box center [524, 216] width 17 height 17
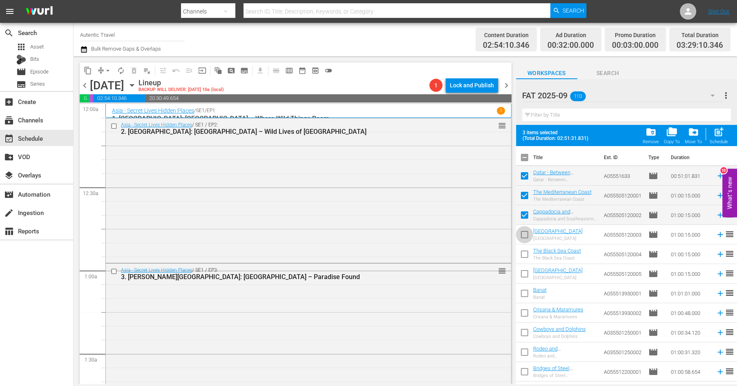
click at [524, 237] on input "checkbox" at bounding box center [524, 236] width 17 height 17
drag, startPoint x: 524, startPoint y: 251, endPoint x: 523, endPoint y: 278, distance: 27.0
click at [524, 253] on input "checkbox" at bounding box center [524, 256] width 17 height 17
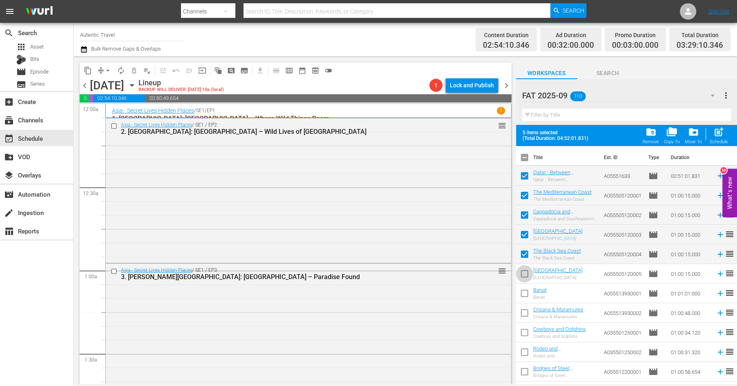
click at [523, 275] on input "checkbox" at bounding box center [524, 275] width 17 height 17
drag, startPoint x: 523, startPoint y: 290, endPoint x: 523, endPoint y: 318, distance: 27.4
click at [523, 291] on input "checkbox" at bounding box center [524, 295] width 17 height 17
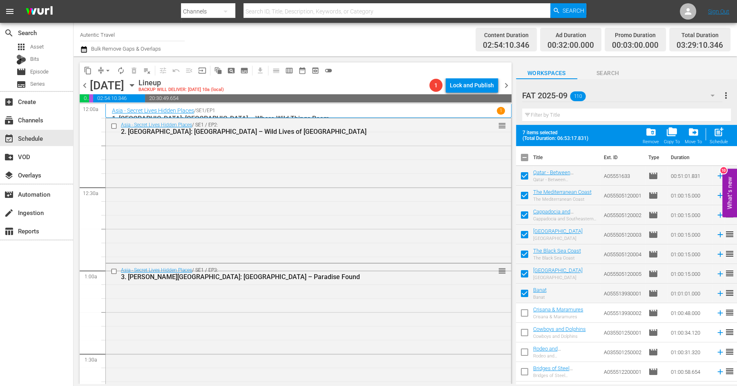
click at [523, 318] on input "checkbox" at bounding box center [524, 314] width 17 height 17
click at [523, 335] on input "checkbox" at bounding box center [524, 334] width 17 height 17
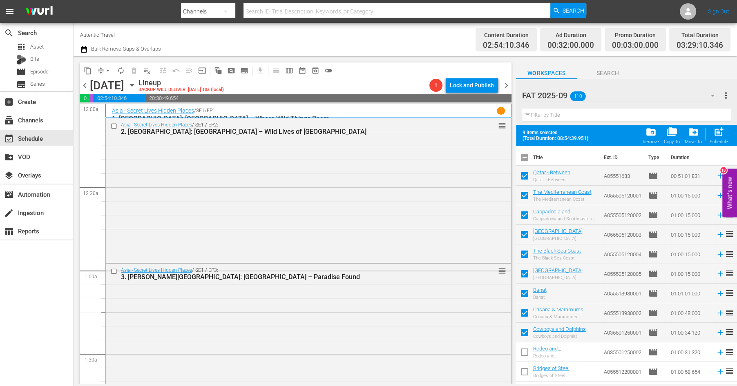
click at [525, 352] on input "checkbox" at bounding box center [524, 354] width 17 height 17
click at [525, 373] on input "checkbox" at bounding box center [524, 373] width 17 height 17
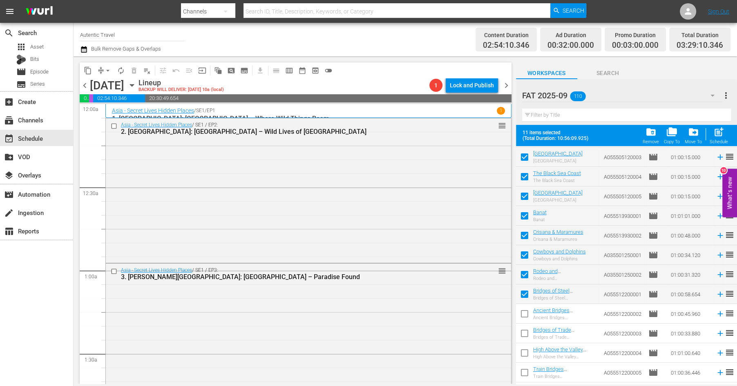
scroll to position [115, 0]
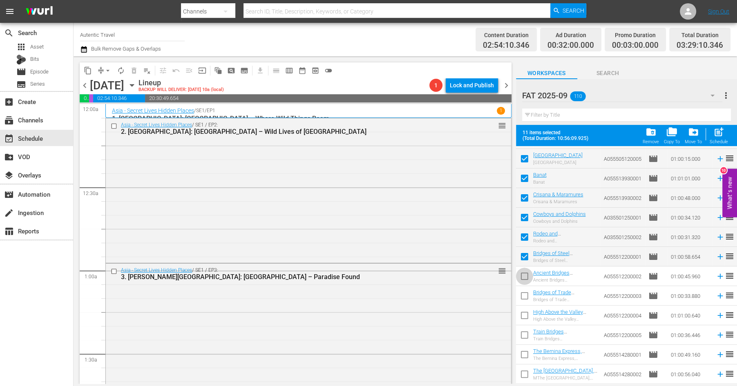
click at [524, 276] on input "checkbox" at bounding box center [524, 278] width 17 height 17
click at [523, 296] on input "checkbox" at bounding box center [524, 297] width 17 height 17
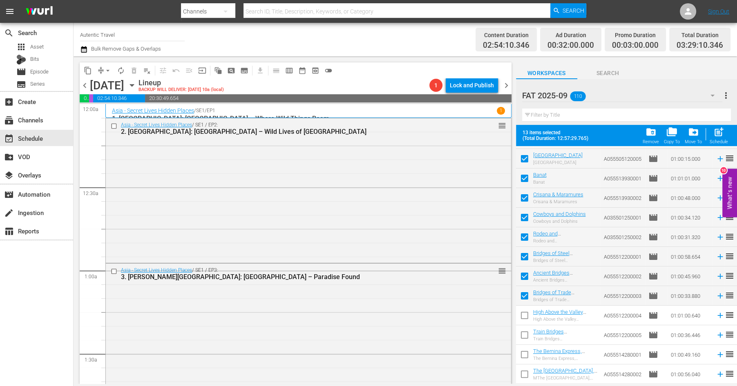
click at [523, 317] on input "checkbox" at bounding box center [524, 317] width 17 height 17
click at [523, 335] on input "checkbox" at bounding box center [524, 336] width 17 height 17
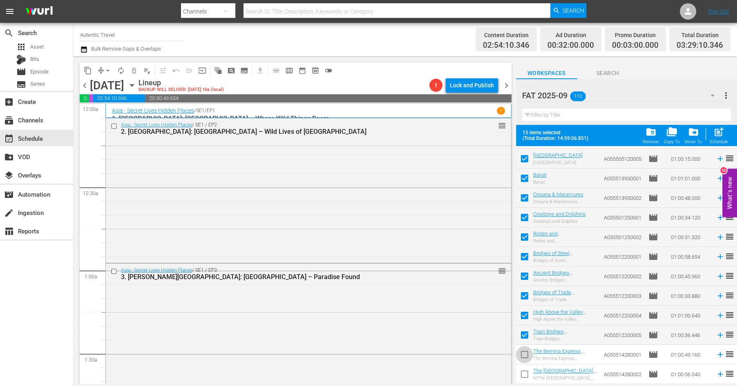
click at [525, 357] on input "checkbox" at bounding box center [524, 356] width 17 height 17
click at [525, 371] on input "checkbox" at bounding box center [524, 376] width 17 height 17
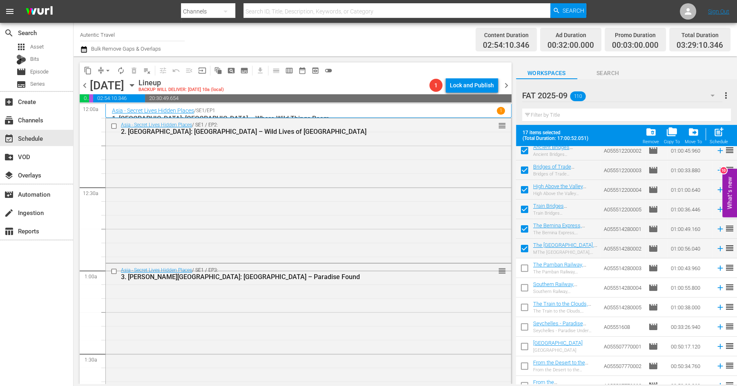
scroll to position [241, 0]
click at [523, 270] on input "checkbox" at bounding box center [524, 269] width 17 height 17
click at [525, 286] on input "checkbox" at bounding box center [524, 289] width 17 height 17
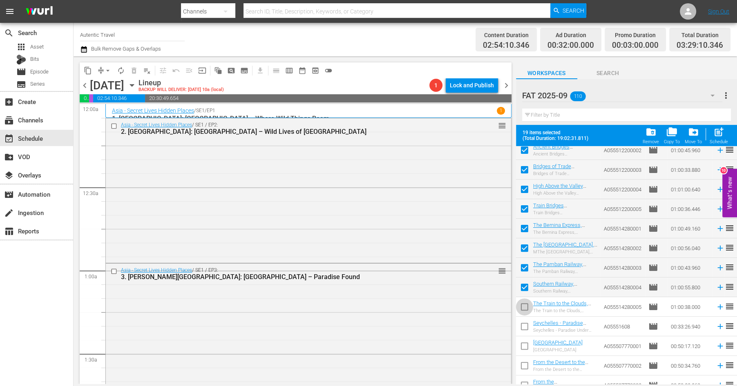
click at [527, 306] on input "checkbox" at bounding box center [524, 308] width 17 height 17
drag, startPoint x: 524, startPoint y: 326, endPoint x: 524, endPoint y: 340, distance: 13.5
click at [524, 326] on input "checkbox" at bounding box center [524, 328] width 17 height 17
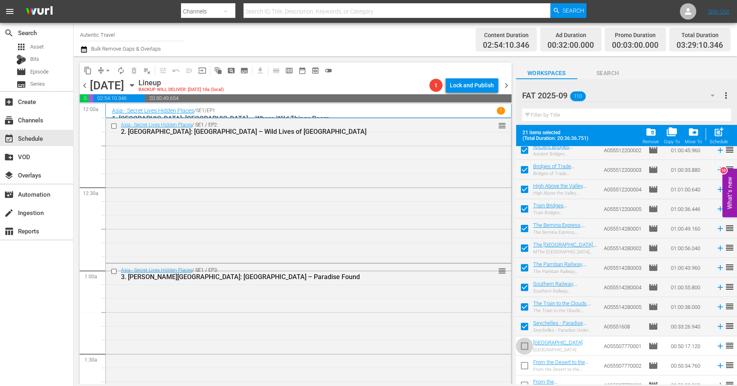
drag, startPoint x: 524, startPoint y: 348, endPoint x: 524, endPoint y: 366, distance: 17.2
click at [524, 348] on input "checkbox" at bounding box center [524, 348] width 17 height 17
click at [524, 366] on input "checkbox" at bounding box center [524, 367] width 17 height 17
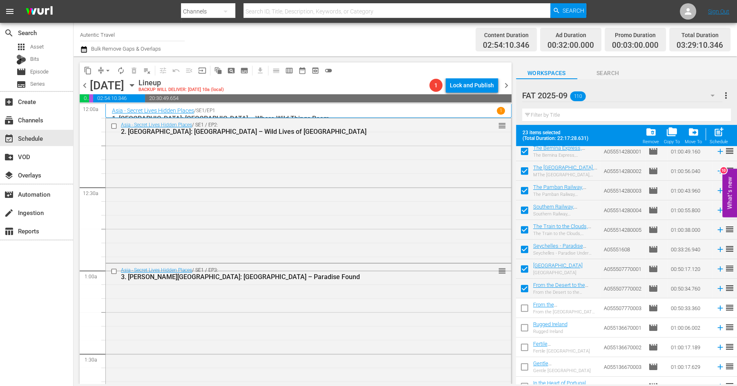
scroll to position [328, 0]
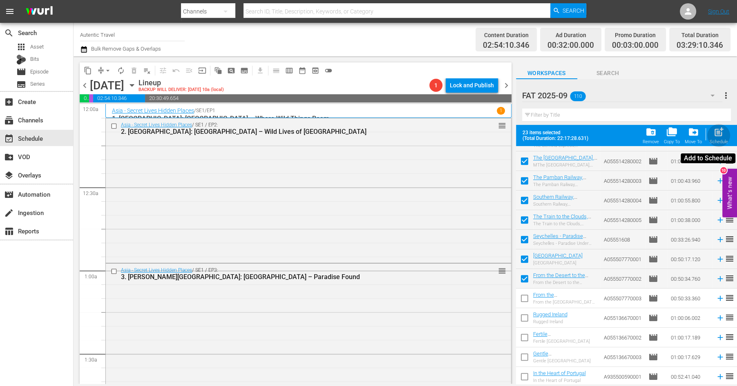
click at [720, 135] on span "post_add" at bounding box center [718, 132] width 11 height 11
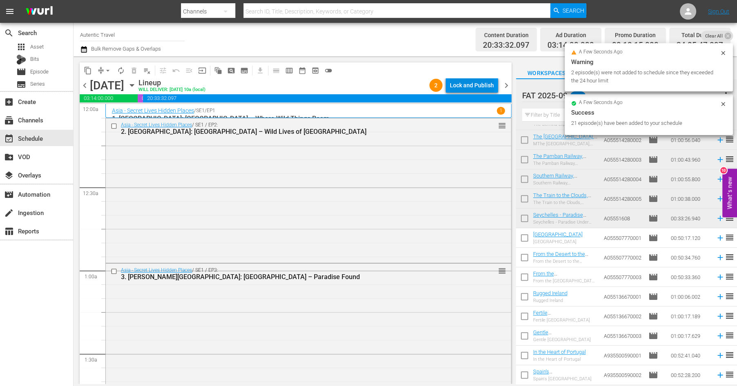
click at [485, 85] on div "Lock and Publish" at bounding box center [472, 85] width 44 height 15
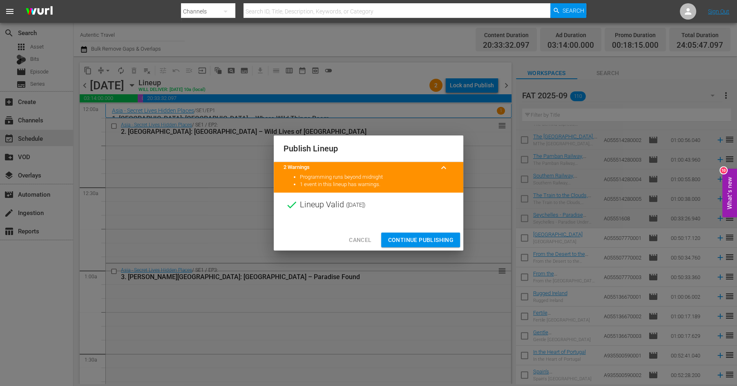
click at [421, 237] on span "Continue Publishing" at bounding box center [421, 240] width 66 height 10
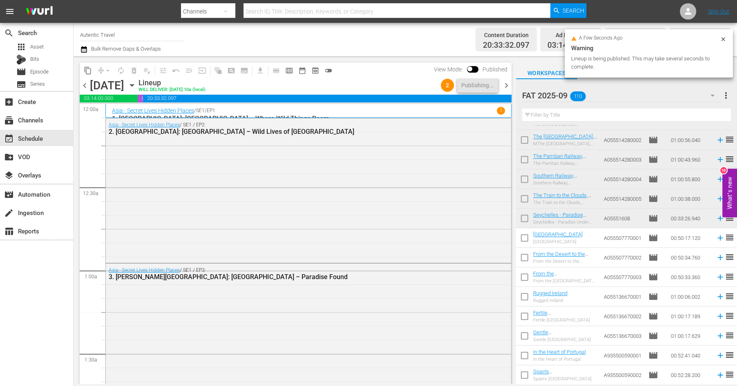
click at [506, 85] on span "chevron_right" at bounding box center [506, 85] width 10 height 10
